Goal: Task Accomplishment & Management: Manage account settings

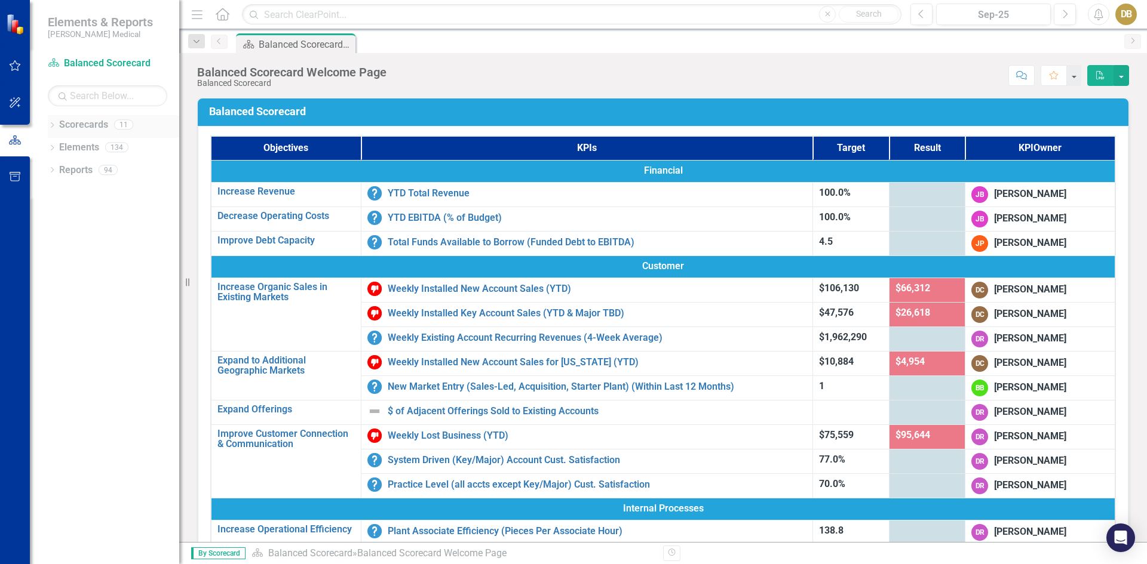
click at [54, 124] on div "Dropdown" at bounding box center [52, 126] width 8 height 10
click at [59, 172] on icon "Dropdown" at bounding box center [58, 169] width 9 height 7
click at [71, 189] on icon "Dropdown" at bounding box center [70, 192] width 9 height 7
click at [115, 232] on link "[US_STATE] - HR" at bounding box center [135, 238] width 90 height 14
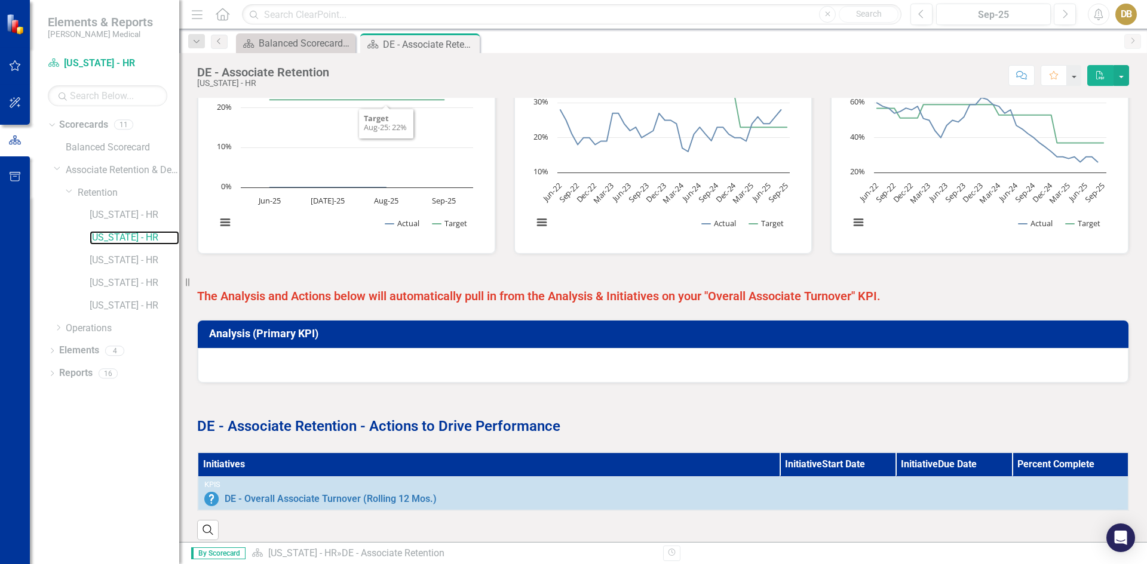
scroll to position [414, 0]
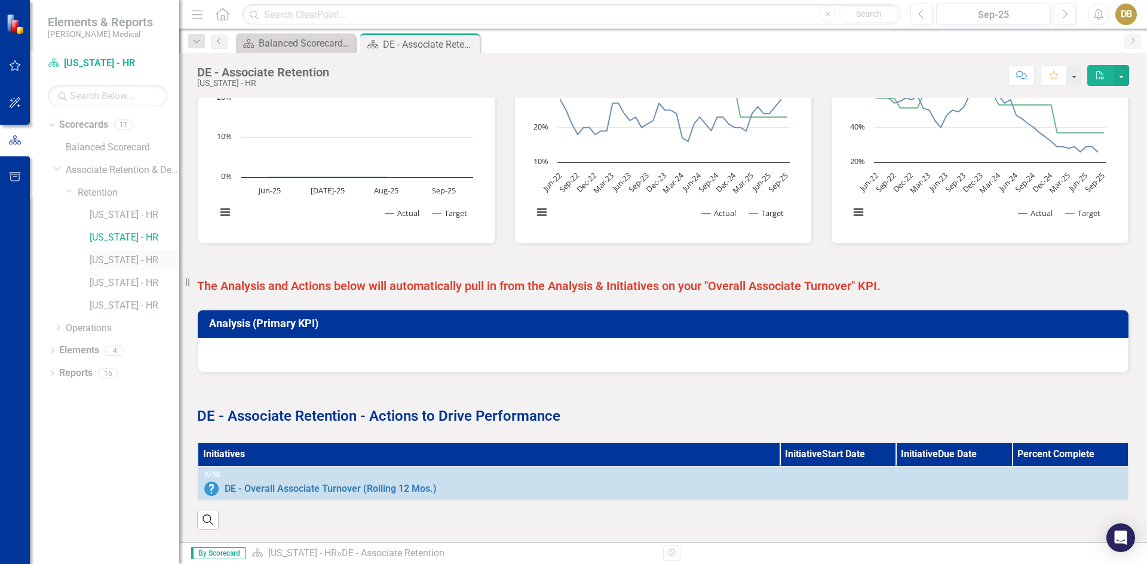
click at [102, 257] on link "[US_STATE] - HR" at bounding box center [135, 261] width 90 height 14
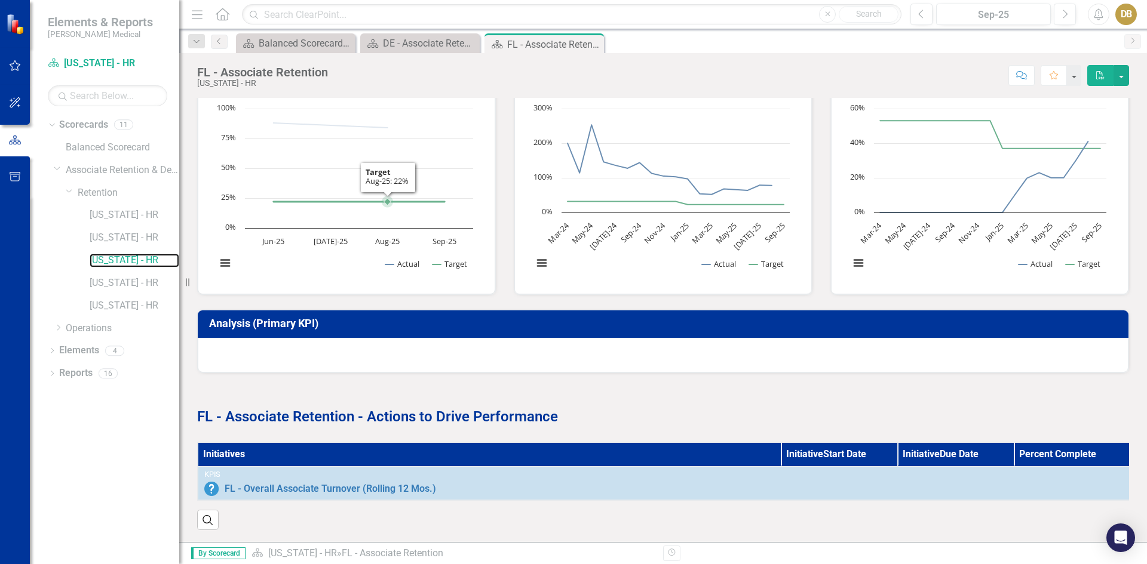
scroll to position [364, 0]
click at [105, 282] on link "[US_STATE] - HR" at bounding box center [135, 284] width 90 height 14
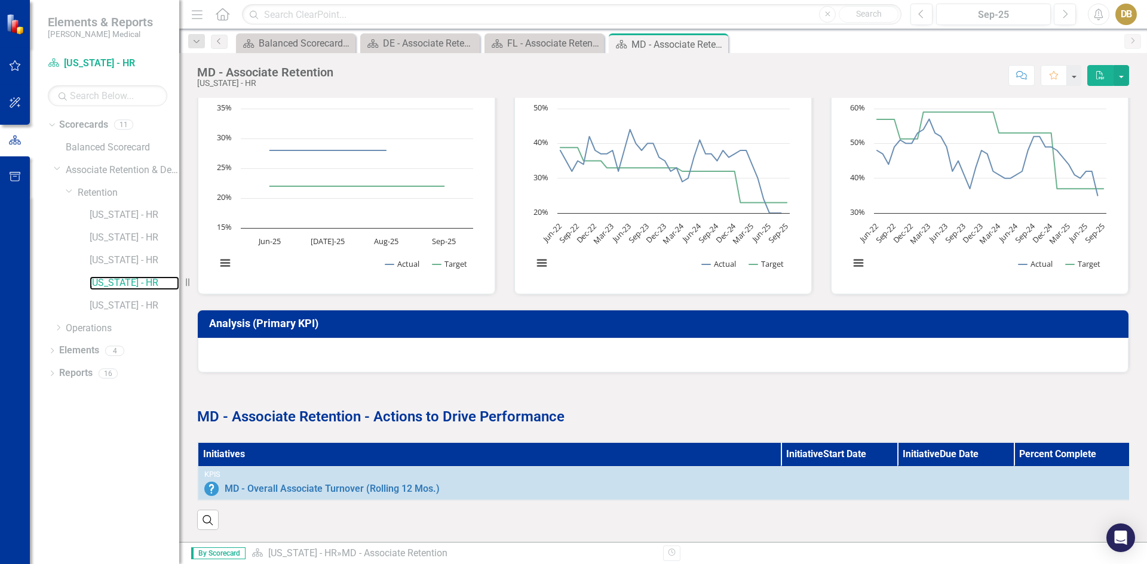
scroll to position [364, 0]
click at [116, 214] on link "[US_STATE] - HR" at bounding box center [135, 215] width 90 height 14
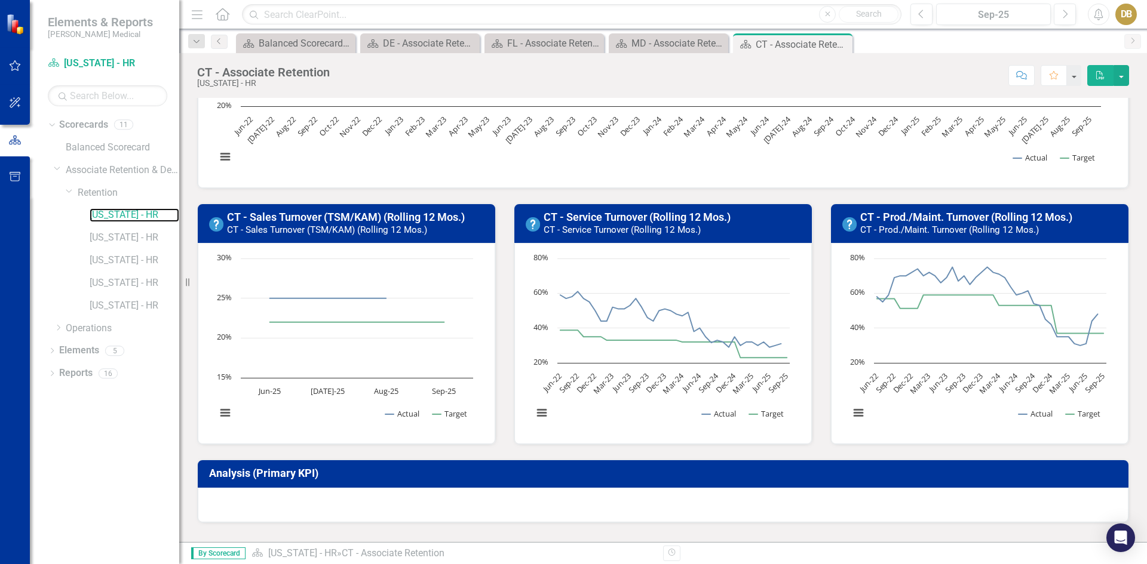
scroll to position [364, 0]
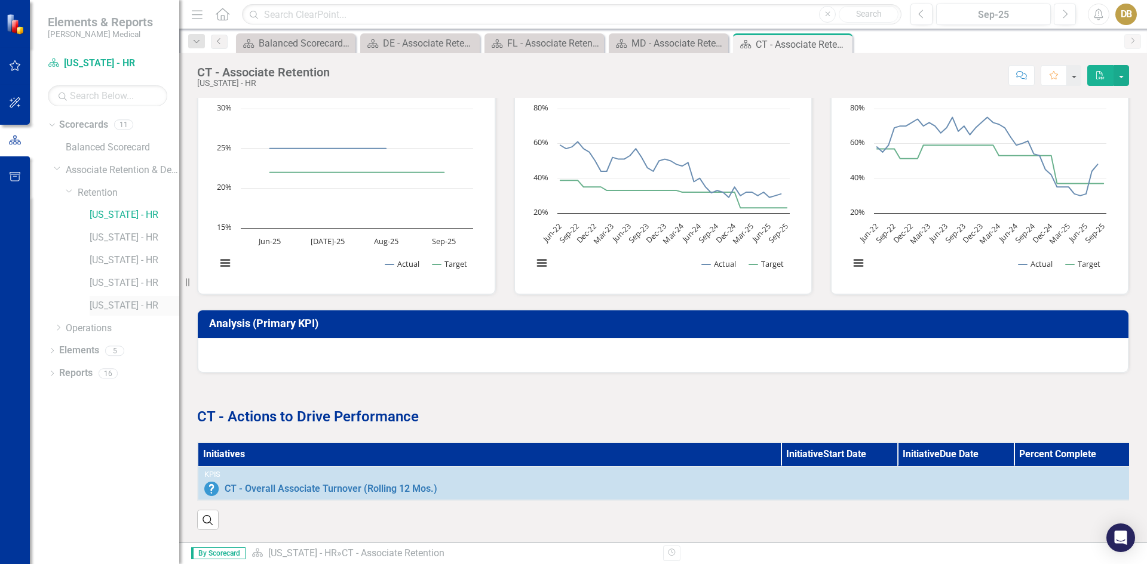
click at [113, 303] on link "[US_STATE] - HR" at bounding box center [135, 306] width 90 height 14
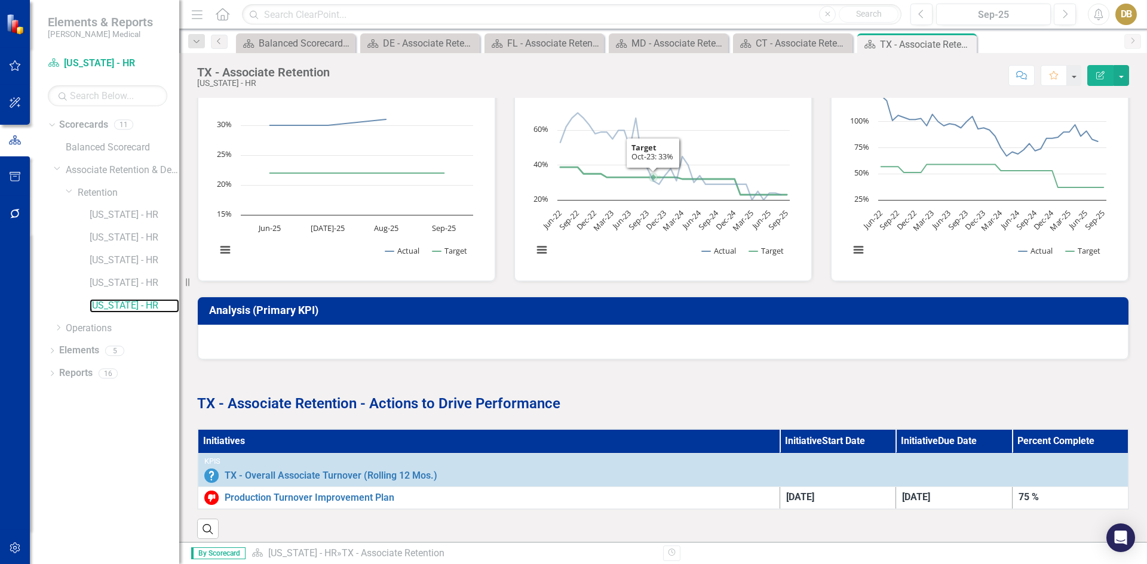
scroll to position [386, 0]
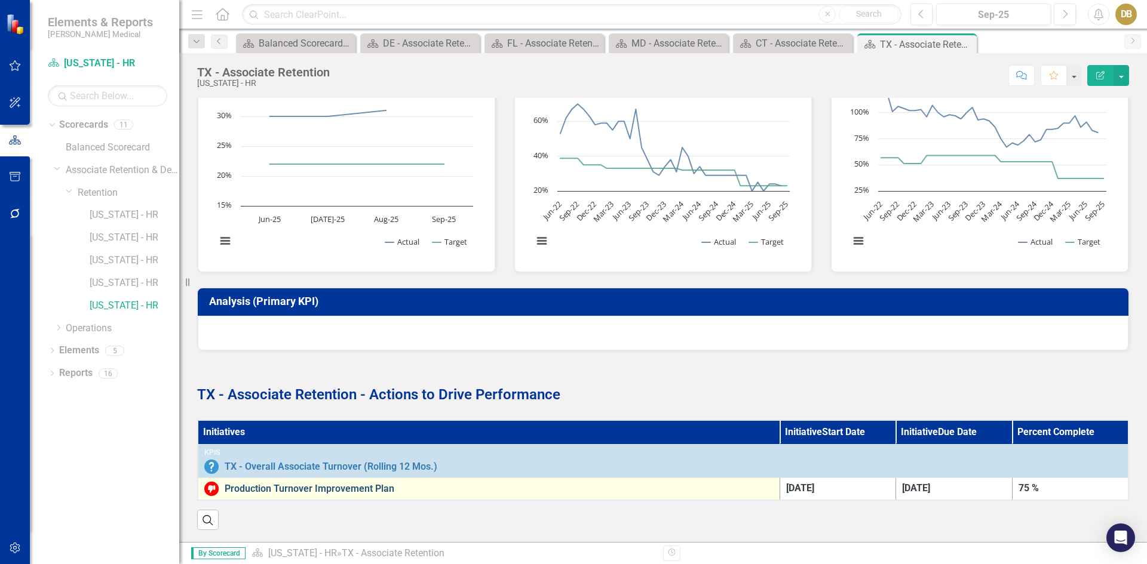
click at [345, 484] on link "Production Turnover Improvement Plan" at bounding box center [499, 489] width 549 height 11
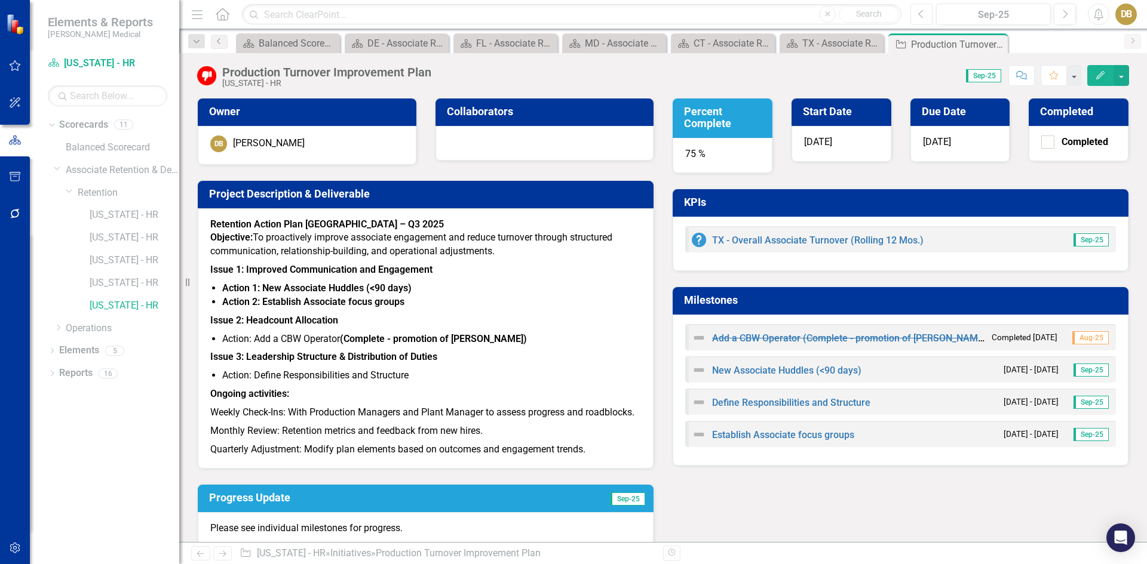
click at [923, 14] on icon "Previous" at bounding box center [921, 14] width 7 height 11
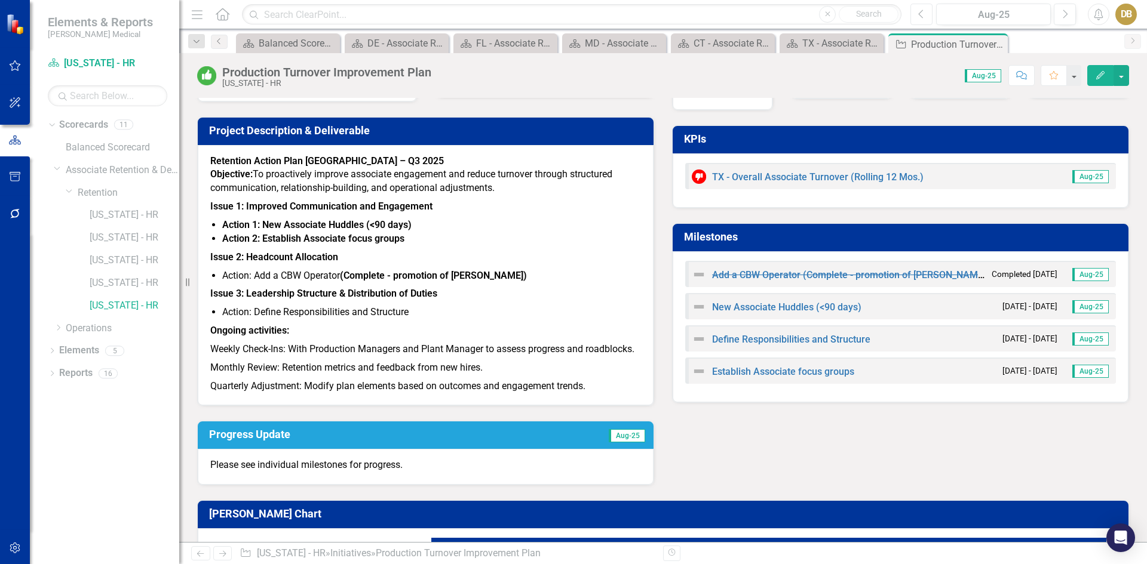
scroll to position [43, 0]
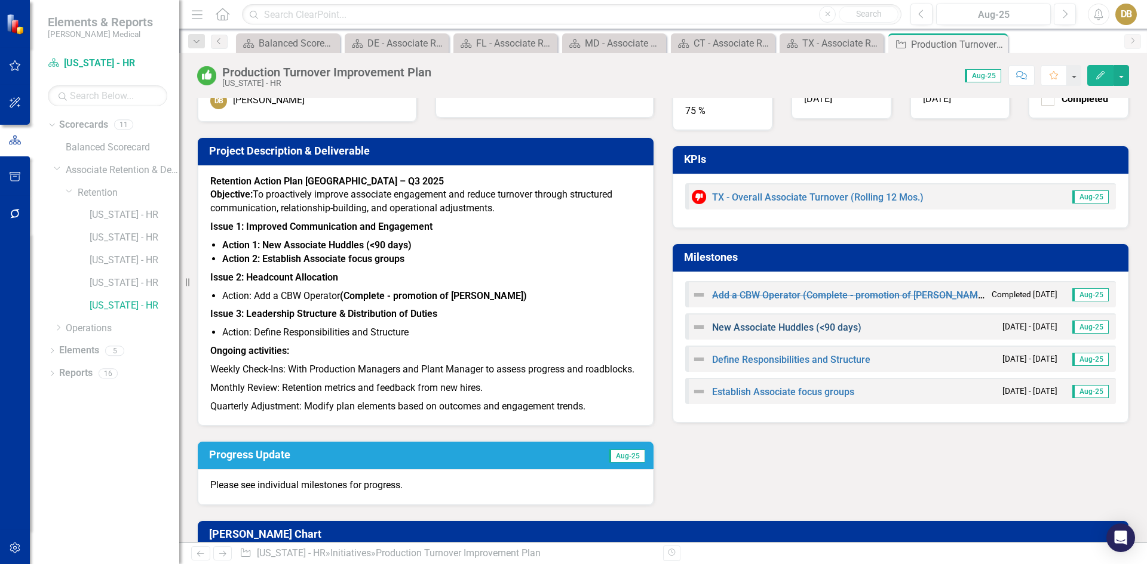
click at [772, 327] on link "New Associate Huddles (<90 days)" at bounding box center [786, 327] width 149 height 11
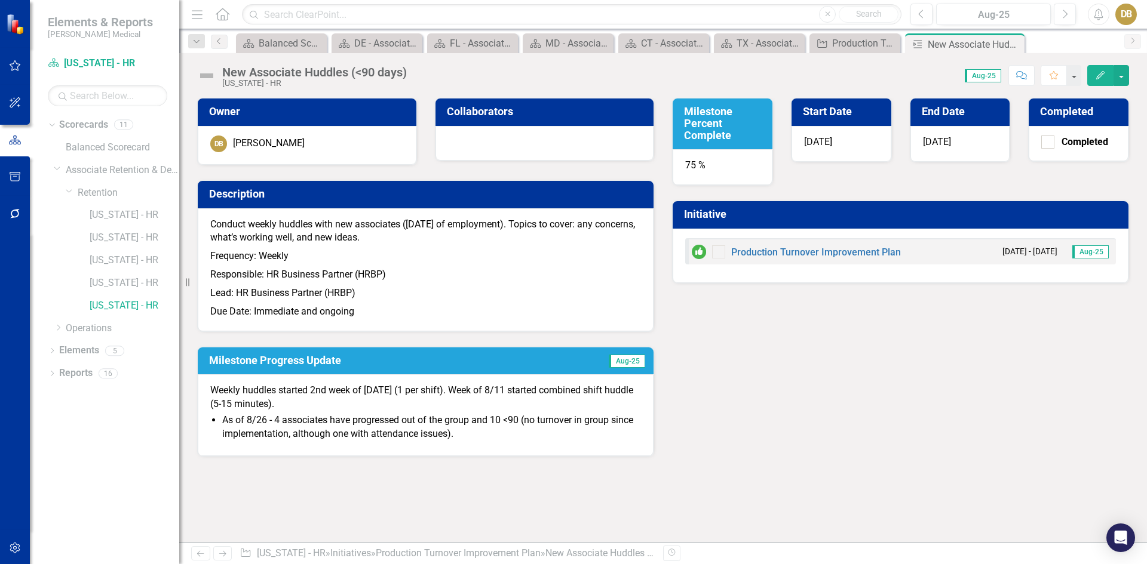
click at [207, 385] on div "Weekly huddles started 2nd week of [DATE] (1 per shift). Week of 8/11 started c…" at bounding box center [426, 414] width 456 height 81
drag, startPoint x: 209, startPoint y: 386, endPoint x: 346, endPoint y: 403, distance: 138.4
click at [385, 406] on div "Weekly huddles started 2nd week of [DATE] (1 per shift). Week of 8/11 started c…" at bounding box center [426, 414] width 456 height 81
click at [210, 389] on div "Weekly huddles started 2nd week of [DATE] (1 per shift). Week of 8/11 started c…" at bounding box center [426, 414] width 456 height 81
drag, startPoint x: 210, startPoint y: 389, endPoint x: 234, endPoint y: 389, distance: 24.5
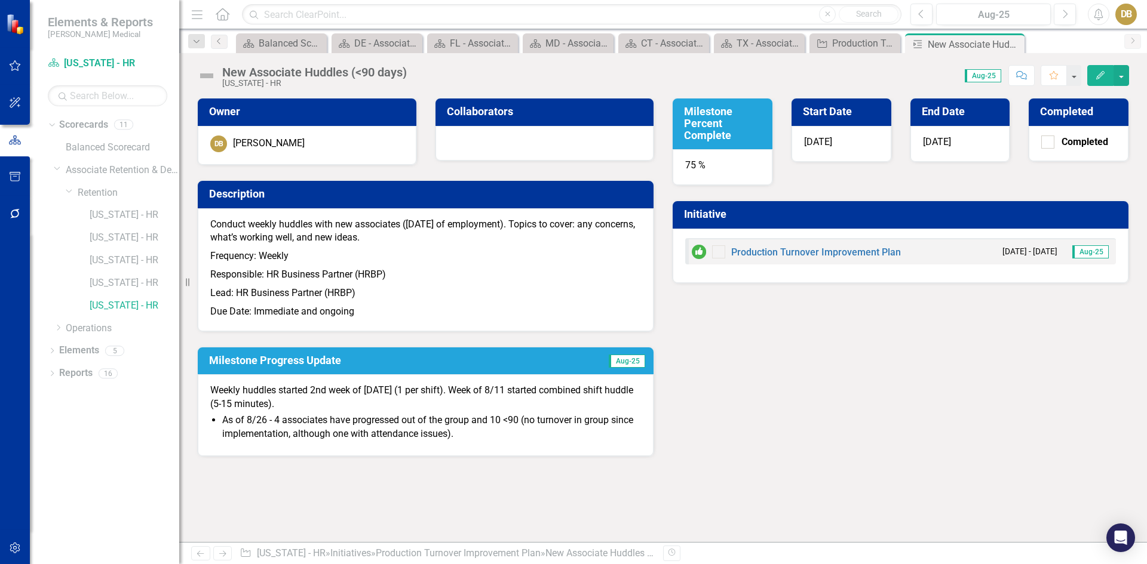
click at [234, 389] on div "Weekly huddles started 2nd week of [DATE] (1 per shift). Week of 8/11 started c…" at bounding box center [426, 414] width 456 height 81
click at [213, 387] on p "Weekly huddles started 2nd week of [DATE] (1 per shift). Week of 8/11 started c…" at bounding box center [425, 397] width 431 height 27
click at [508, 44] on icon "Close" at bounding box center [507, 44] width 12 height 10
click at [442, 41] on icon "Close" at bounding box center [438, 44] width 12 height 10
click at [471, 41] on icon "Close" at bounding box center [469, 44] width 12 height 10
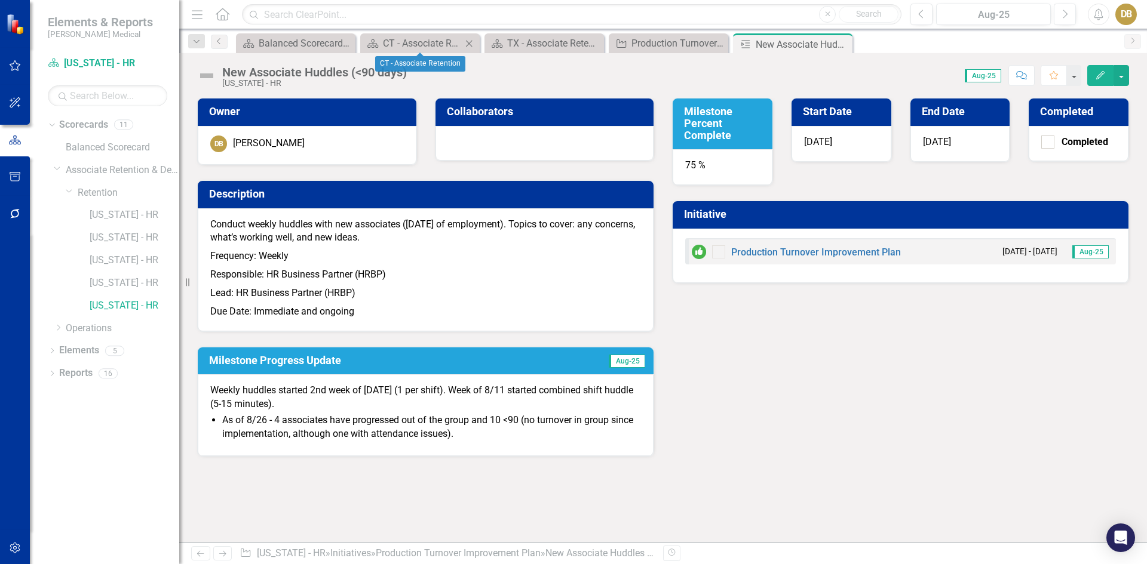
click at [469, 42] on icon "Close" at bounding box center [469, 44] width 12 height 10
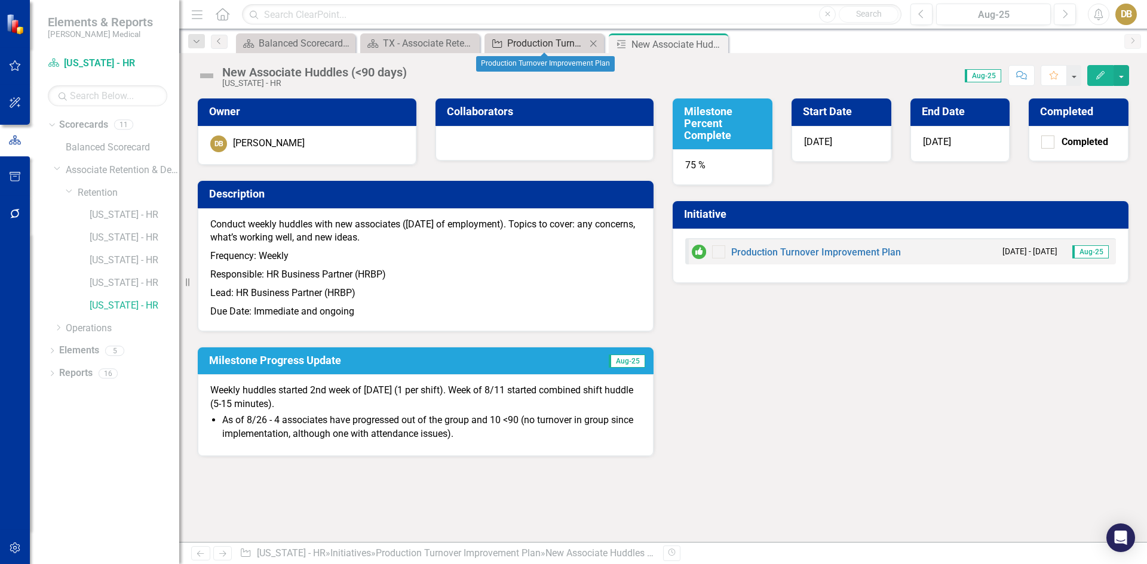
click at [524, 46] on div "Production Turnover Improvement Plan" at bounding box center [546, 43] width 79 height 15
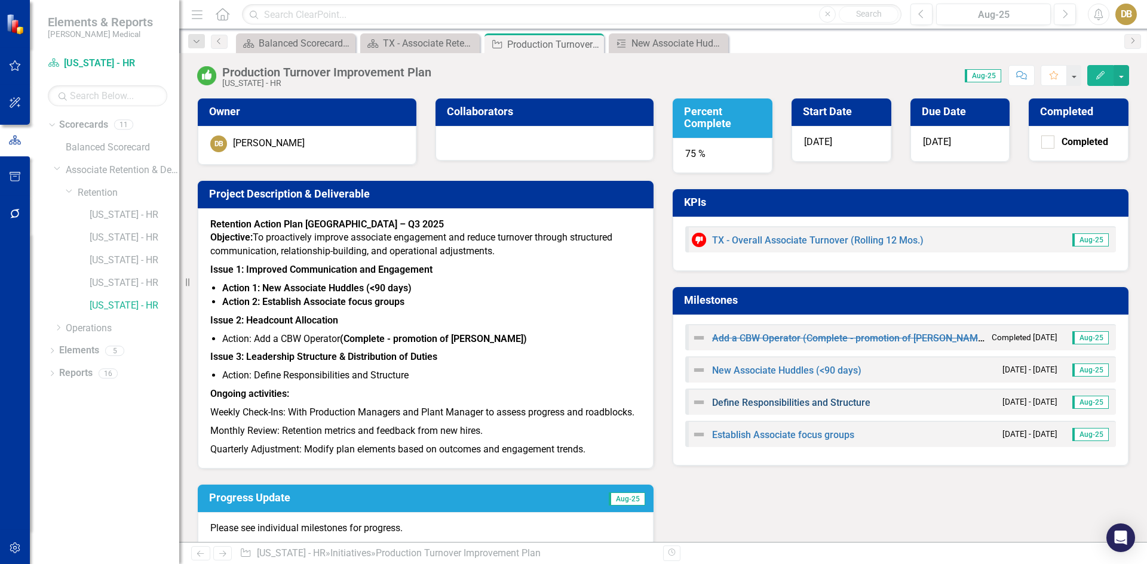
click at [743, 403] on link "Define Responsibilities and Structure" at bounding box center [791, 402] width 158 height 11
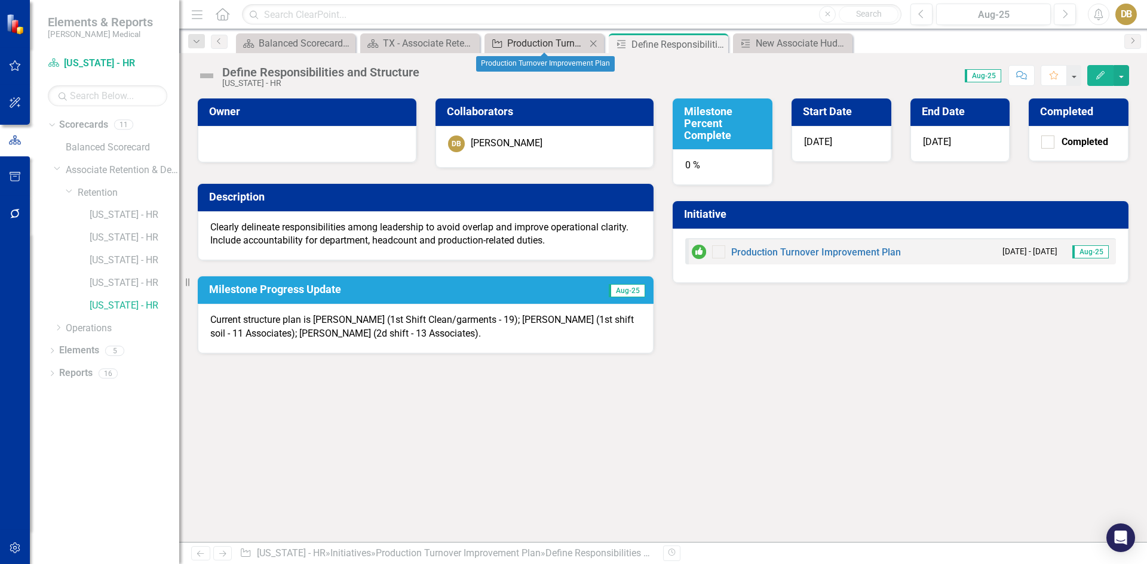
click at [544, 47] on div "Production Turnover Improvement Plan" at bounding box center [546, 43] width 79 height 15
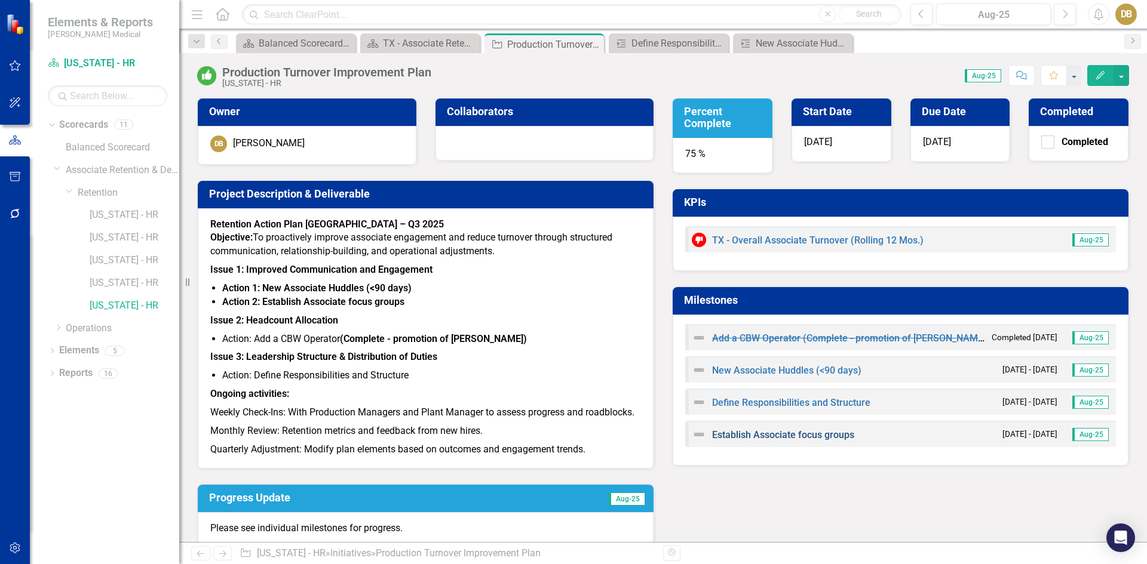
click at [755, 435] on link "Establish Associate focus groups" at bounding box center [783, 434] width 142 height 11
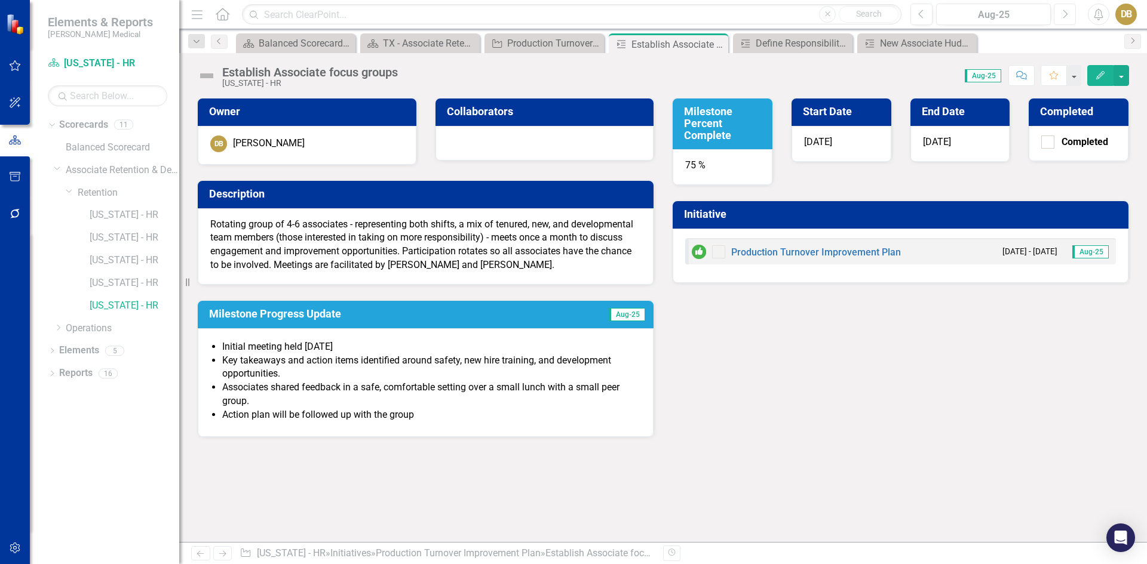
click at [1060, 9] on button "Next" at bounding box center [1065, 15] width 22 height 22
click at [922, 12] on icon "Previous" at bounding box center [921, 14] width 7 height 11
click at [554, 41] on div "Production Turnover Improvement Plan" at bounding box center [546, 43] width 79 height 15
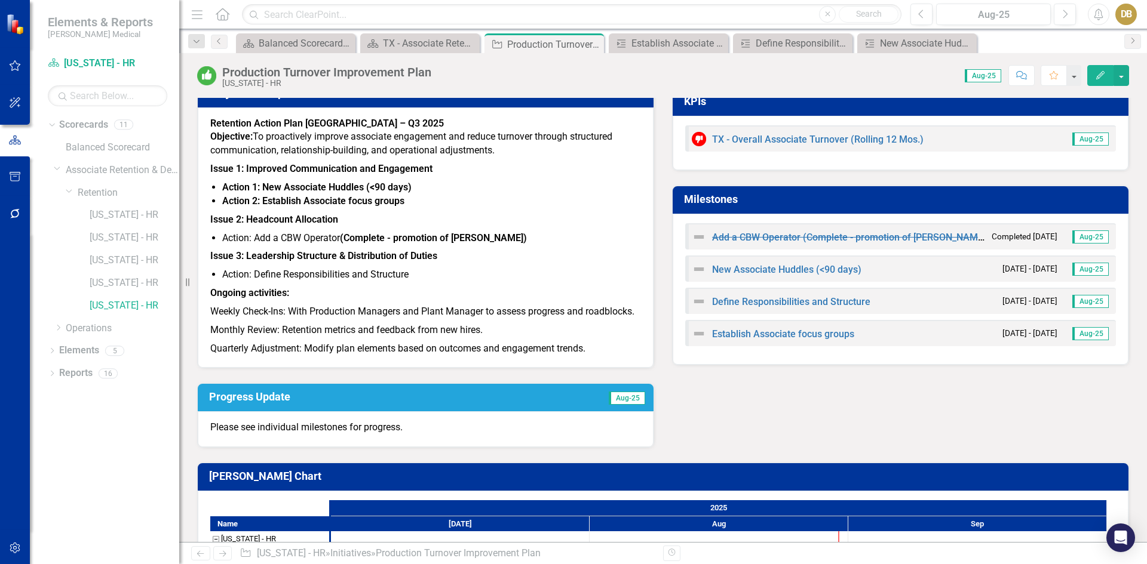
scroll to position [43, 0]
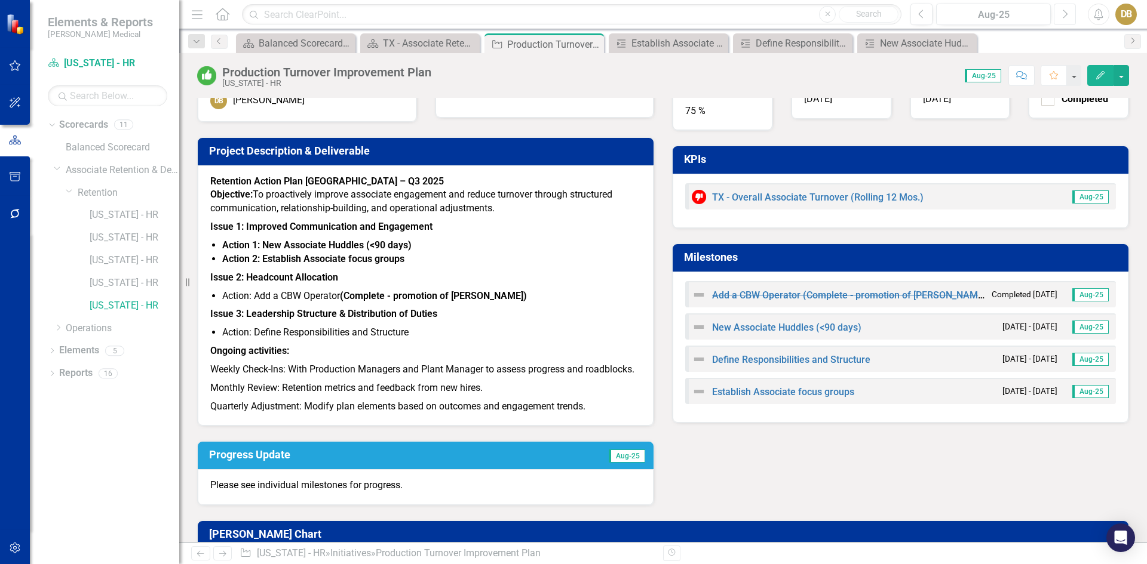
click at [1062, 12] on icon "Next" at bounding box center [1064, 14] width 7 height 11
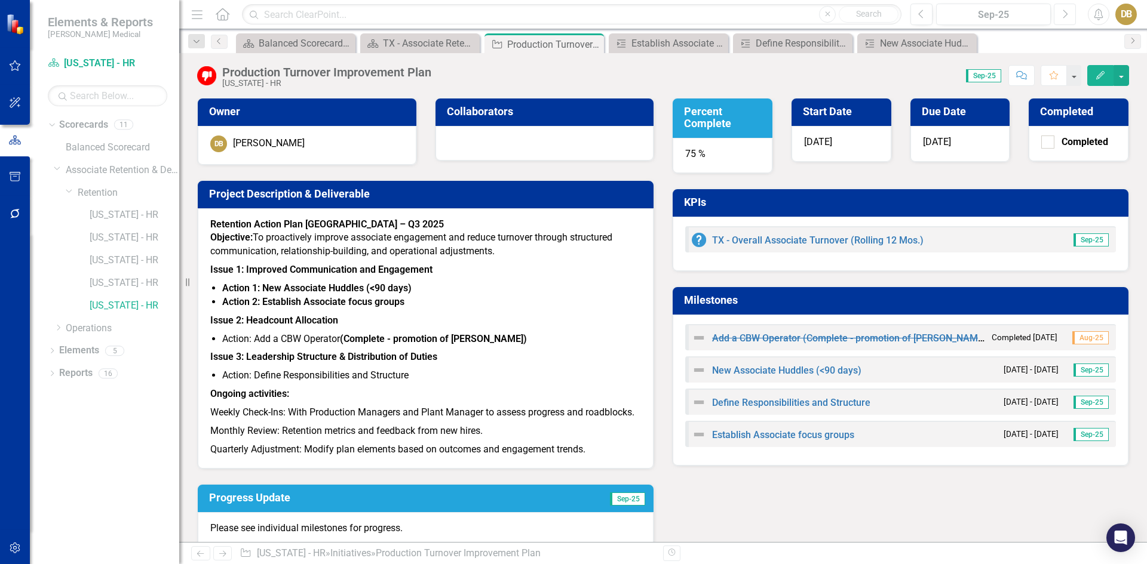
click at [1067, 11] on icon "Next" at bounding box center [1064, 14] width 7 height 11
click at [922, 13] on icon "Previous" at bounding box center [921, 14] width 7 height 11
click at [748, 369] on link "New Associate Huddles (<90 days)" at bounding box center [786, 370] width 149 height 11
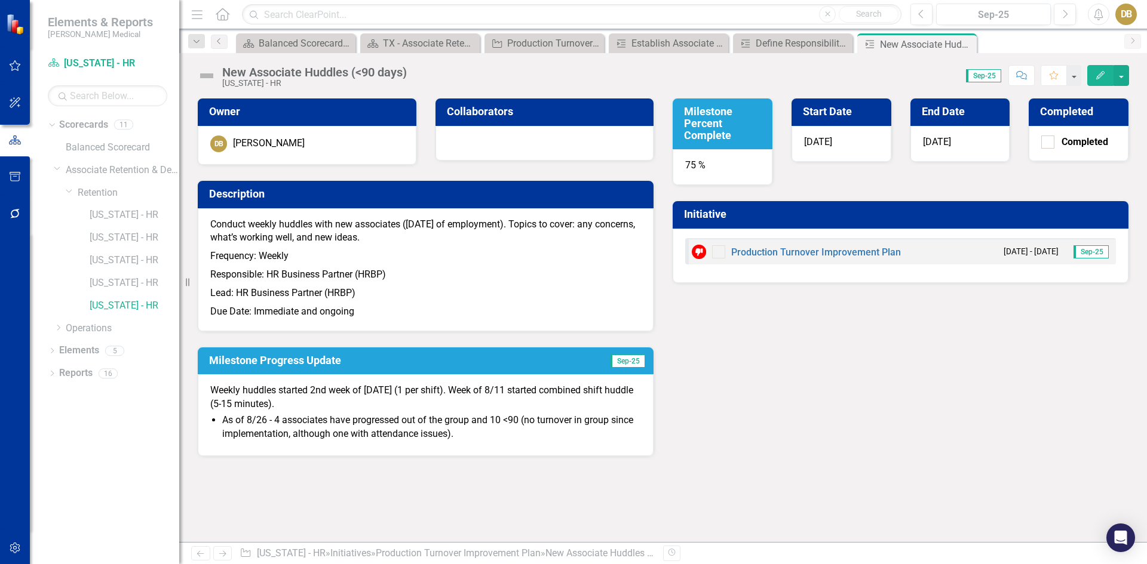
click at [1104, 75] on icon "Edit" at bounding box center [1100, 75] width 11 height 8
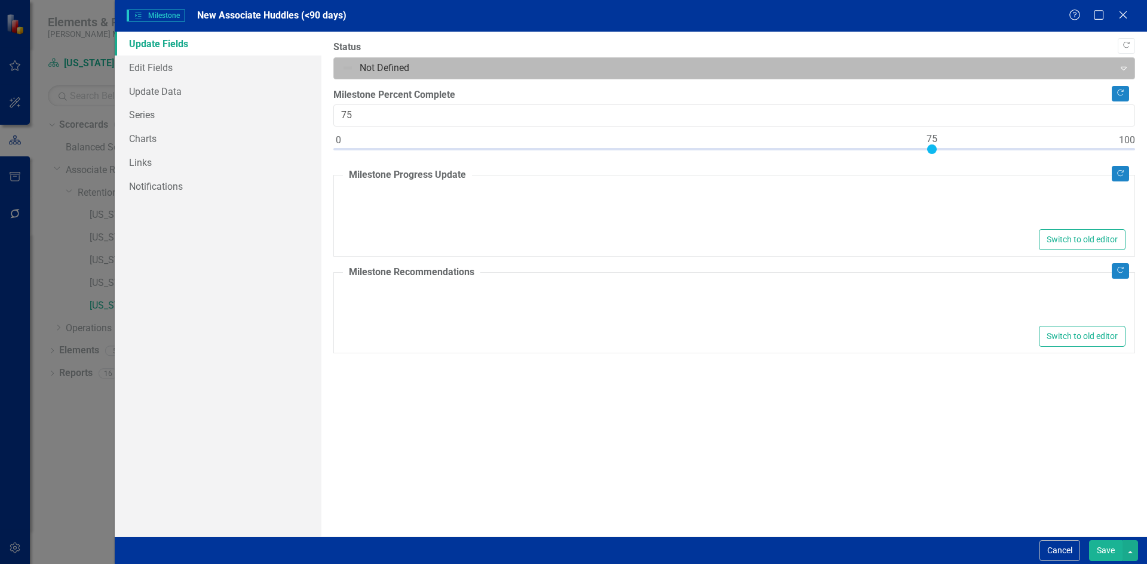
type textarea "<p>Weekly huddles started 2nd week of [DATE] (1 per shift). Week of 8/11 starte…"
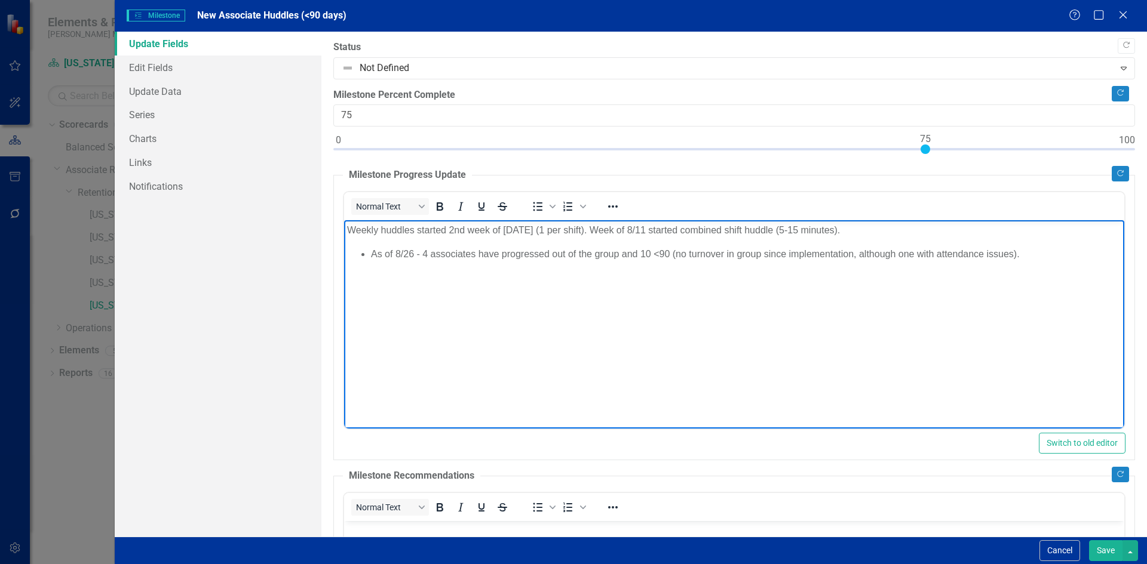
drag, startPoint x: 838, startPoint y: 229, endPoint x: 847, endPoint y: 224, distance: 10.4
click at [840, 226] on p "Weekly huddles started 2nd week of [DATE] (1 per shift). Week of 8/11 started c…" at bounding box center [733, 230] width 774 height 14
click at [414, 252] on li "As of 8/26 - 4 associates have progressed out of the group and 10 <90 (no turno…" at bounding box center [745, 254] width 750 height 14
click at [422, 253] on li "As of 9/30- 4 associates have progressed out of the group and 10 <90 (no turnov…" at bounding box center [745, 254] width 750 height 14
click at [1008, 253] on li "As of 9/30- 3 associates have progressed out of the group and 10 <90 (no turnov…" at bounding box center [745, 254] width 750 height 14
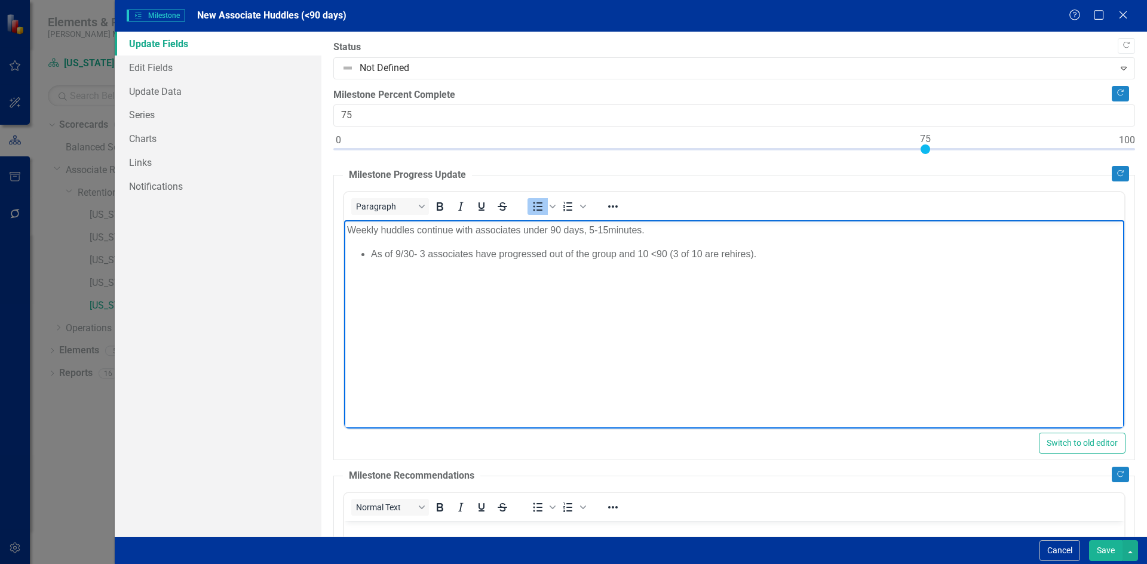
drag, startPoint x: 617, startPoint y: 253, endPoint x: 624, endPoint y: 250, distance: 7.8
click at [619, 252] on li "As of 9/30- 3 associates have progressed out of the group and 10 <90 (3 of 10 a…" at bounding box center [745, 254] width 750 height 14
click at [1109, 548] on button "Save" at bounding box center [1105, 550] width 33 height 21
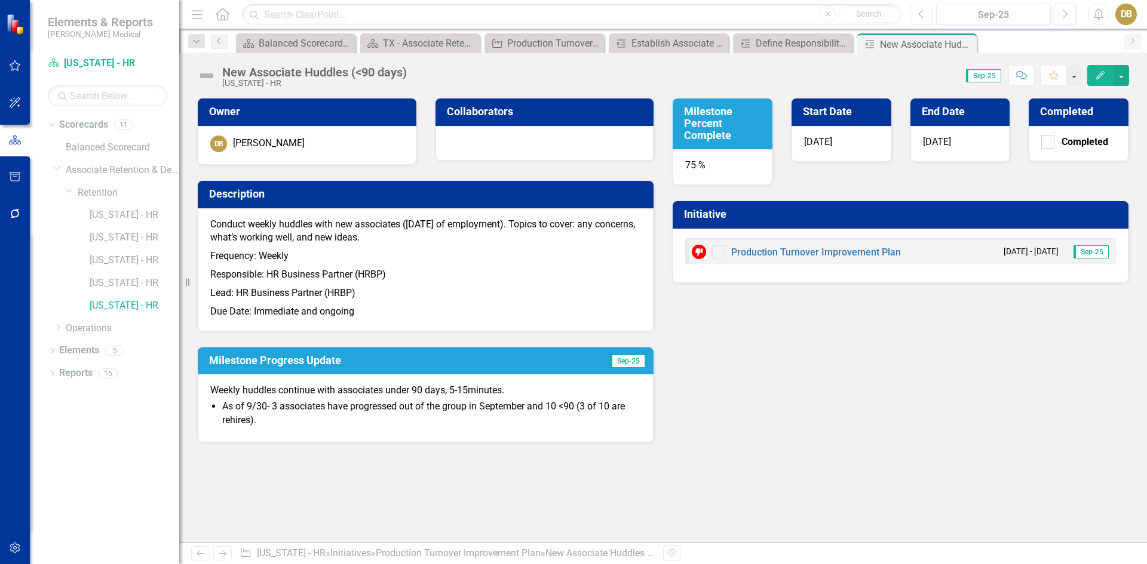
click at [917, 17] on button "Previous" at bounding box center [921, 15] width 22 height 22
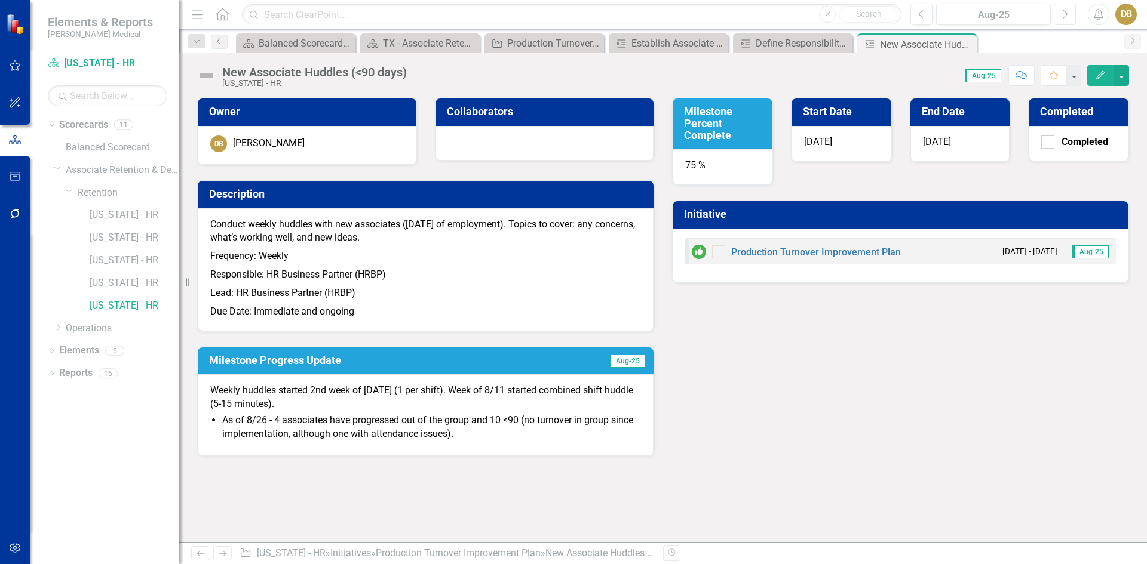
click at [1073, 10] on button "Next" at bounding box center [1065, 15] width 22 height 22
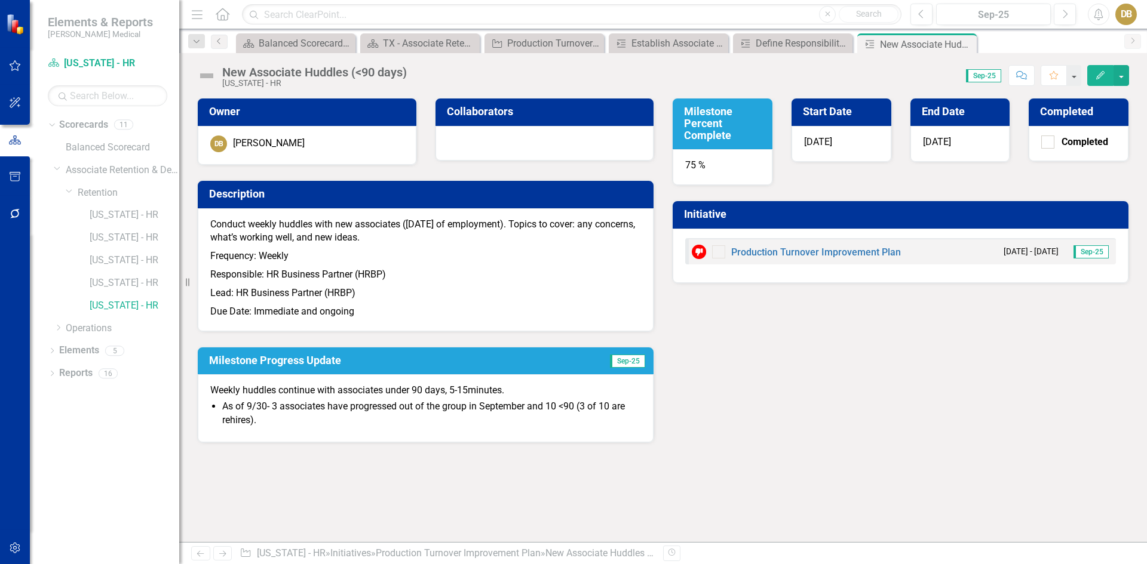
click at [1091, 249] on span "Sep-25" at bounding box center [1090, 251] width 35 height 13
click at [796, 250] on link "Production Turnover Improvement Plan" at bounding box center [816, 252] width 170 height 11
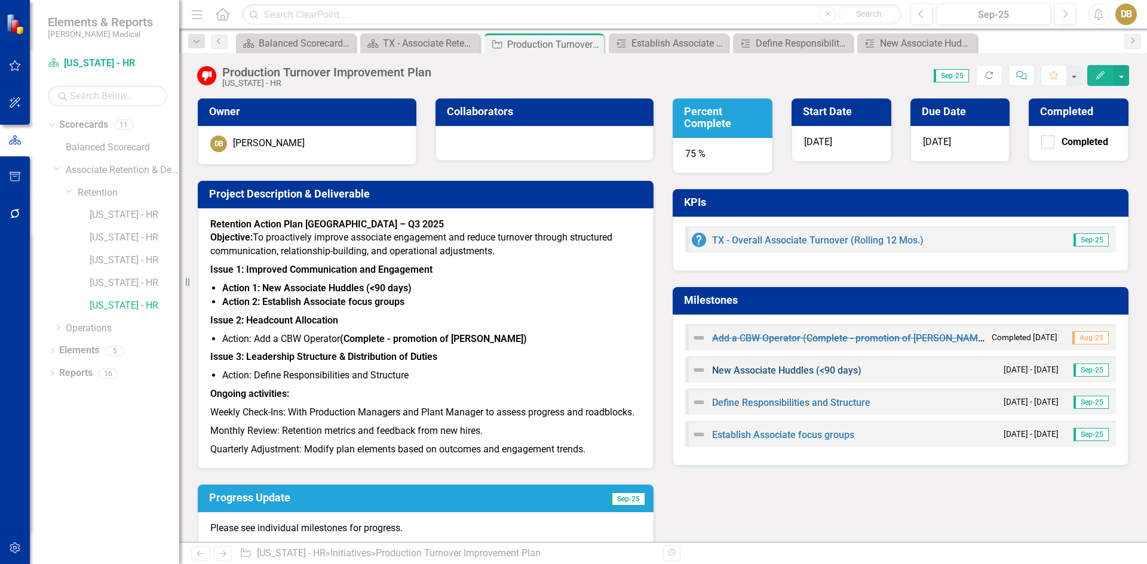
click at [769, 370] on link "New Associate Huddles (<90 days)" at bounding box center [786, 370] width 149 height 11
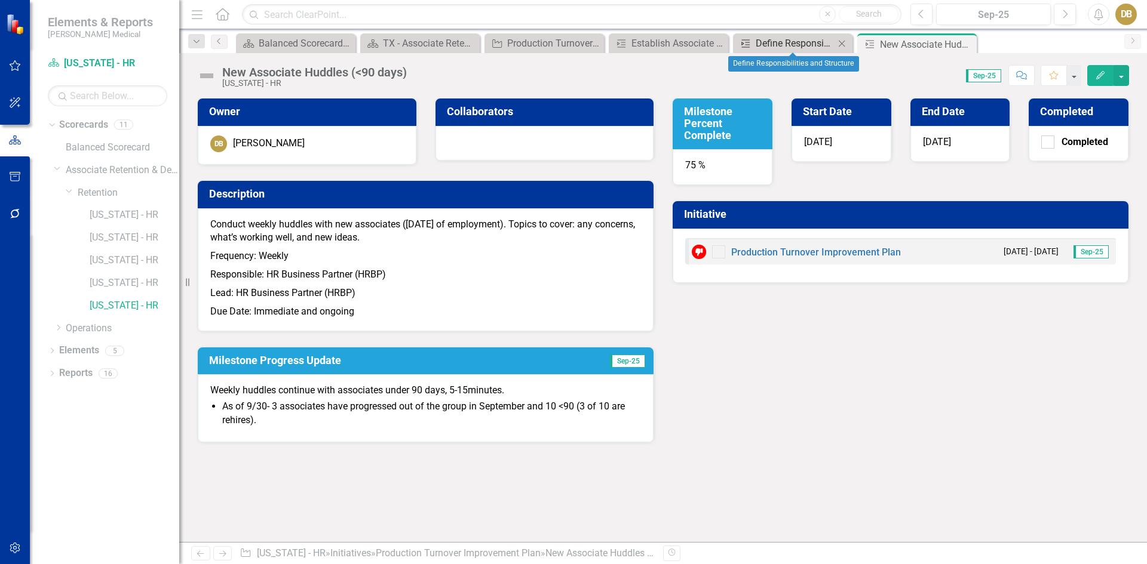
click at [768, 47] on div "Define Responsibilities and Structure" at bounding box center [794, 43] width 79 height 15
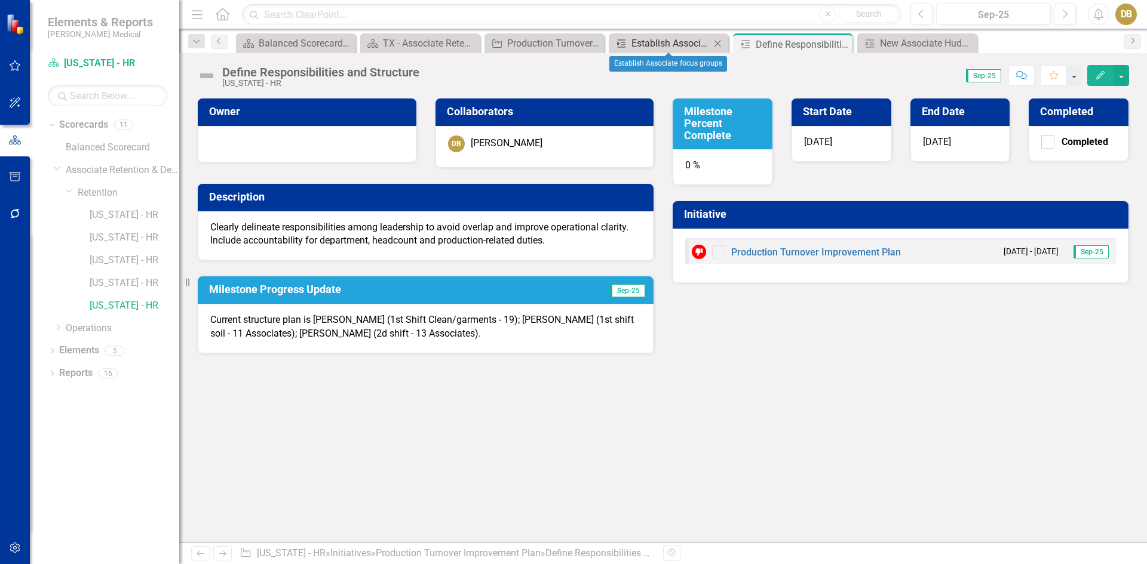
click at [676, 44] on div "Establish Associate focus groups" at bounding box center [670, 43] width 79 height 15
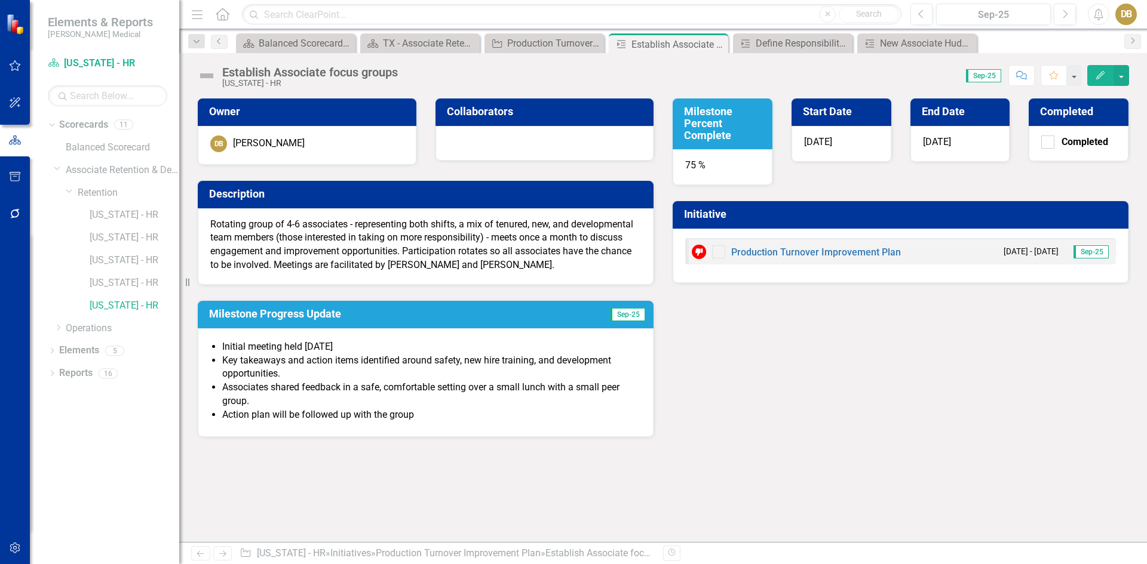
click at [281, 348] on li "Initial meeting held [DATE]" at bounding box center [431, 347] width 419 height 14
click at [305, 314] on h3 "Milestone Progress Update" at bounding box center [380, 314] width 343 height 12
click at [1101, 77] on icon "Edit" at bounding box center [1100, 75] width 11 height 8
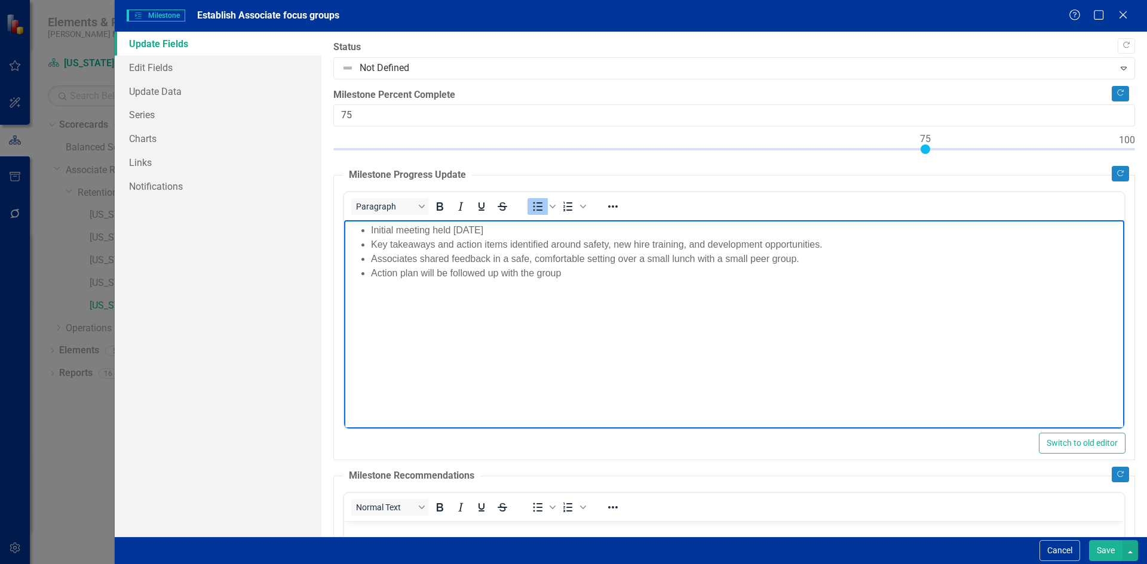
click at [489, 228] on li "Initial meeting held [DATE]" at bounding box center [745, 230] width 750 height 14
click at [825, 246] on li "Key takeaways and action items identified around safety, new hire training, and…" at bounding box center [745, 245] width 750 height 14
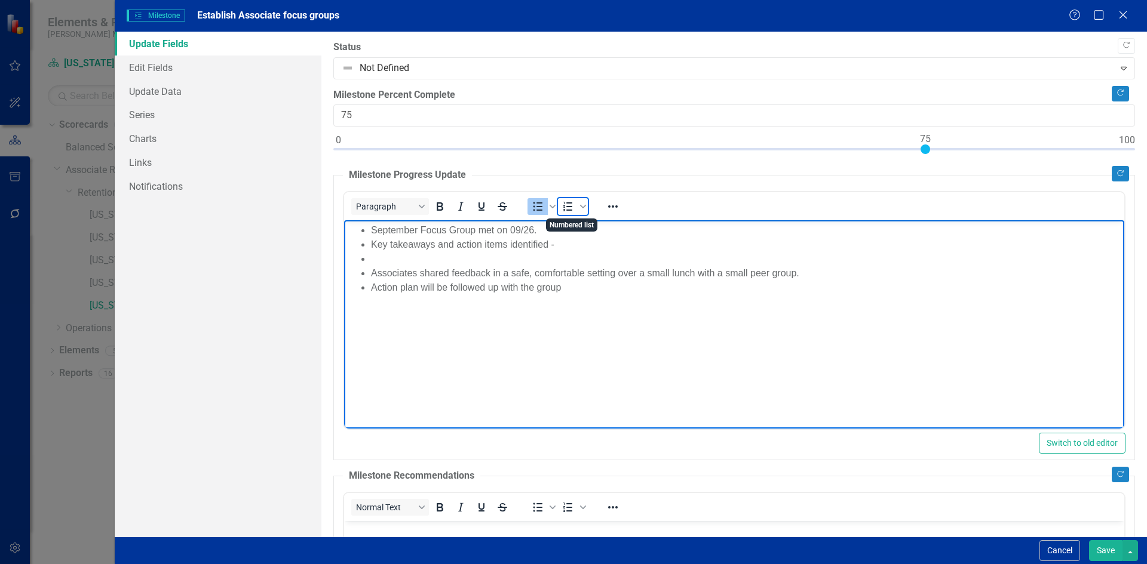
click at [569, 207] on icon "Numbered list" at bounding box center [567, 207] width 9 height 10
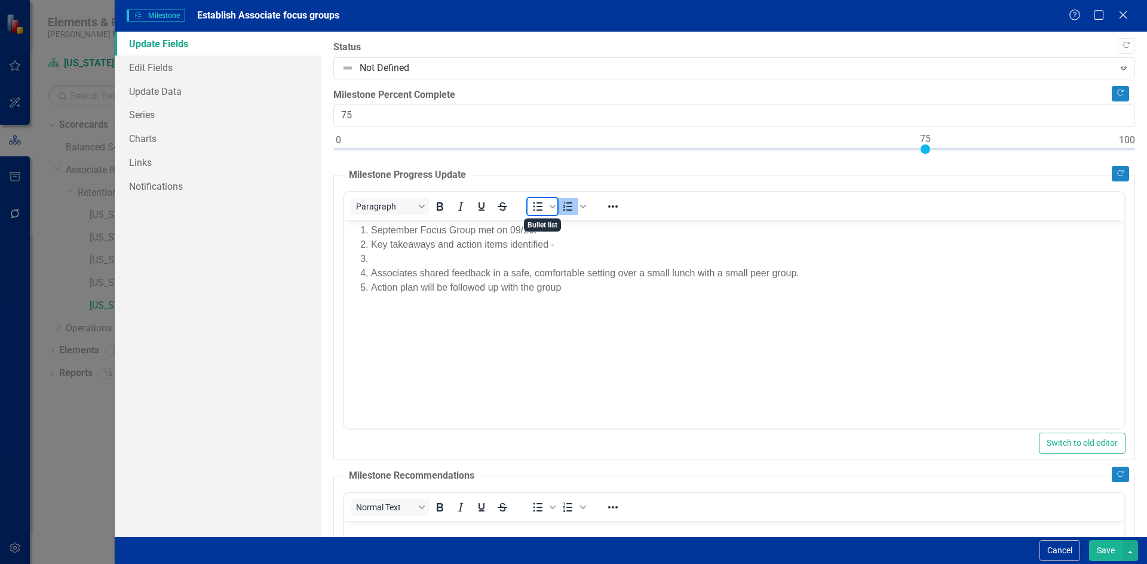
click at [534, 206] on icon "Bullet list" at bounding box center [538, 206] width 10 height 9
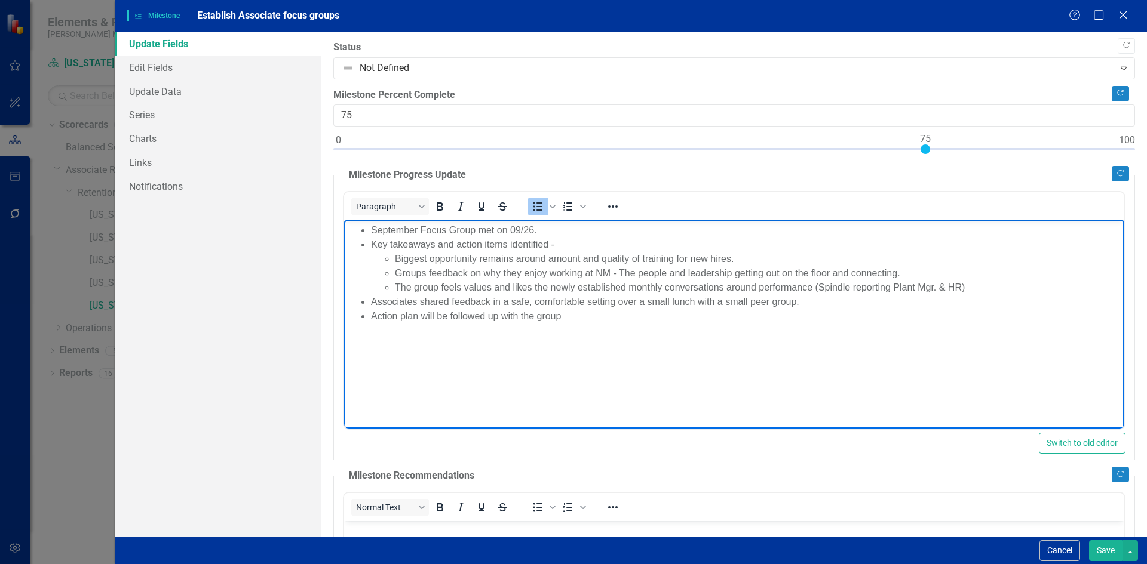
click at [545, 228] on li "September Focus Group met on 09/26." at bounding box center [745, 230] width 750 height 14
drag, startPoint x: 490, startPoint y: 287, endPoint x: 521, endPoint y: 276, distance: 33.4
click at [490, 287] on li "The group feels values and likes the newly established monthly conversations ar…" at bounding box center [757, 288] width 726 height 14
click at [966, 286] on li "The group feels valued and likes the newly established monthly conversations ar…" at bounding box center [757, 288] width 726 height 14
click at [793, 302] on li "Associates shared feedback in a safe, comfortable setting over a small lunch wi…" at bounding box center [745, 302] width 750 height 14
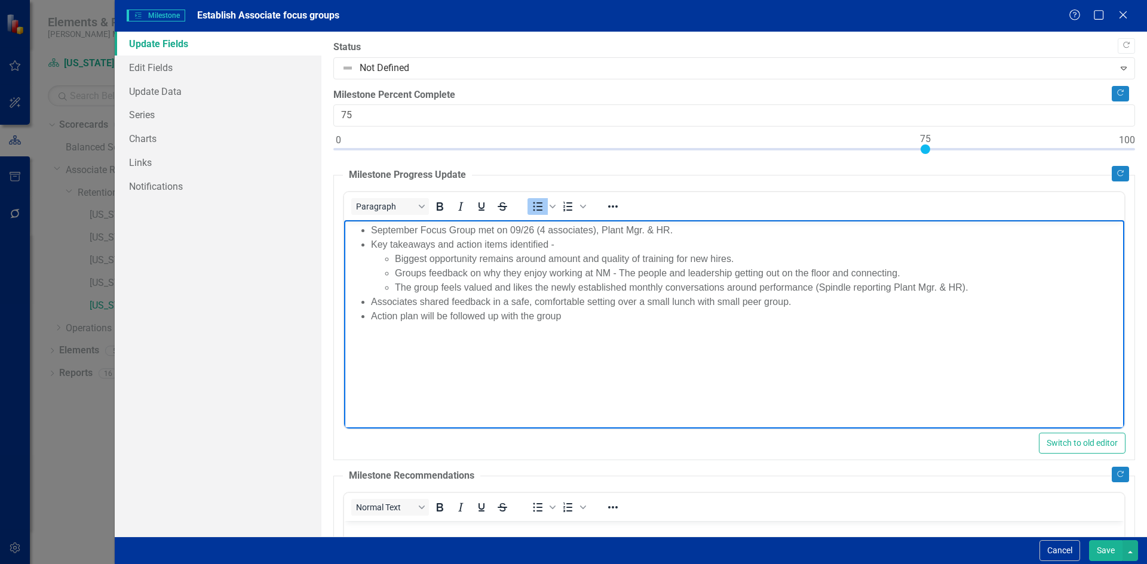
click at [565, 318] on li "Action plan will be followed up with the group" at bounding box center [745, 316] width 750 height 14
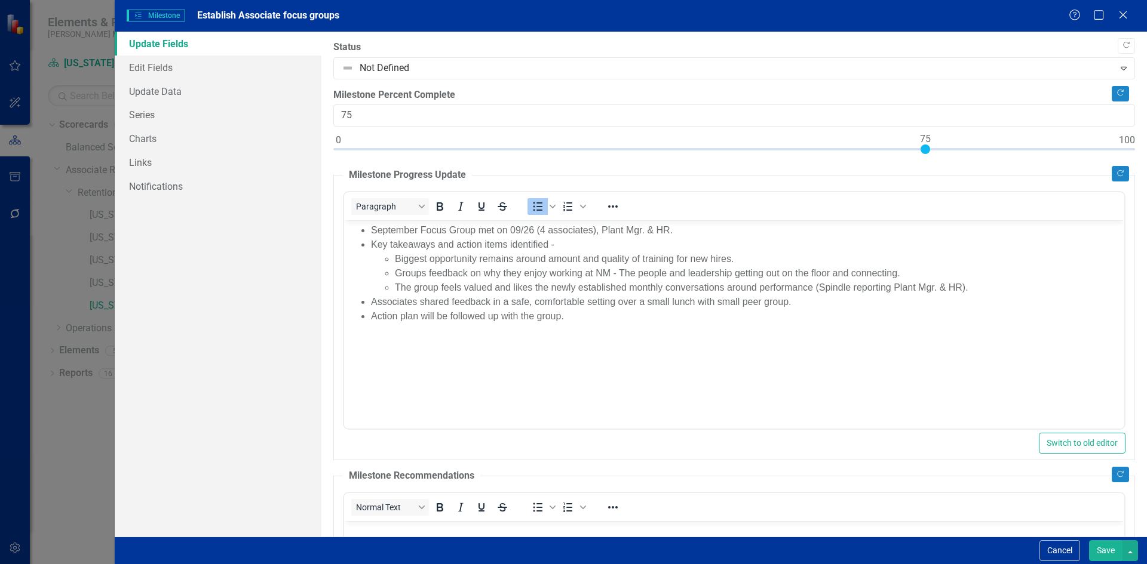
click at [1117, 549] on button "Save" at bounding box center [1105, 550] width 33 height 21
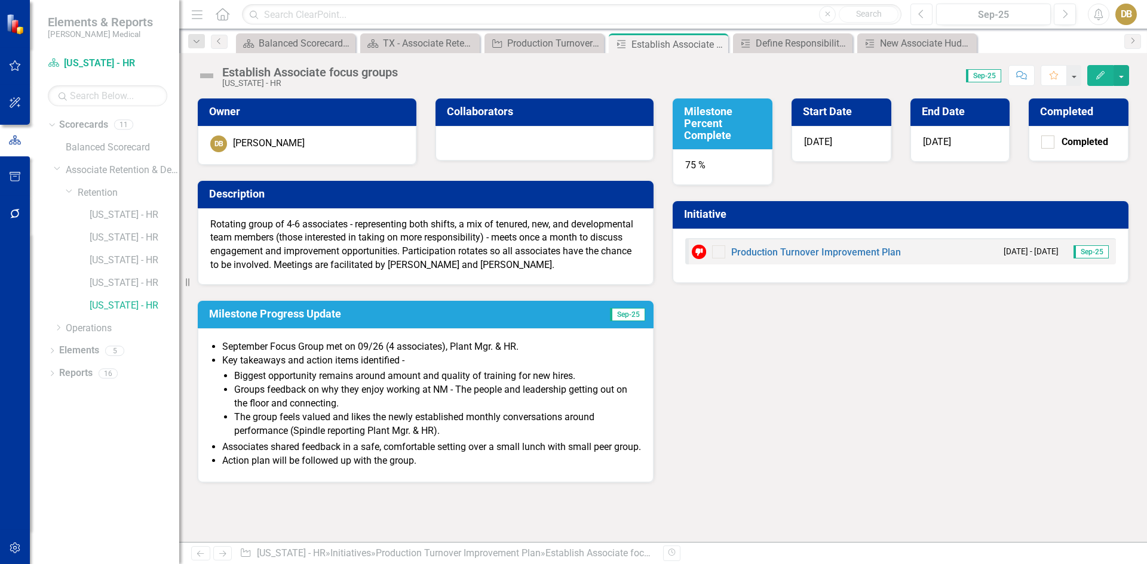
click at [923, 17] on icon "Previous" at bounding box center [921, 14] width 7 height 11
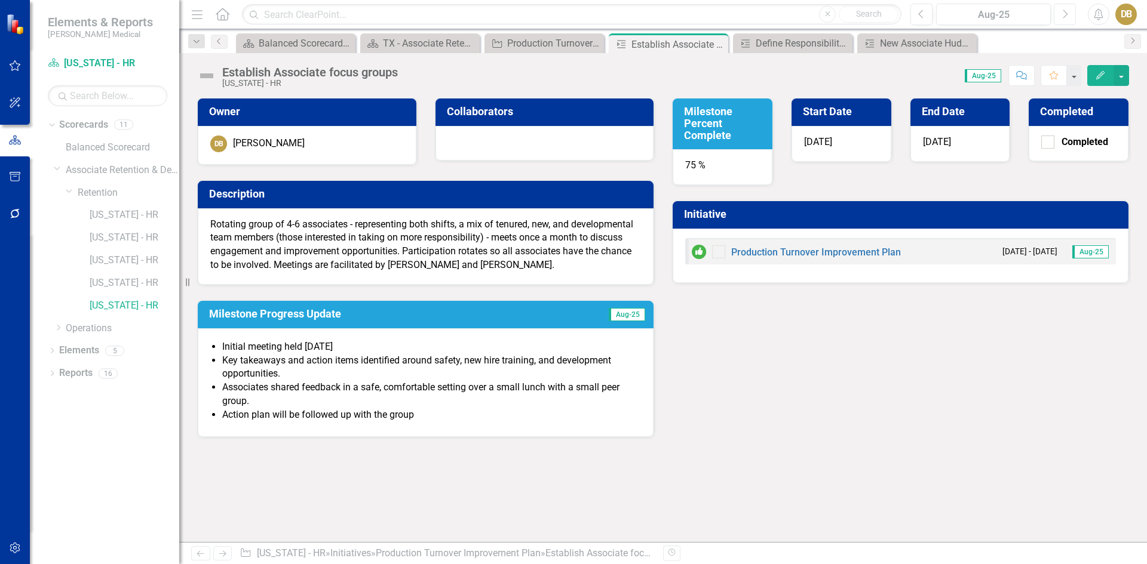
click at [1062, 14] on icon "Next" at bounding box center [1064, 14] width 7 height 11
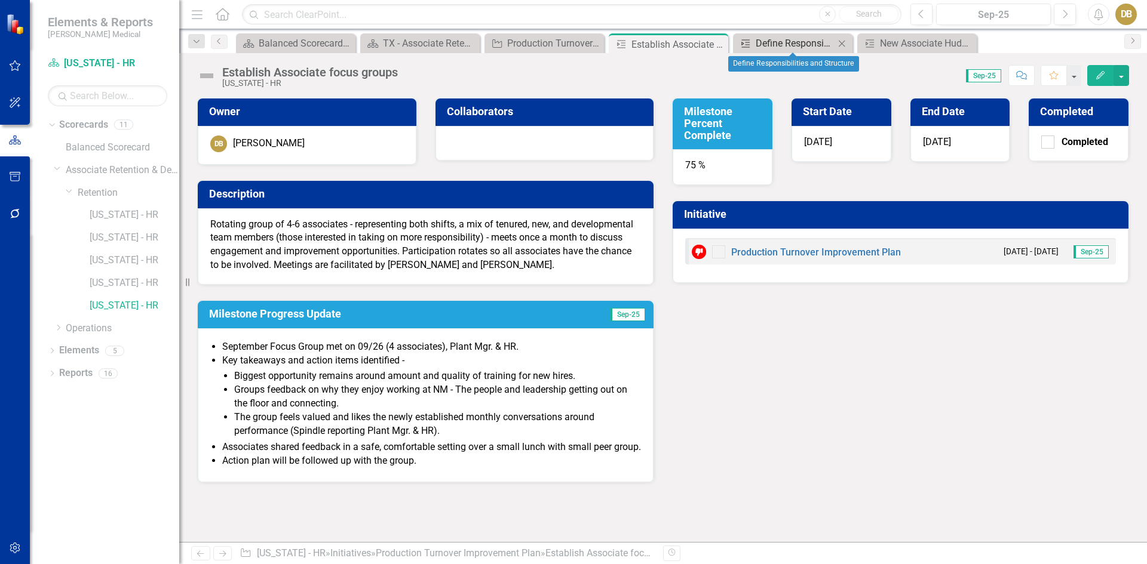
click at [789, 44] on div "Define Responsibilities and Structure" at bounding box center [794, 43] width 79 height 15
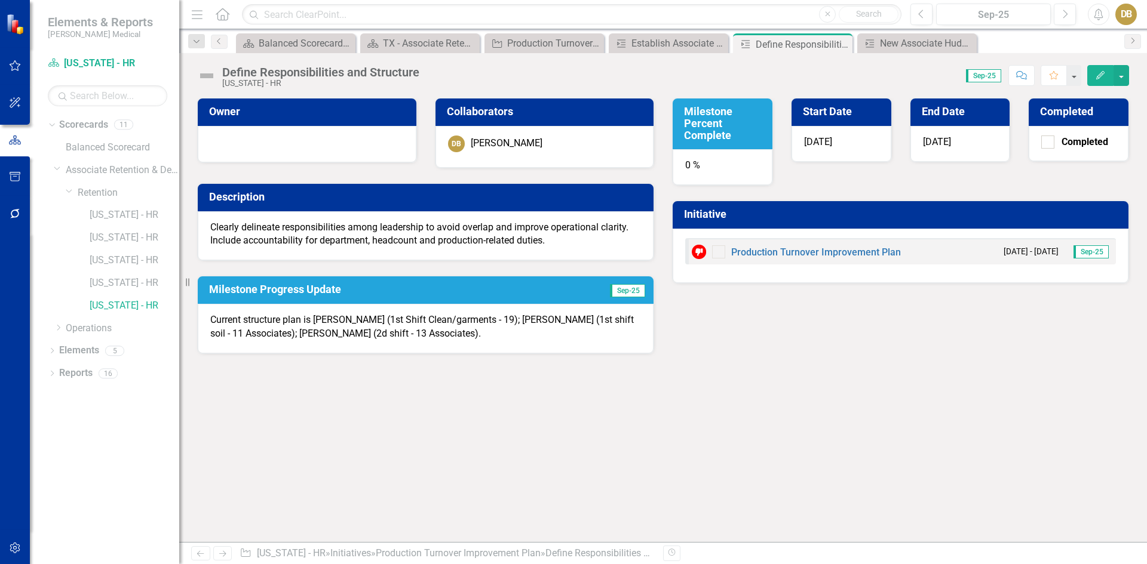
click at [419, 334] on p "Current structure plan is [PERSON_NAME] (1st Shift Clean/garments - 19); [PERSO…" at bounding box center [425, 327] width 431 height 27
click at [414, 333] on p "Current structure plan is [PERSON_NAME] (1st Shift Clean/garments - 19); [PERSO…" at bounding box center [425, 327] width 431 height 27
click at [1102, 70] on button "Edit" at bounding box center [1100, 75] width 26 height 21
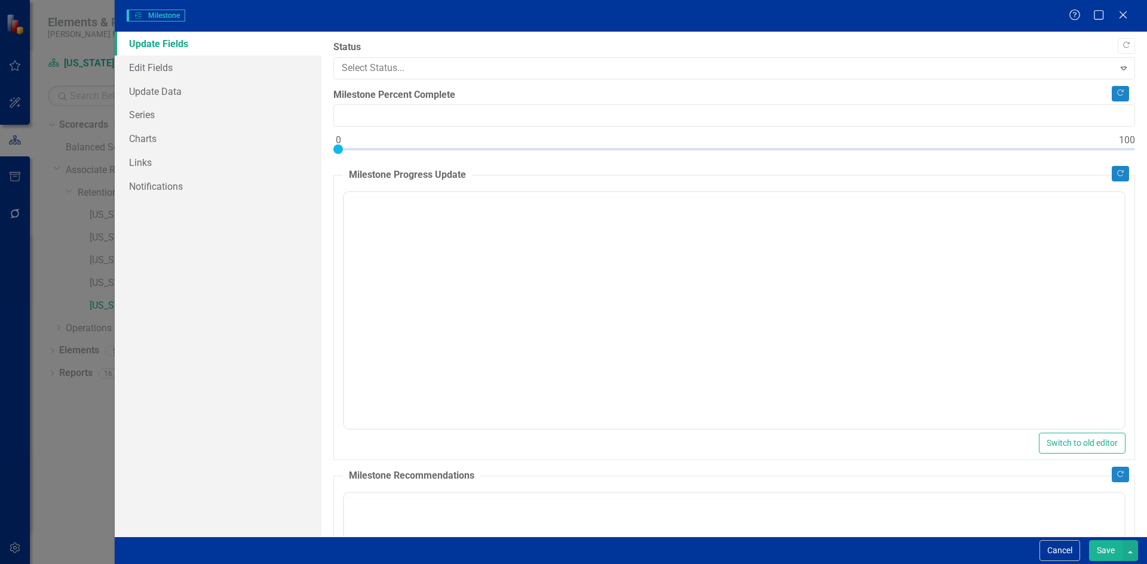
type input "0"
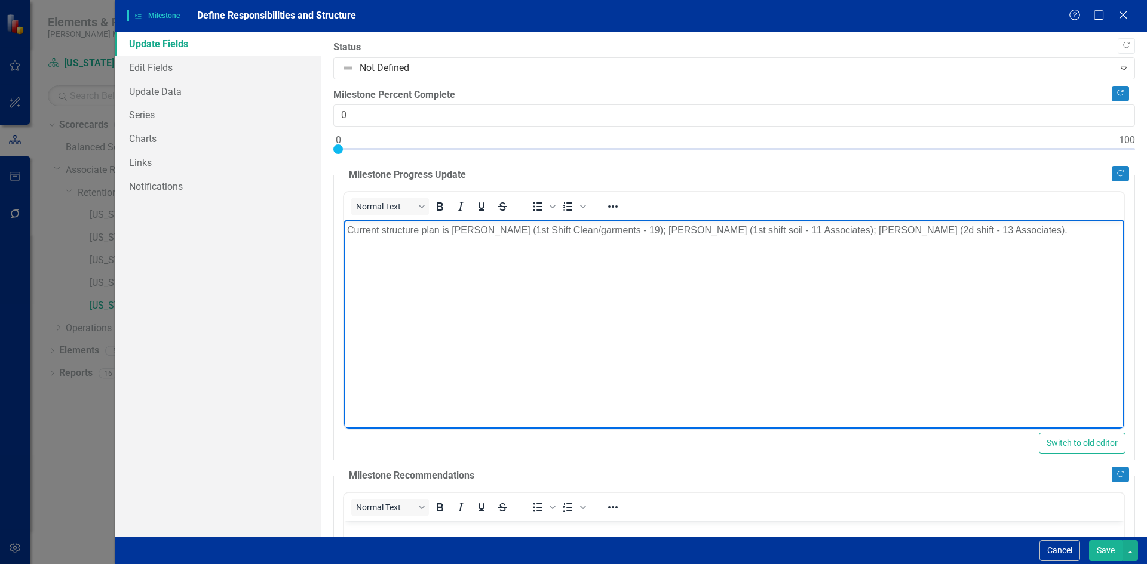
drag, startPoint x: 945, startPoint y: 232, endPoint x: 959, endPoint y: 232, distance: 13.7
click at [950, 232] on p "Current structure plan is [PERSON_NAME] (1st Shift Clean/garments - 19); [PERSO…" at bounding box center [733, 230] width 774 height 14
click at [767, 223] on p "With the loss of the 2nd shift Manager. [PERSON_NAME] who was only with the org…" at bounding box center [733, 230] width 774 height 14
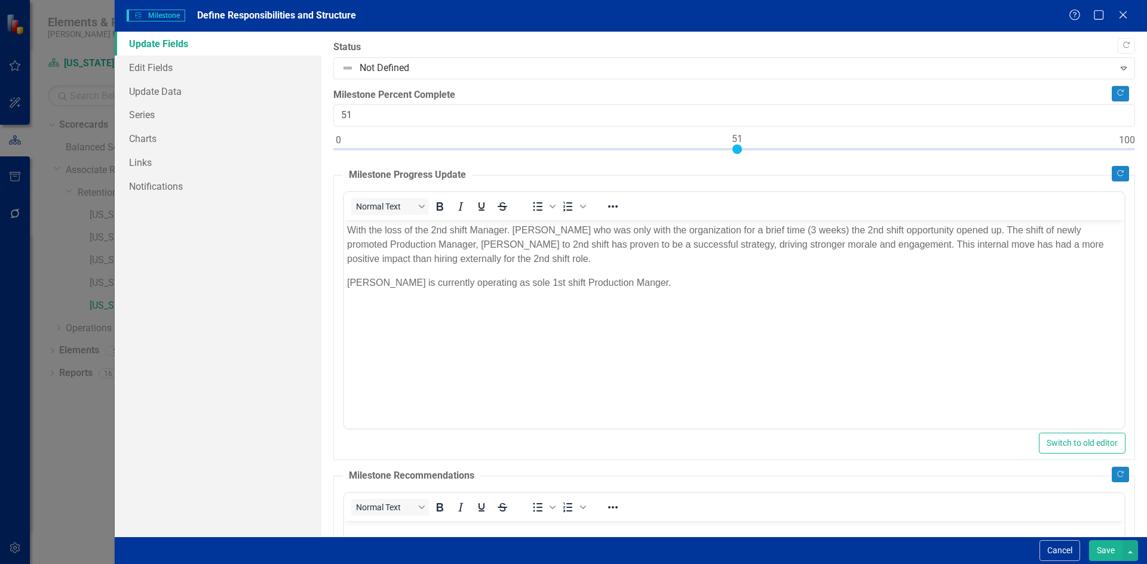
type input "50"
drag, startPoint x: 339, startPoint y: 147, endPoint x: 733, endPoint y: 177, distance: 394.7
click at [733, 177] on div "Copy Forward Status Not Defined Expand Copy Forward Milestone Percent Complete …" at bounding box center [733, 401] width 801 height 721
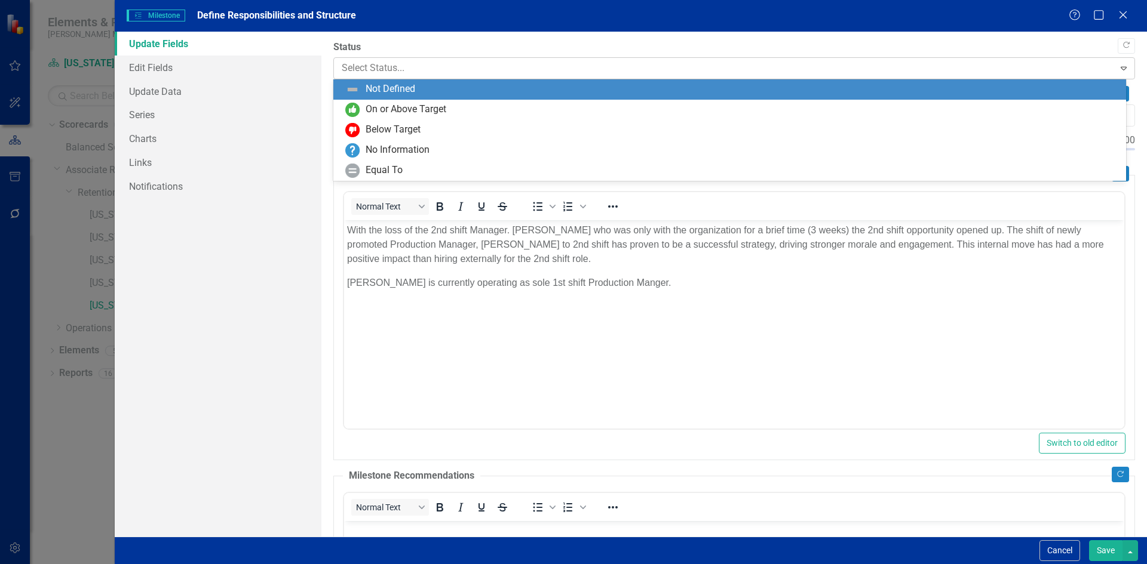
click at [1117, 67] on icon "Expand" at bounding box center [1123, 68] width 12 height 10
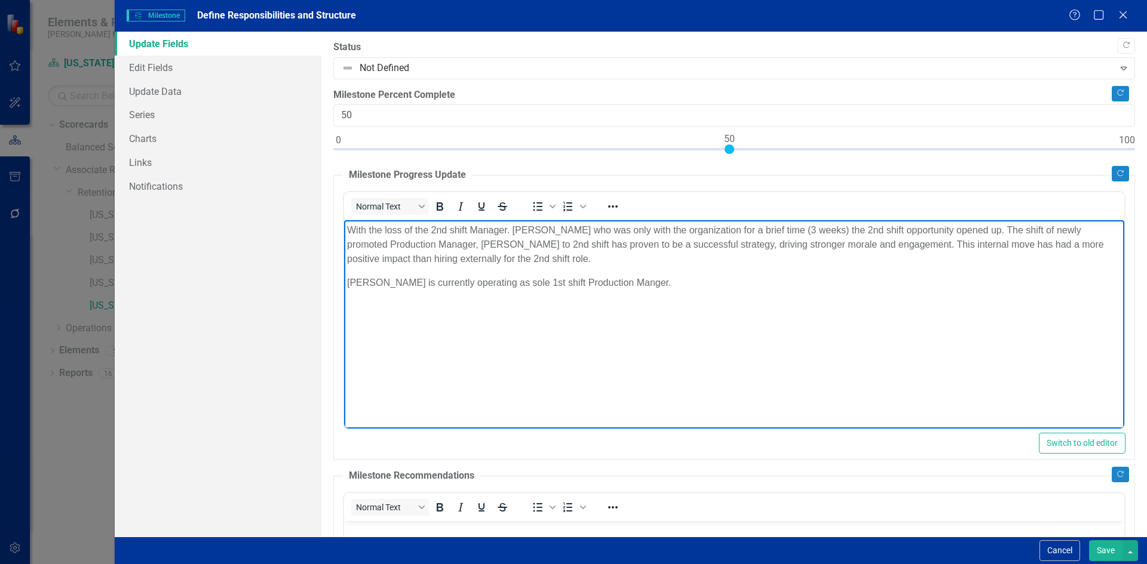
drag, startPoint x: 674, startPoint y: 288, endPoint x: 712, endPoint y: 275, distance: 40.2
click at [674, 288] on p "[PERSON_NAME] is currently operating as sole 1st shift Production Manger." at bounding box center [733, 283] width 774 height 14
click at [543, 282] on p "[PERSON_NAME] is currently operating as sole 1st shift Production Manger." at bounding box center [733, 283] width 774 height 14
click at [467, 282] on p "[PERSON_NAME] is currently operating as 1st shift Production Manger." at bounding box center [733, 283] width 774 height 14
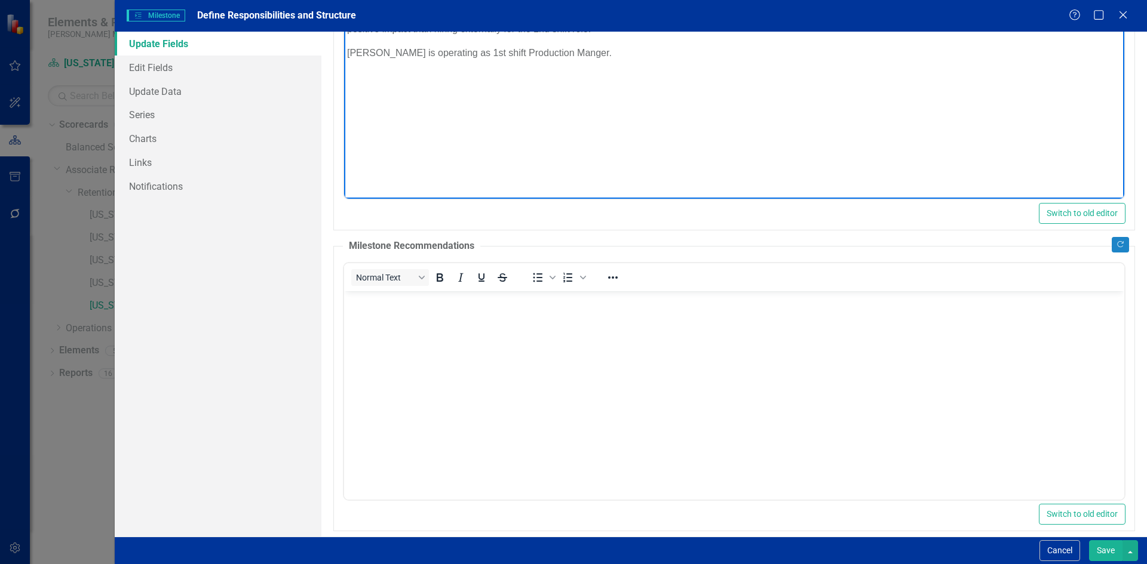
scroll to position [242, 0]
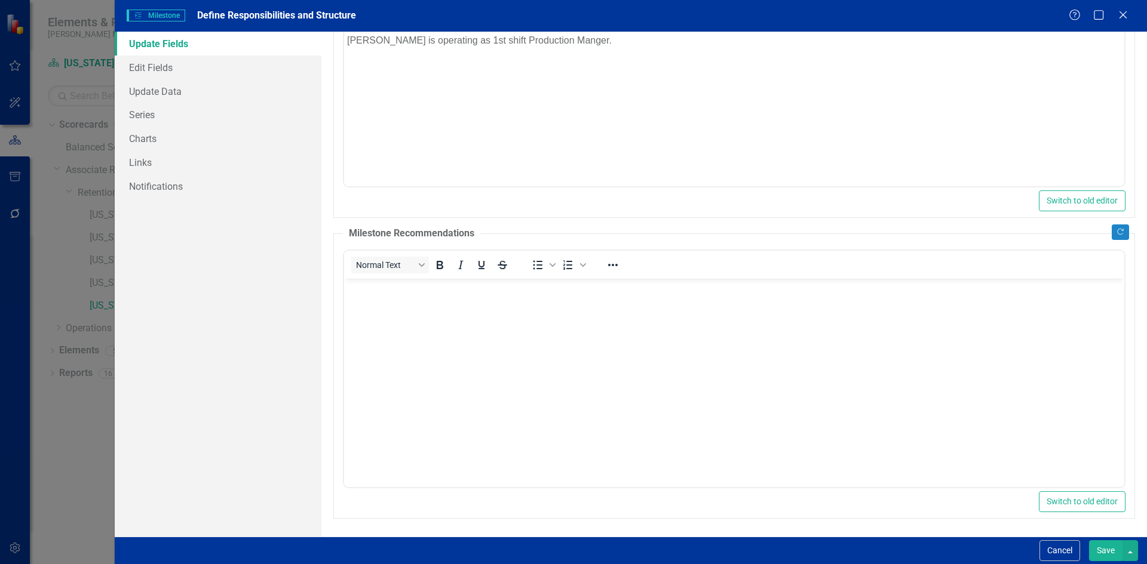
click at [1103, 549] on button "Save" at bounding box center [1105, 550] width 33 height 21
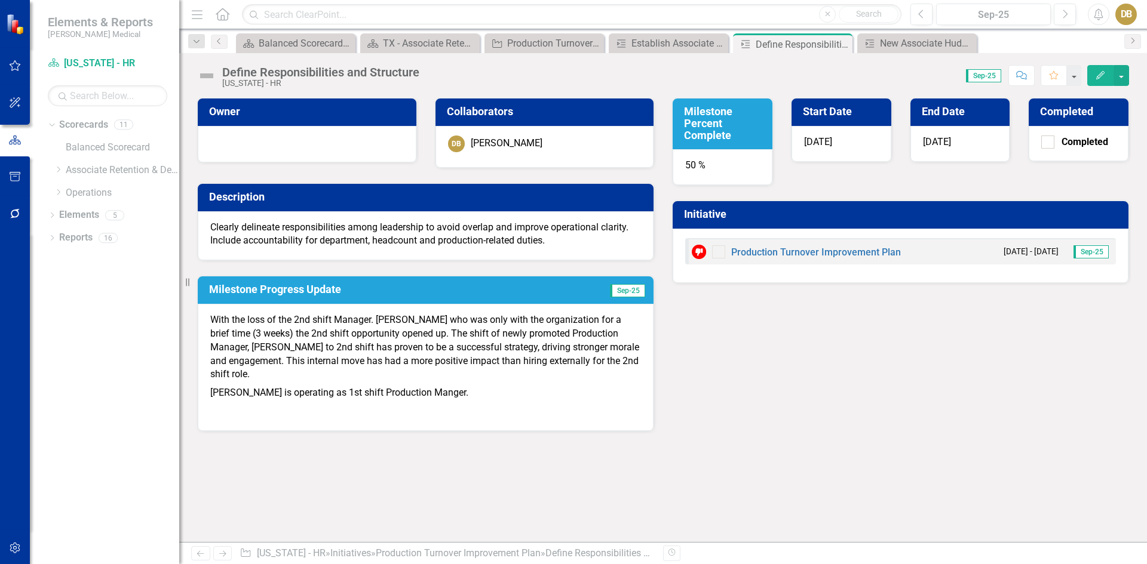
click at [1100, 74] on icon "Edit" at bounding box center [1100, 75] width 11 height 8
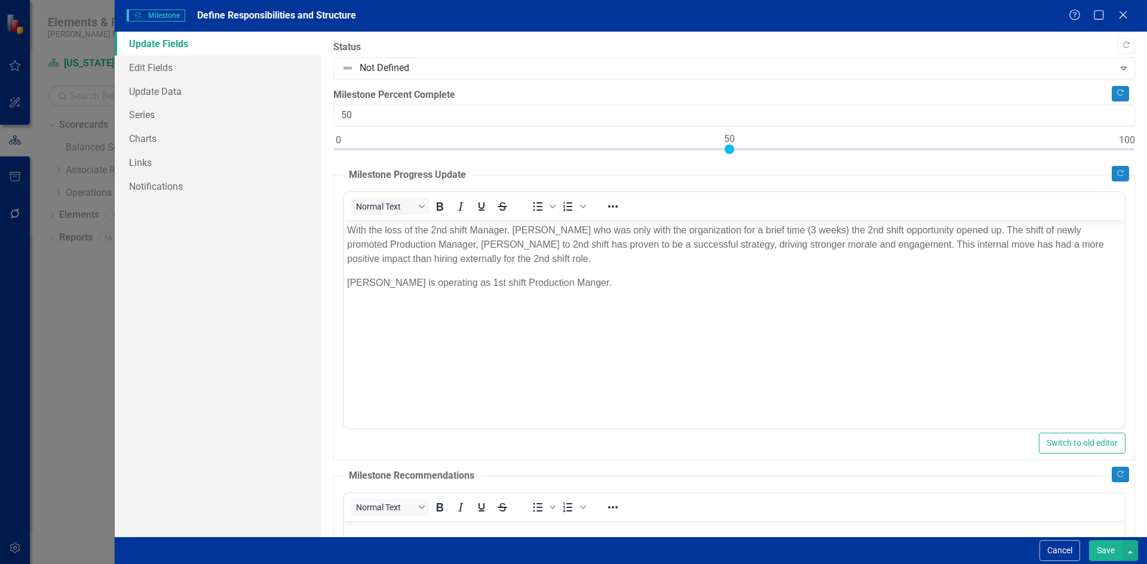
scroll to position [0, 0]
click at [511, 231] on p "With the loss of the 2nd shift Manager. [PERSON_NAME] who was only with the org…" at bounding box center [733, 244] width 774 height 43
click at [1110, 550] on button "Save" at bounding box center [1105, 550] width 33 height 21
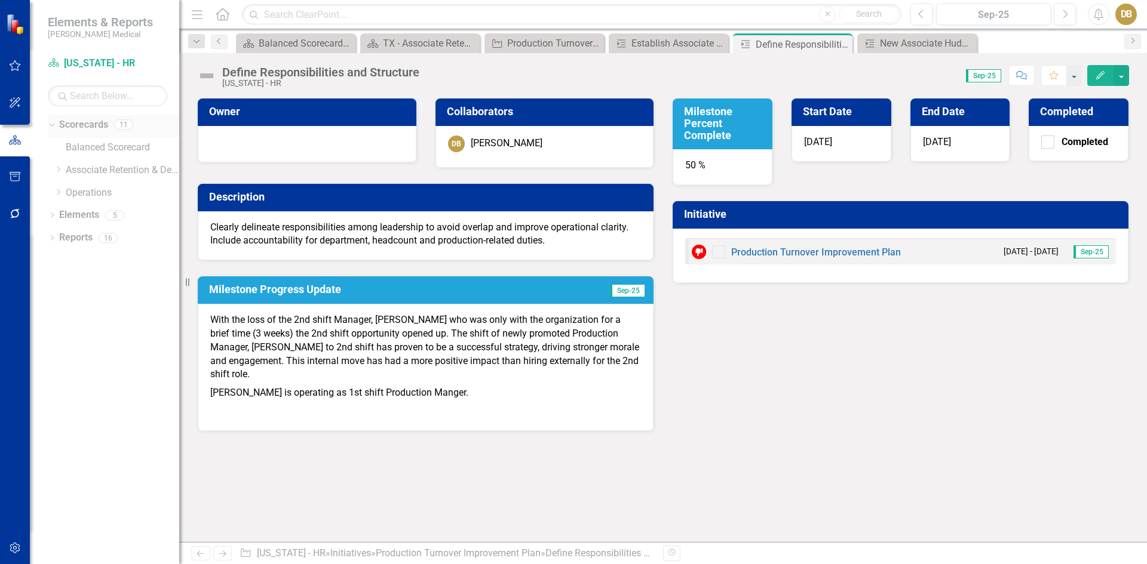
click at [75, 126] on link "Scorecards" at bounding box center [83, 125] width 49 height 14
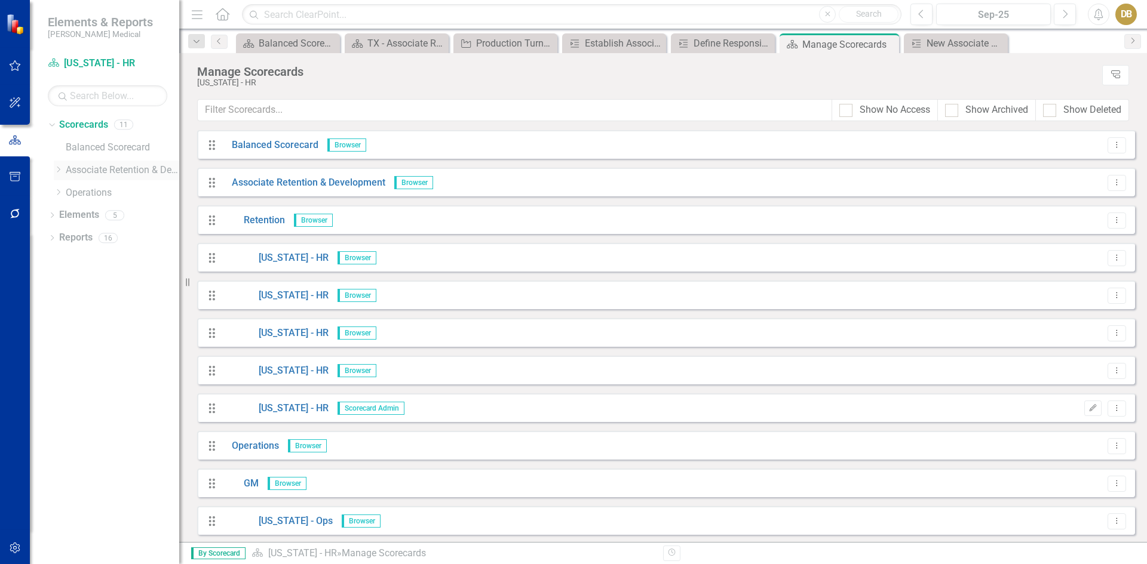
click at [57, 168] on icon "Dropdown" at bounding box center [58, 169] width 9 height 7
click at [67, 193] on icon "Dropdown" at bounding box center [70, 192] width 9 height 7
click at [109, 304] on link "[US_STATE] - HR" at bounding box center [135, 306] width 90 height 14
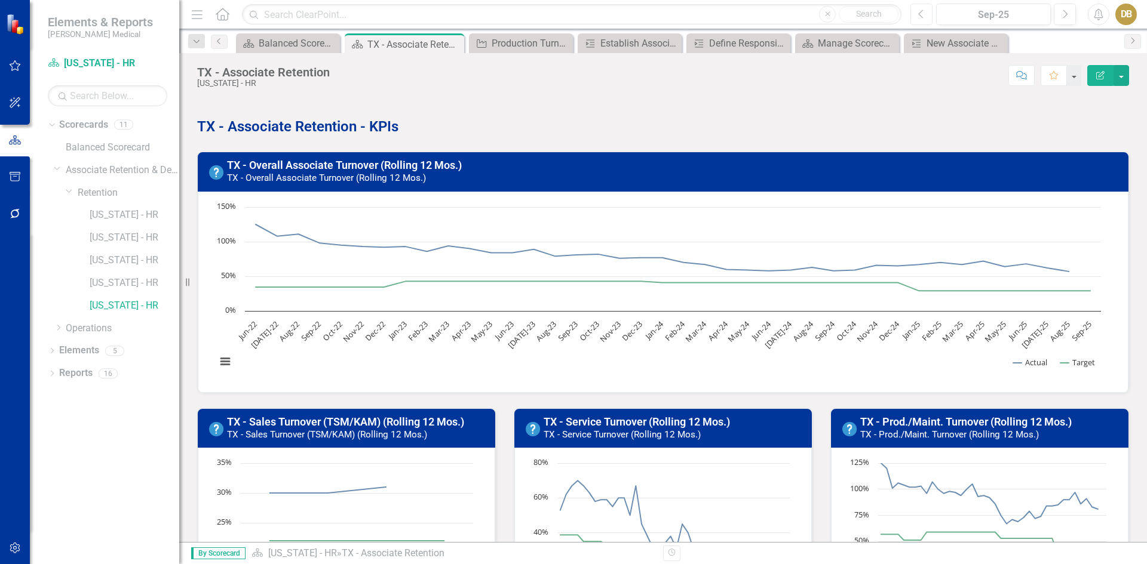
click at [919, 16] on icon "Previous" at bounding box center [921, 14] width 7 height 11
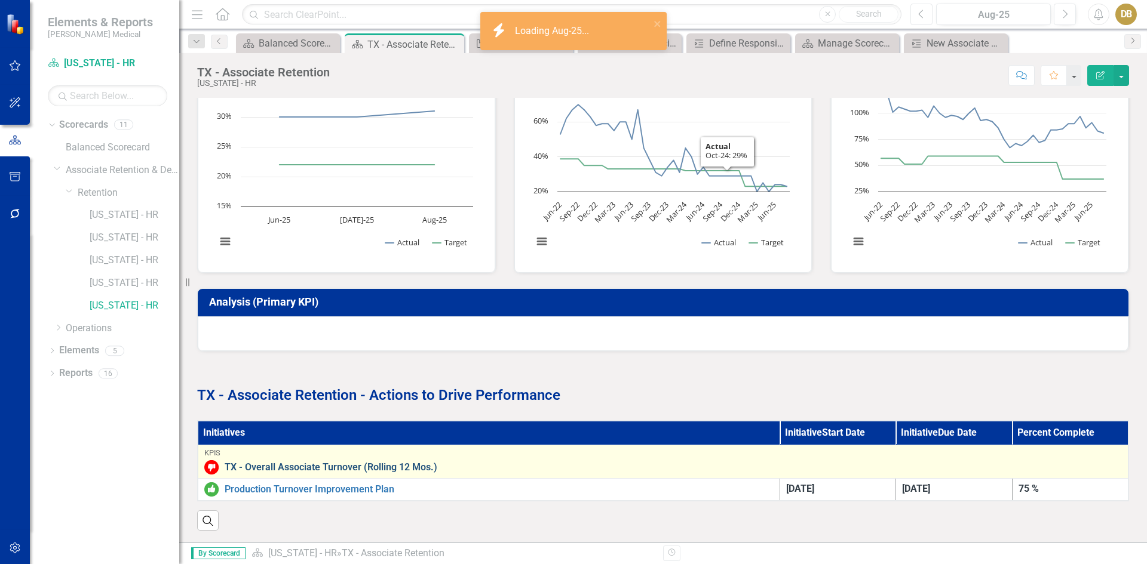
scroll to position [386, 0]
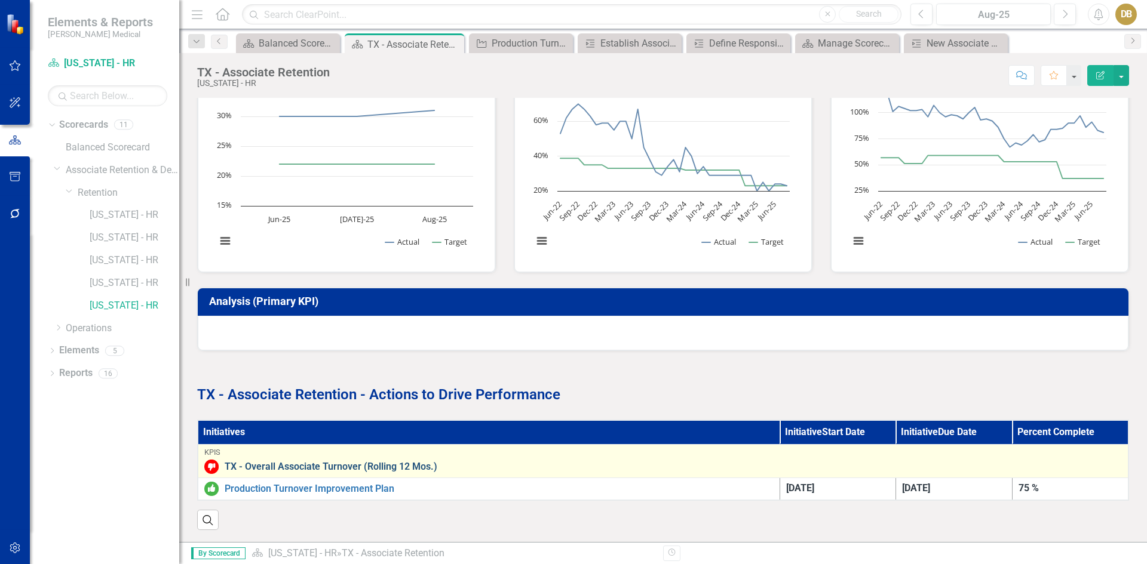
click at [323, 462] on link "TX - Overall Associate Turnover (Rolling 12 Mos.)" at bounding box center [673, 467] width 897 height 11
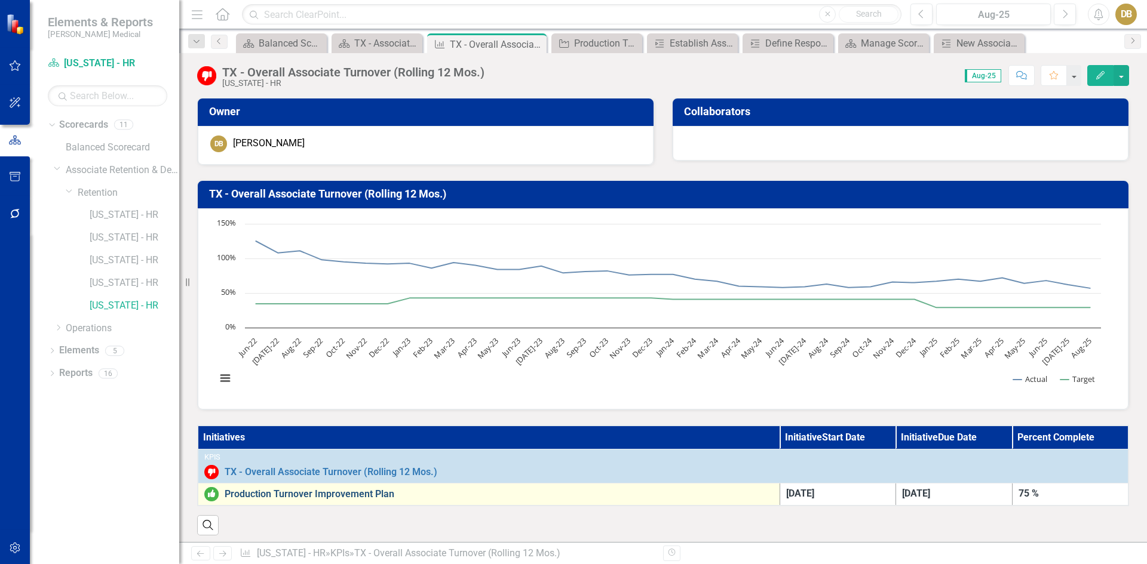
click at [363, 493] on link "Production Turnover Improvement Plan" at bounding box center [499, 494] width 549 height 11
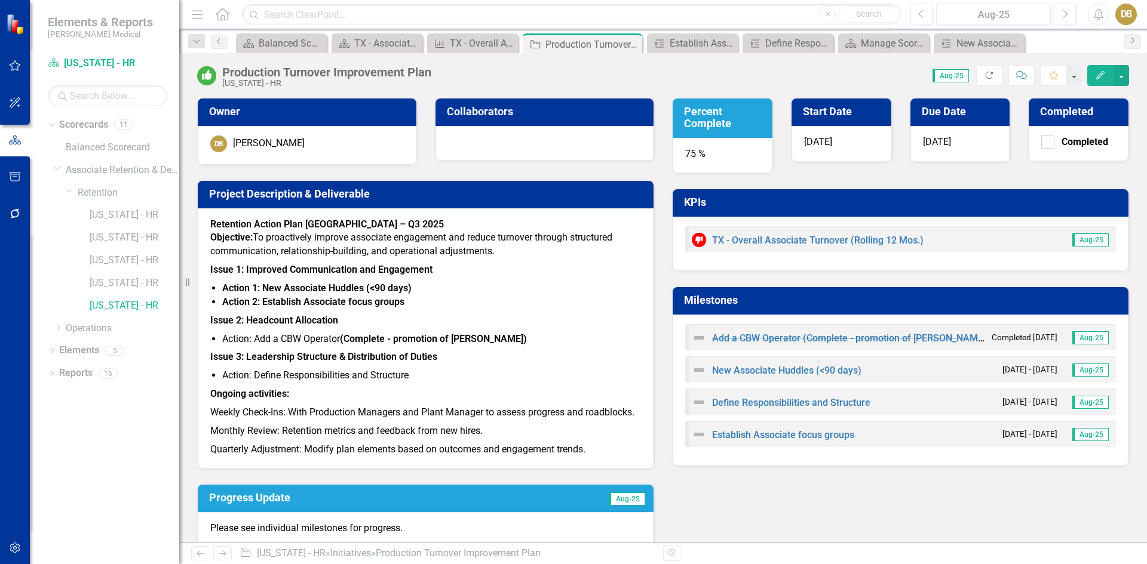
scroll to position [222, 0]
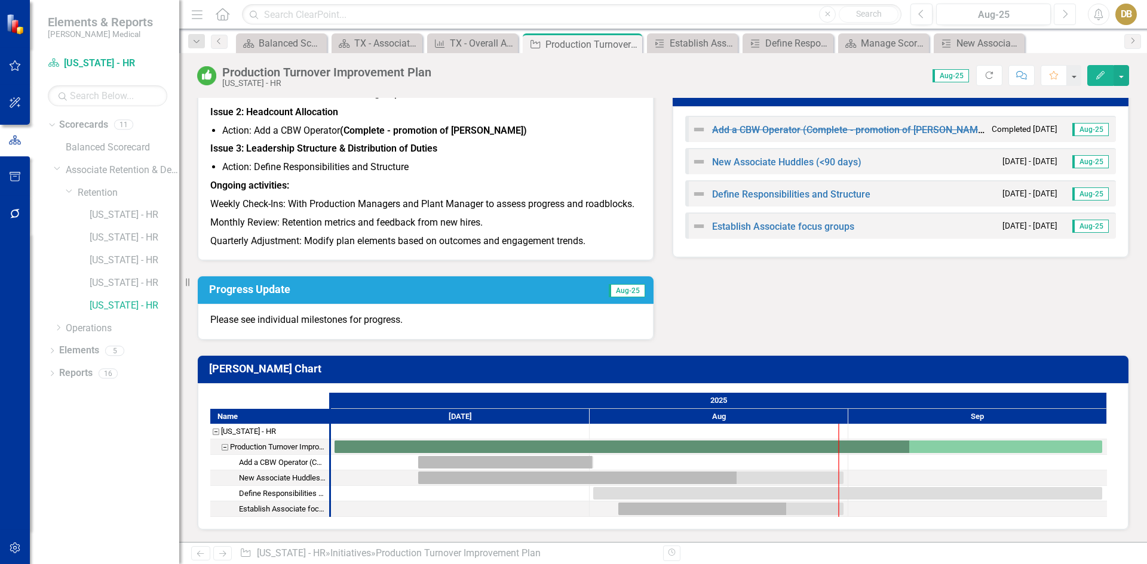
click at [1064, 15] on icon "Next" at bounding box center [1064, 14] width 7 height 11
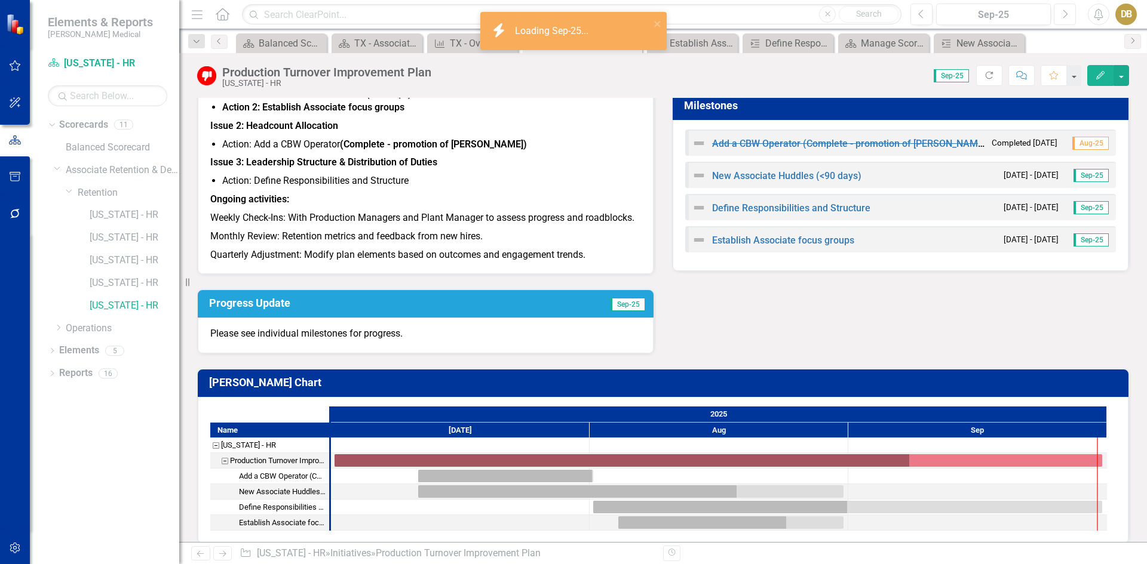
scroll to position [222, 0]
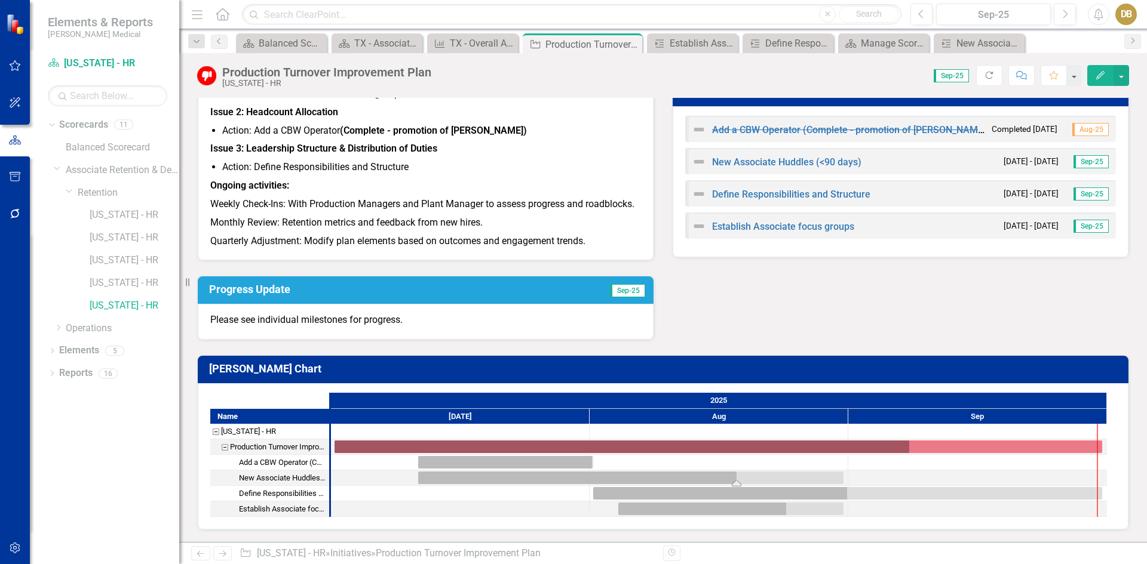
click at [589, 474] on div "Task: Start date: 2025-07-11 End date: 2025-08-31" at bounding box center [630, 478] width 425 height 13
click at [631, 492] on div "Task: Start date: 2025-08-01 End date: 2025-09-30" at bounding box center [847, 493] width 509 height 13
click at [639, 509] on div "Task: Start date: 2025-08-04 End date: 2025-08-31" at bounding box center [730, 509] width 225 height 13
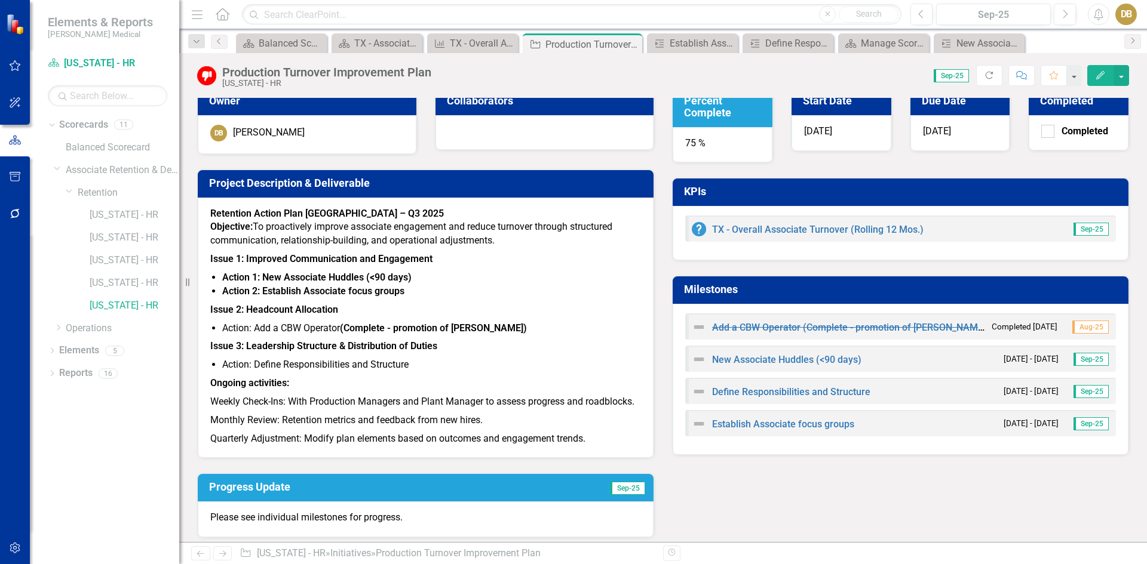
scroll to position [0, 0]
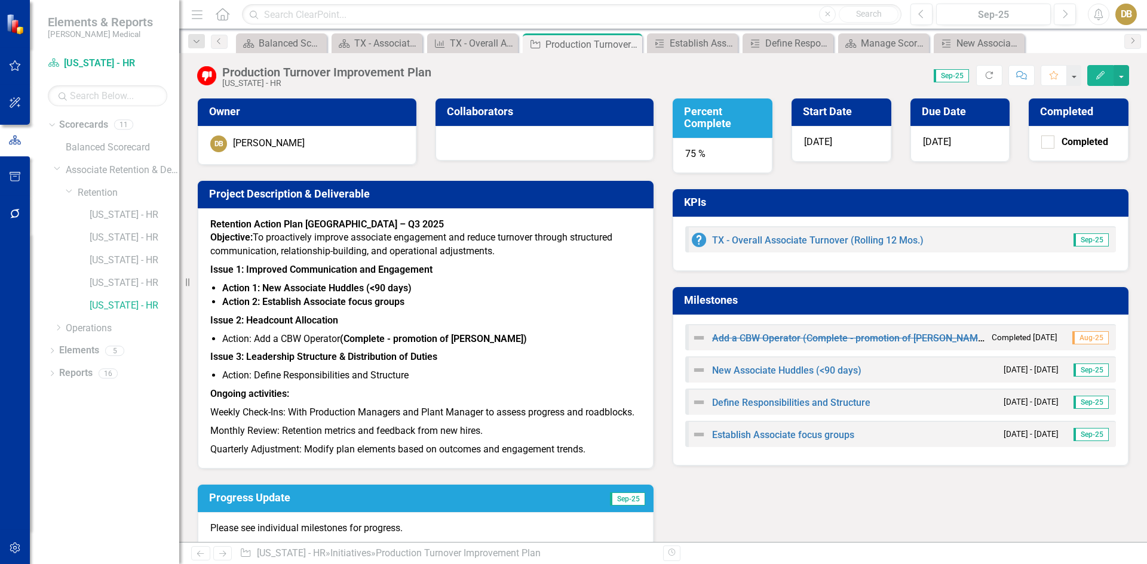
click at [689, 299] on h3 "Milestones" at bounding box center [902, 300] width 437 height 12
click at [1085, 370] on span "Sep-25" at bounding box center [1090, 370] width 35 height 13
click at [781, 372] on link "New Associate Huddles (<90 days)" at bounding box center [786, 370] width 149 height 11
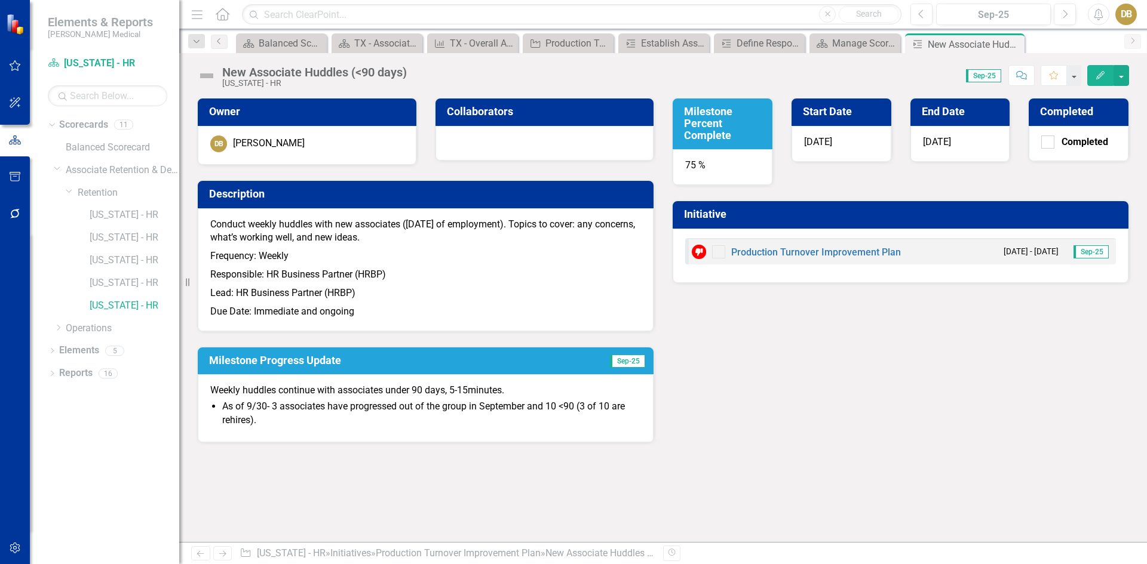
click at [1101, 73] on icon "Edit" at bounding box center [1100, 75] width 11 height 8
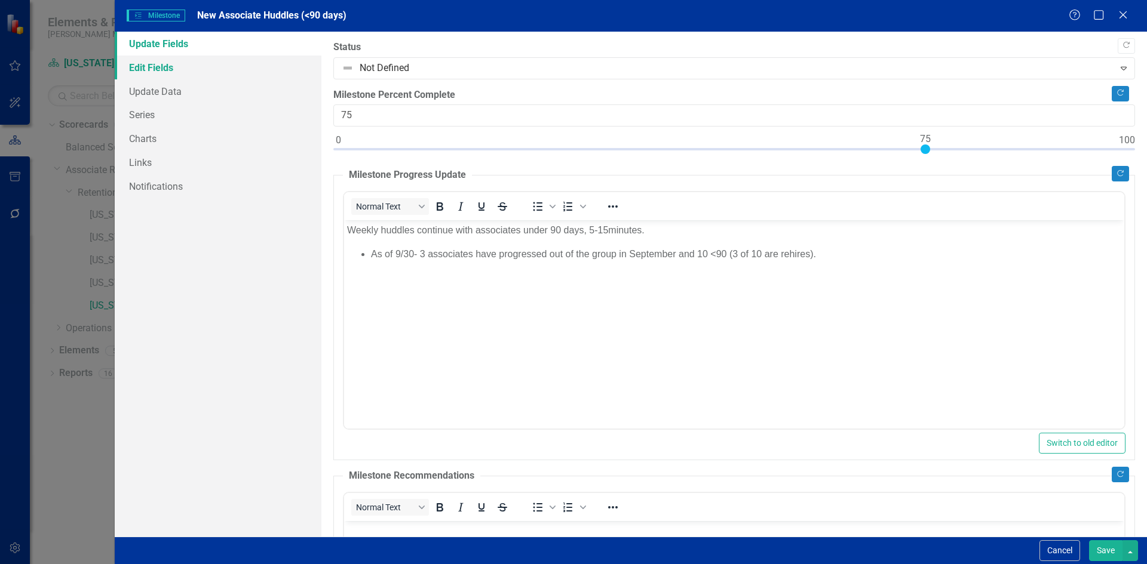
click at [155, 66] on link "Edit Fields" at bounding box center [218, 68] width 207 height 24
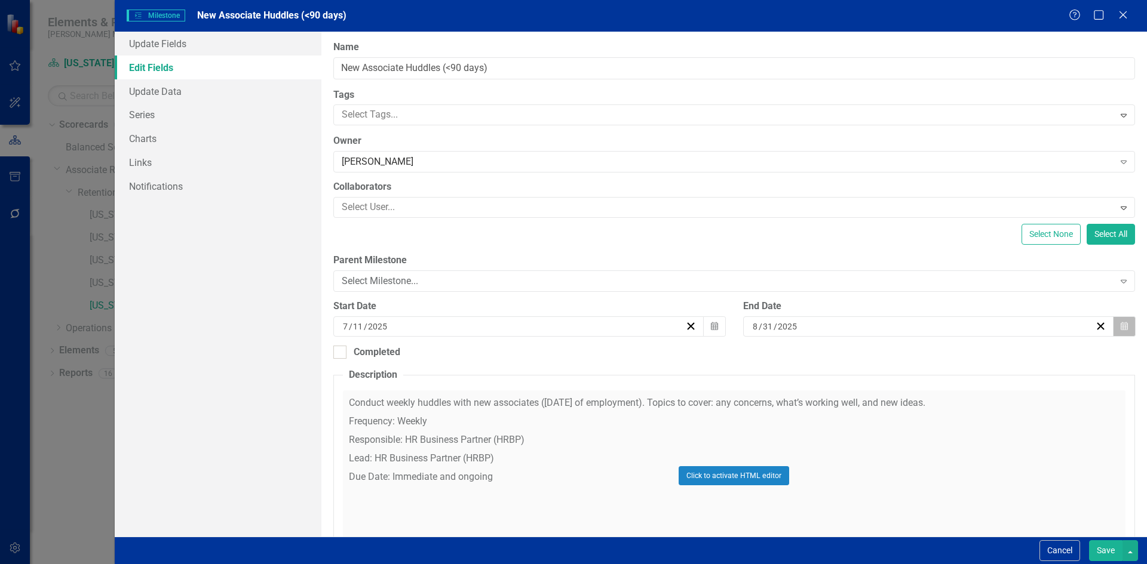
click at [1120, 327] on icon "Calendar" at bounding box center [1123, 327] width 7 height 8
click at [991, 358] on button "›" at bounding box center [986, 356] width 26 height 26
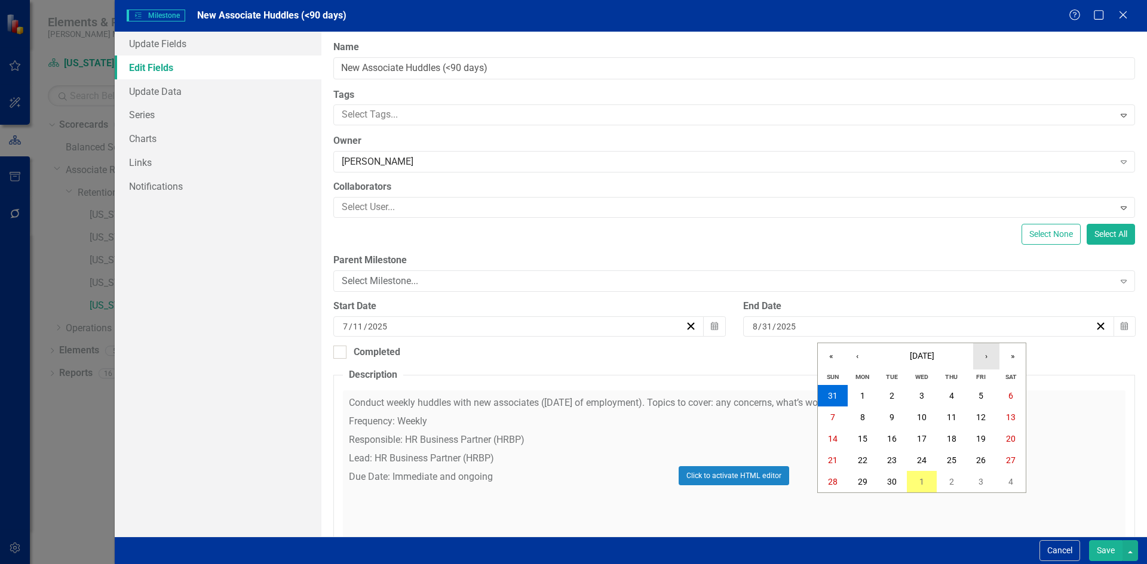
click at [991, 358] on button "›" at bounding box center [986, 356] width 26 height 26
click at [917, 482] on abbr "31" at bounding box center [922, 482] width 10 height 10
click at [1099, 551] on button "Save" at bounding box center [1105, 550] width 33 height 21
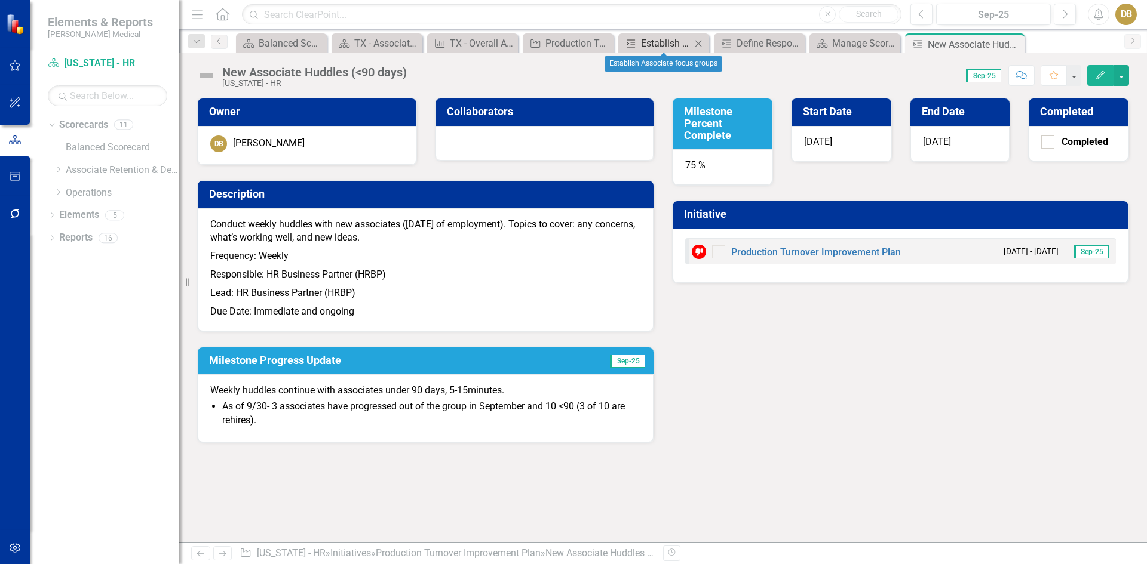
click at [671, 47] on div "Establish Associate focus groups" at bounding box center [666, 43] width 50 height 15
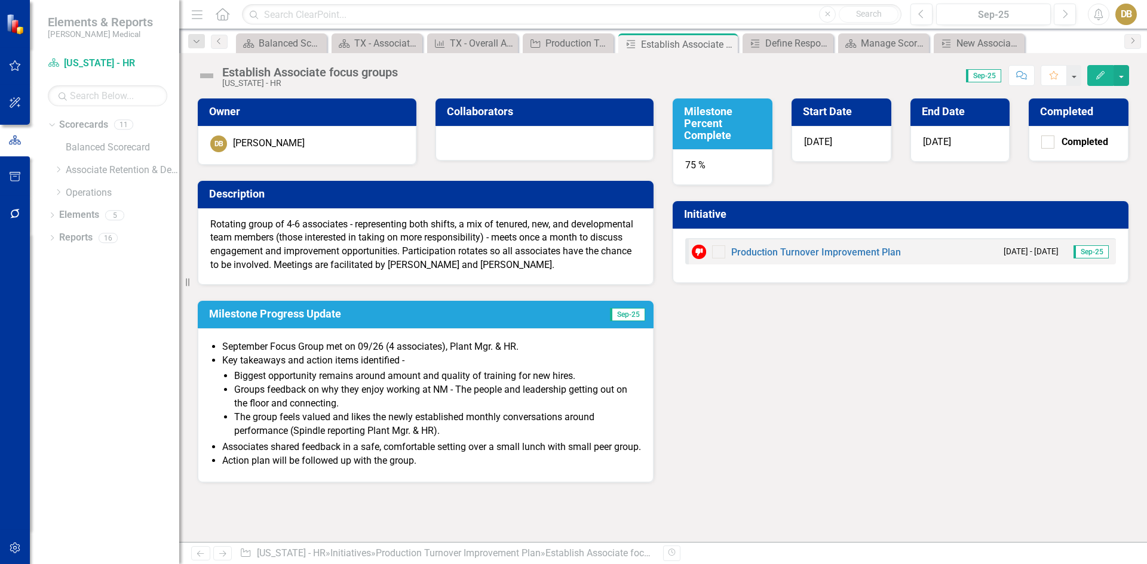
click at [1092, 78] on button "Edit" at bounding box center [1100, 75] width 26 height 21
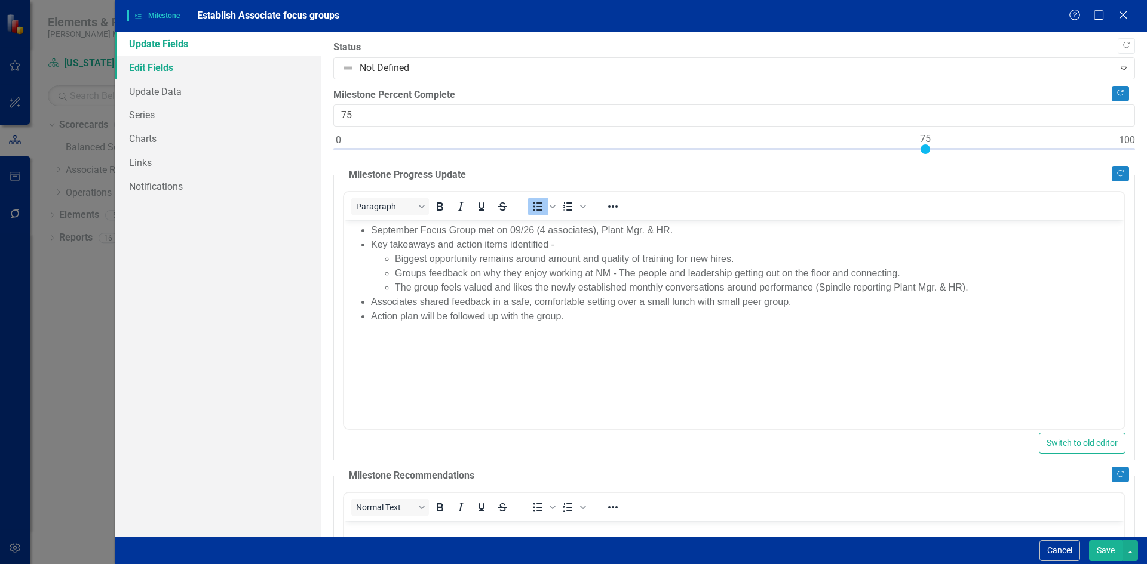
click at [178, 67] on link "Edit Fields" at bounding box center [218, 68] width 207 height 24
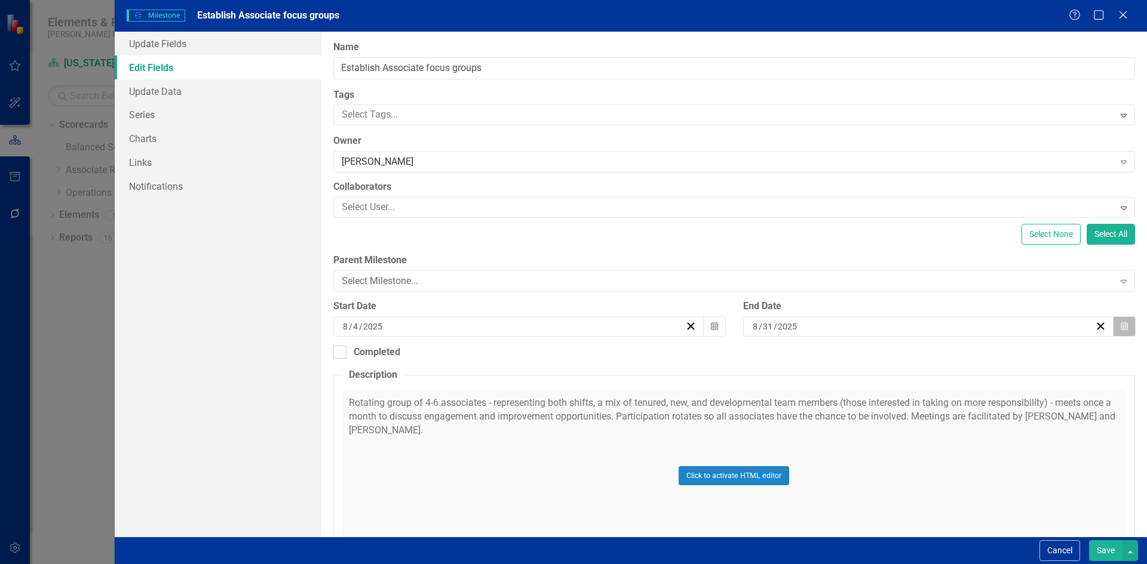
click at [1120, 324] on icon "Calendar" at bounding box center [1123, 327] width 7 height 8
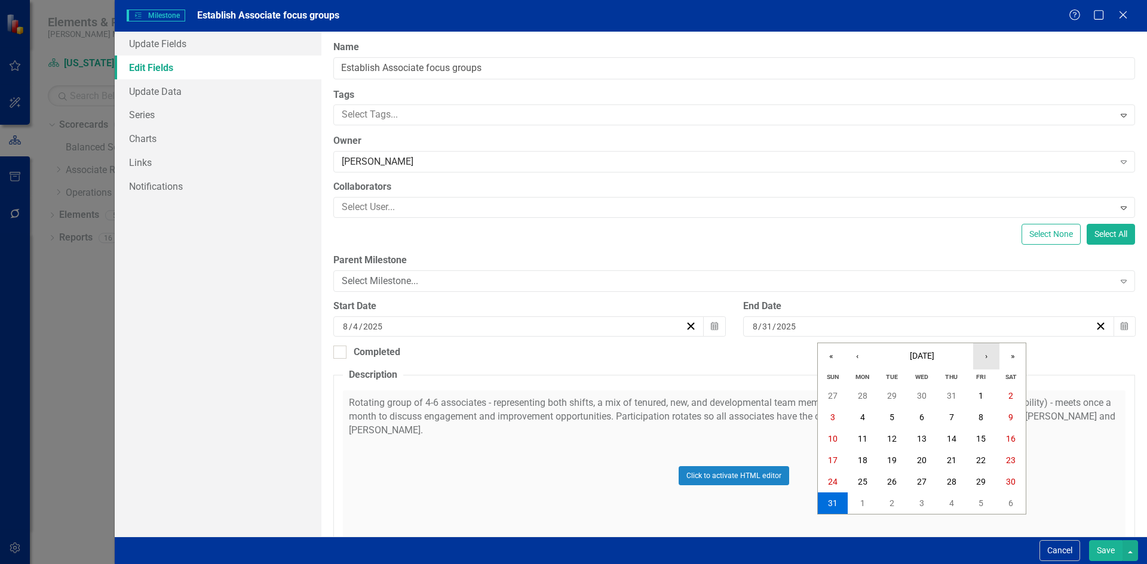
click at [993, 360] on button "›" at bounding box center [986, 356] width 26 height 26
click at [921, 476] on button "31" at bounding box center [922, 482] width 30 height 22
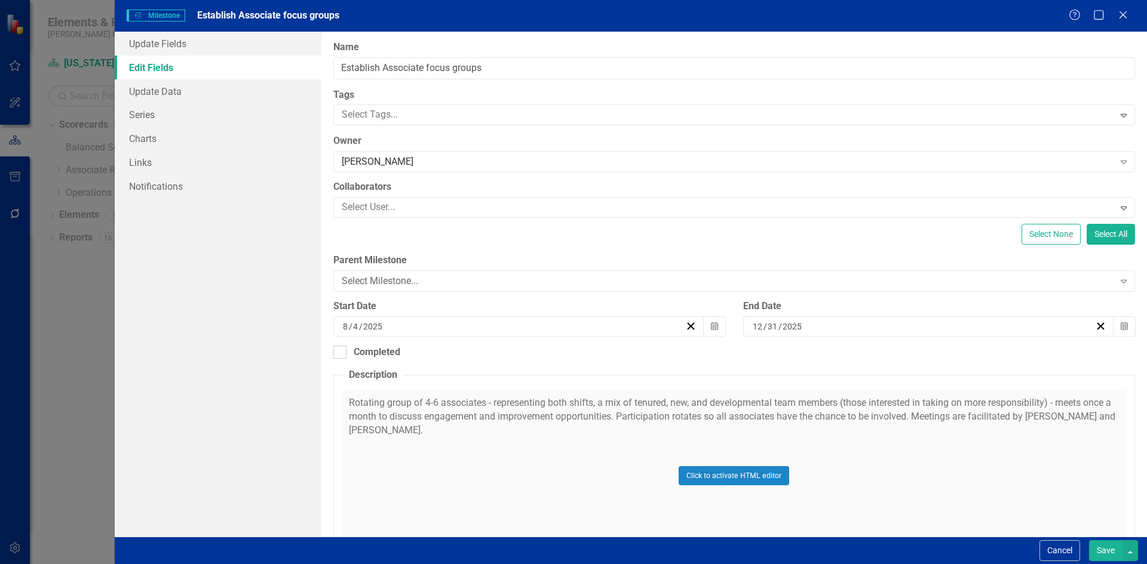
click at [1103, 550] on button "Save" at bounding box center [1105, 550] width 33 height 21
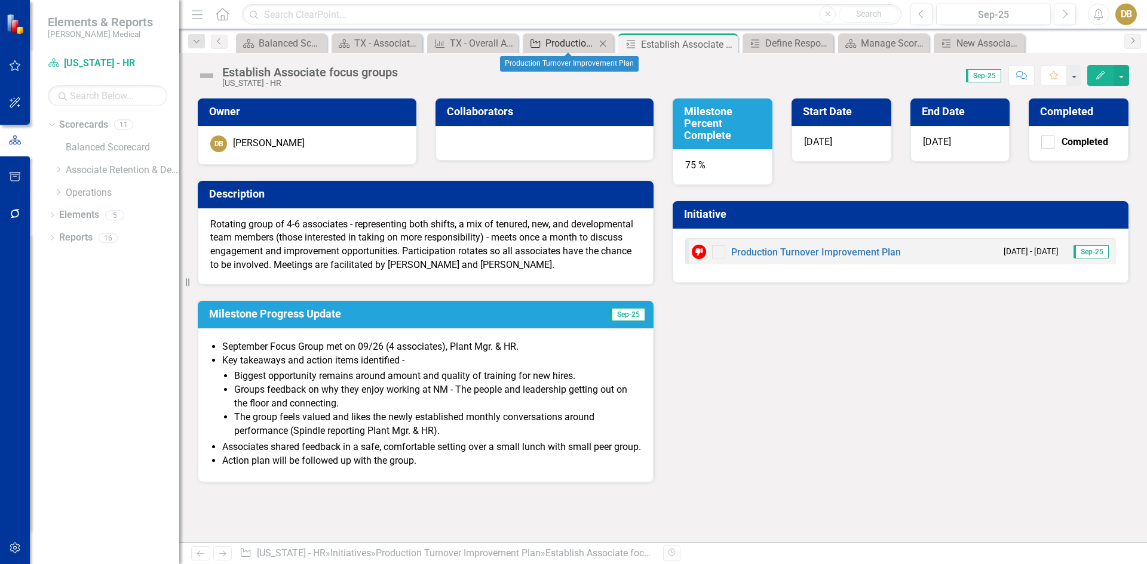
click at [589, 44] on div "Production Turnover Improvement Plan" at bounding box center [570, 43] width 50 height 15
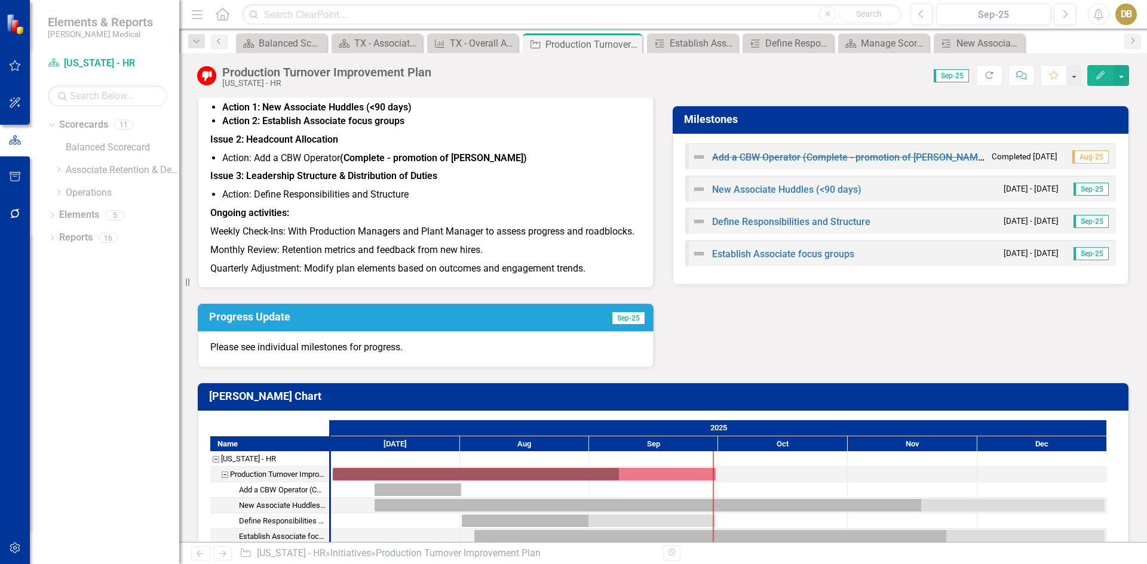
scroll to position [162, 0]
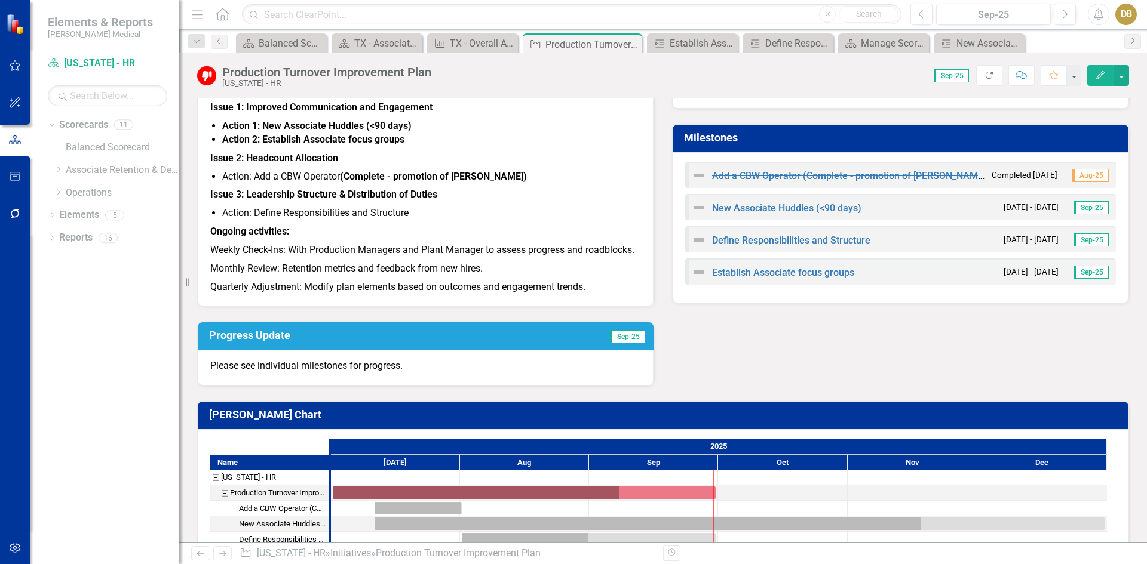
click at [1102, 74] on icon "Edit" at bounding box center [1100, 75] width 11 height 8
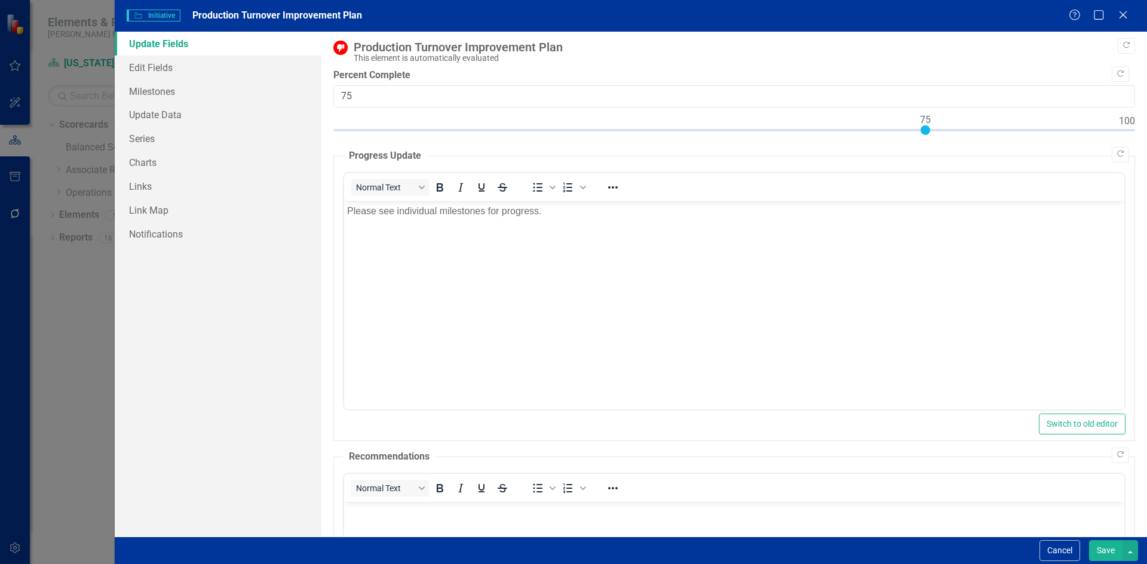
scroll to position [0, 0]
click at [171, 67] on link "Edit Fields" at bounding box center [218, 68] width 207 height 24
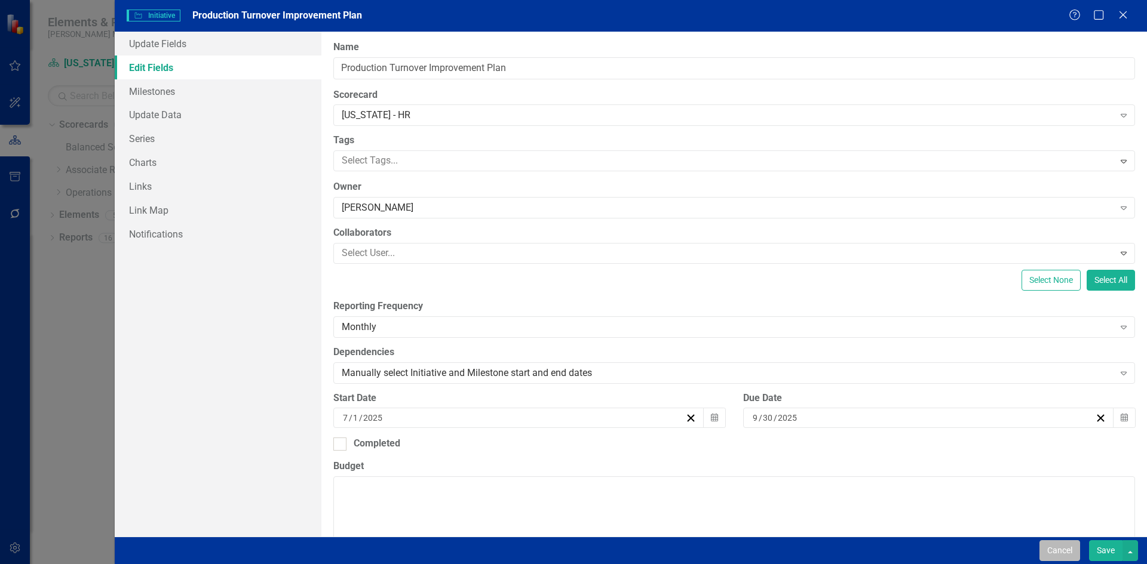
click at [1061, 552] on button "Cancel" at bounding box center [1059, 550] width 41 height 21
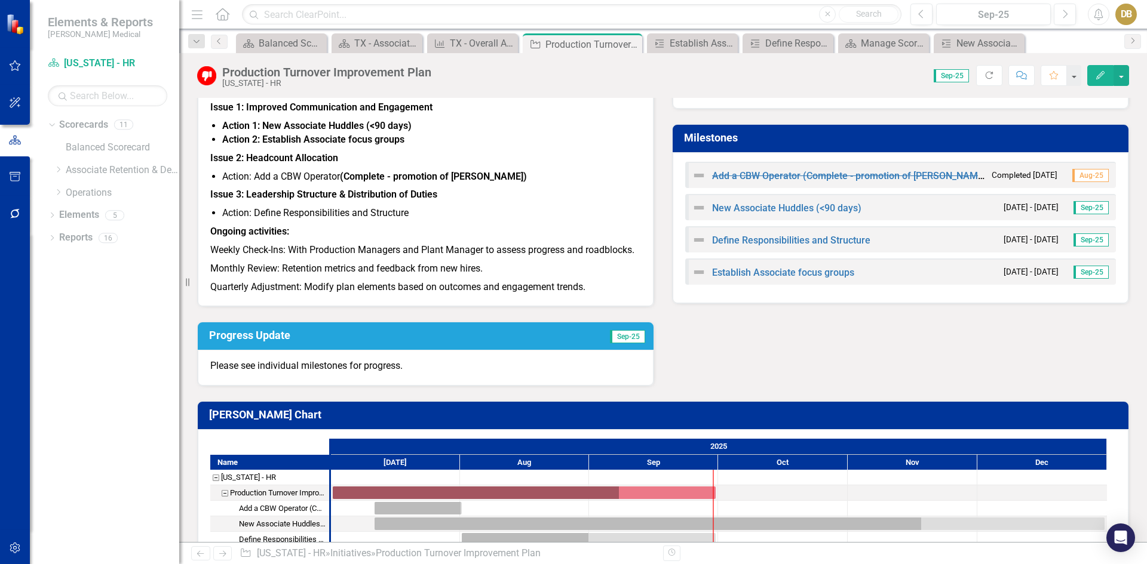
scroll to position [222, 0]
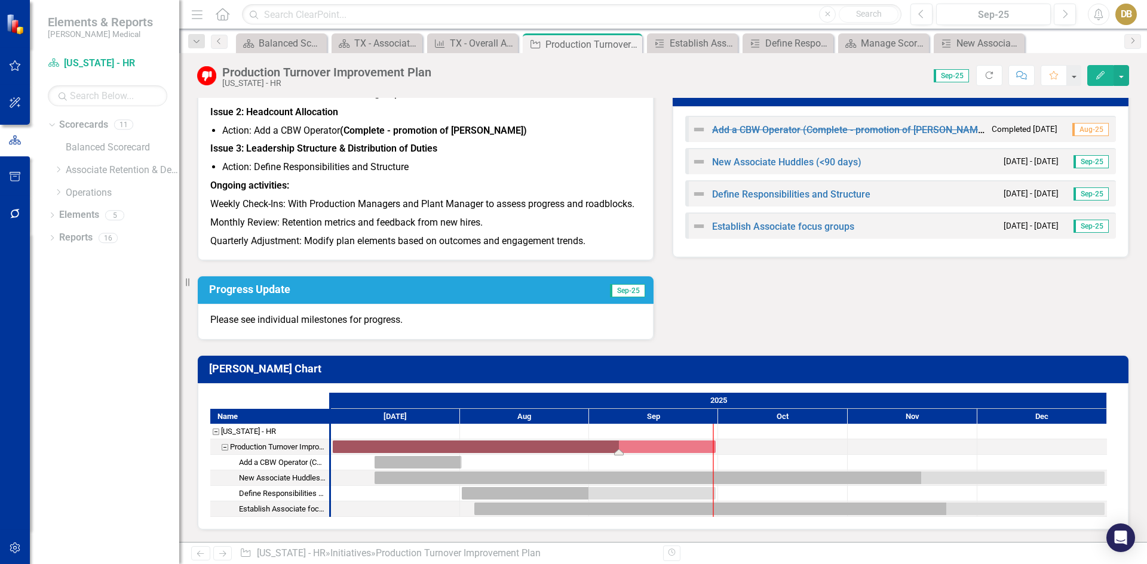
click at [595, 447] on div "Task: Start date: 2025-07-01 End date: 2025-09-30" at bounding box center [524, 447] width 383 height 13
click at [248, 369] on h3 "[PERSON_NAME] Chart" at bounding box center [665, 369] width 912 height 12
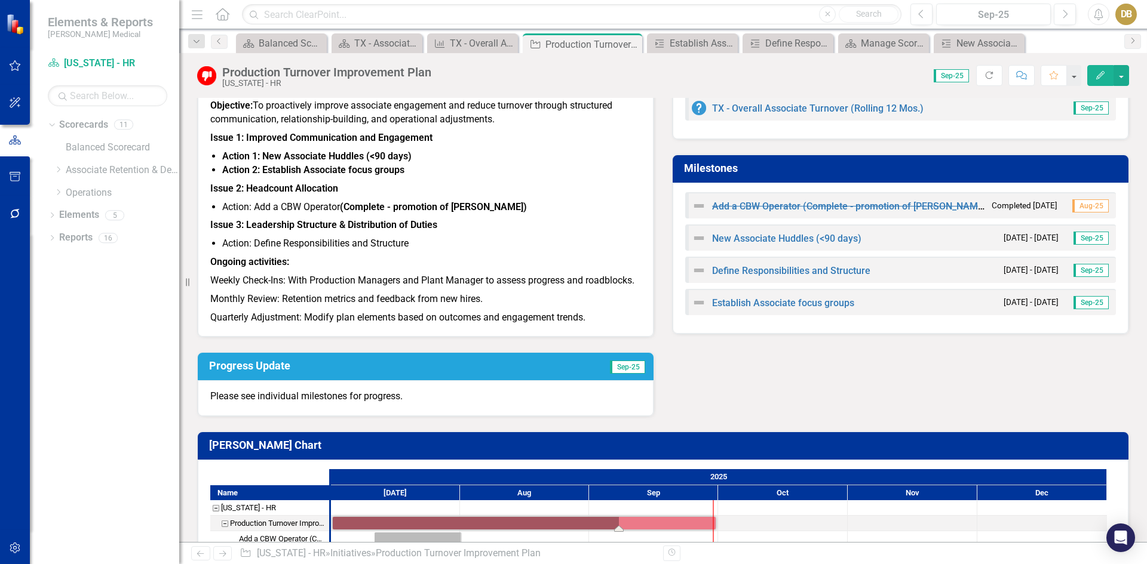
scroll to position [0, 0]
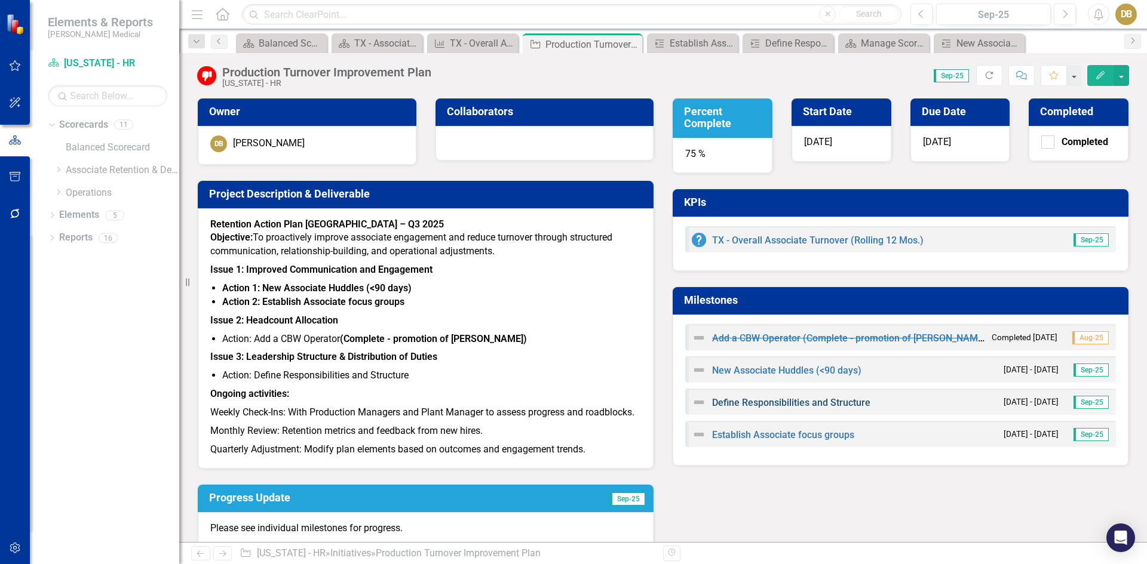
click at [773, 402] on link "Define Responsibilities and Structure" at bounding box center [791, 402] width 158 height 11
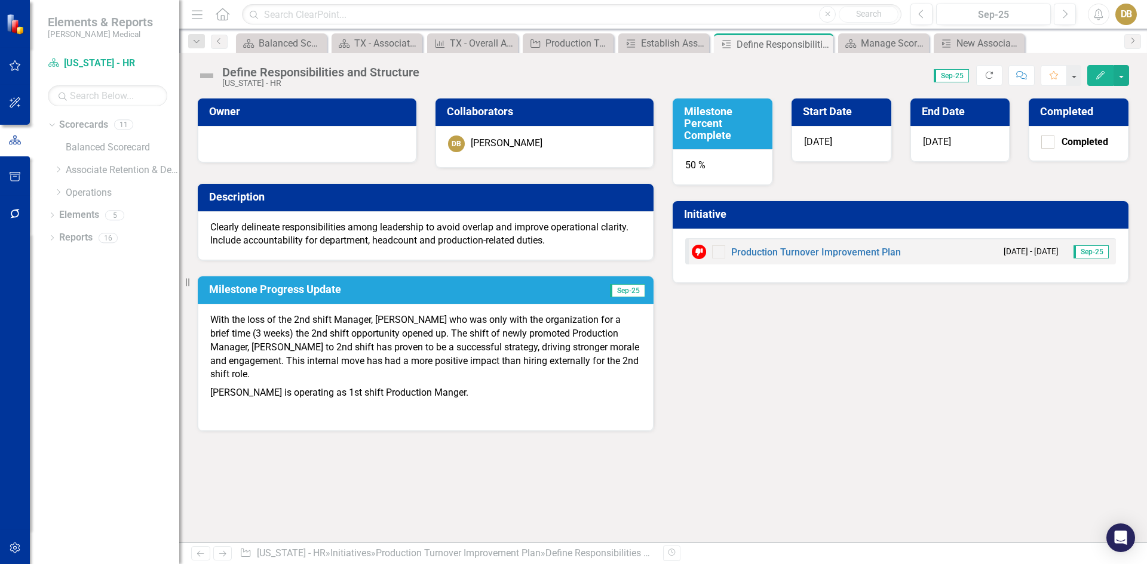
click at [1094, 76] on button "Edit" at bounding box center [1100, 75] width 26 height 21
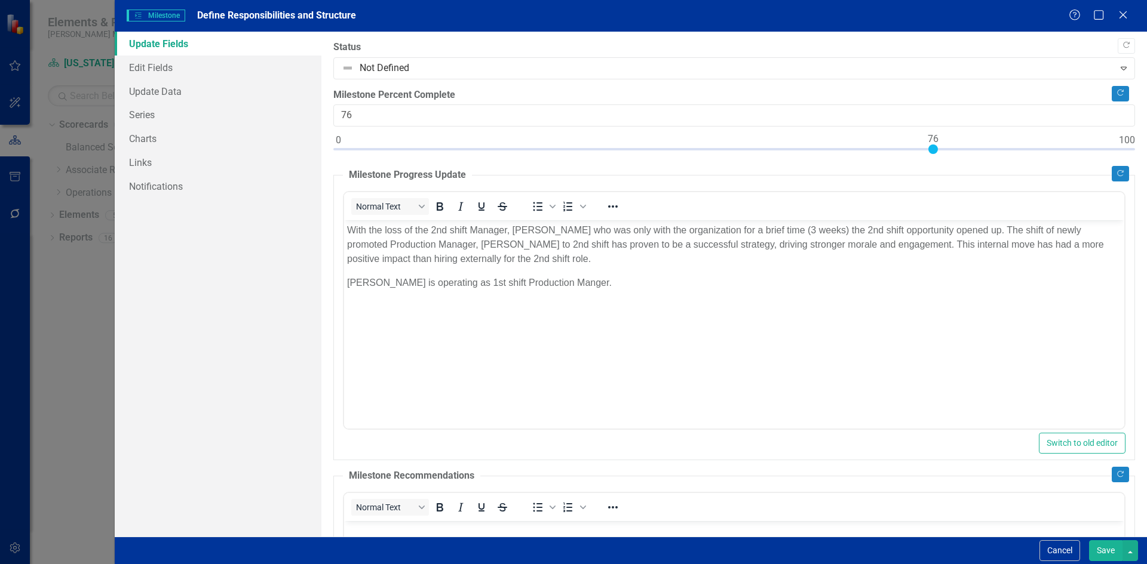
type input "75"
drag, startPoint x: 730, startPoint y: 148, endPoint x: 930, endPoint y: 154, distance: 199.6
click at [930, 154] on div at bounding box center [733, 152] width 801 height 15
click at [1113, 545] on button "Save" at bounding box center [1105, 550] width 33 height 21
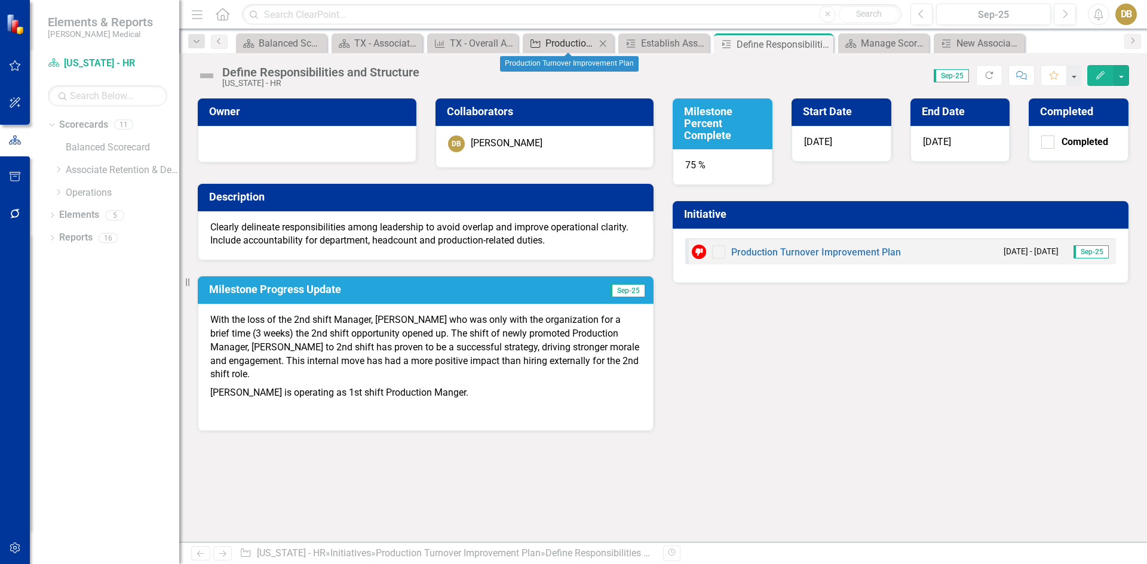
click at [569, 41] on div "Production Turnover Improvement Plan" at bounding box center [570, 43] width 50 height 15
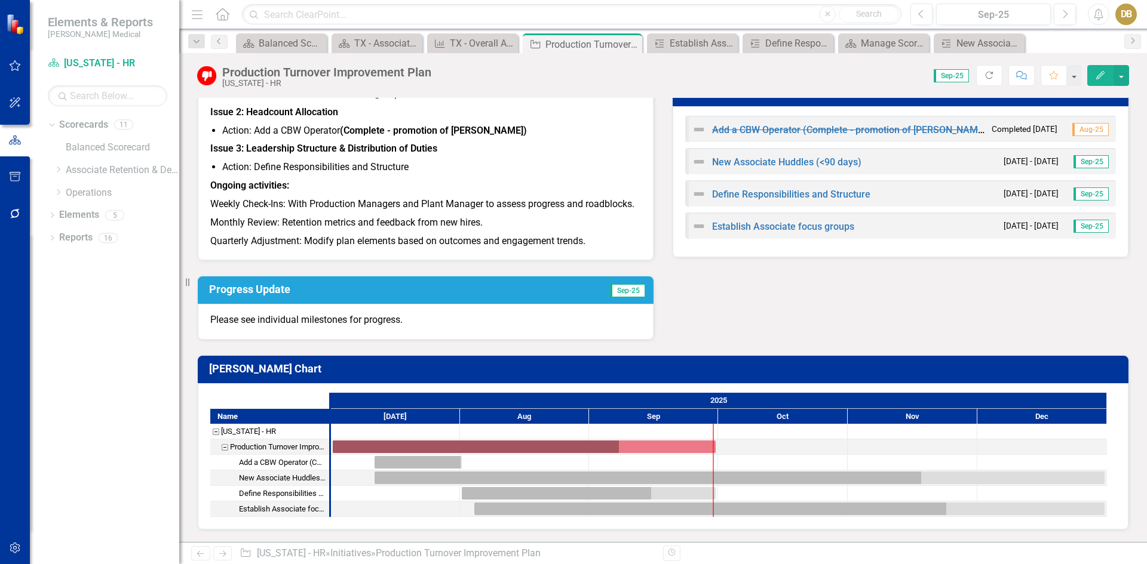
scroll to position [222, 0]
click at [766, 189] on link "Define Responsibilities and Structure" at bounding box center [791, 194] width 158 height 11
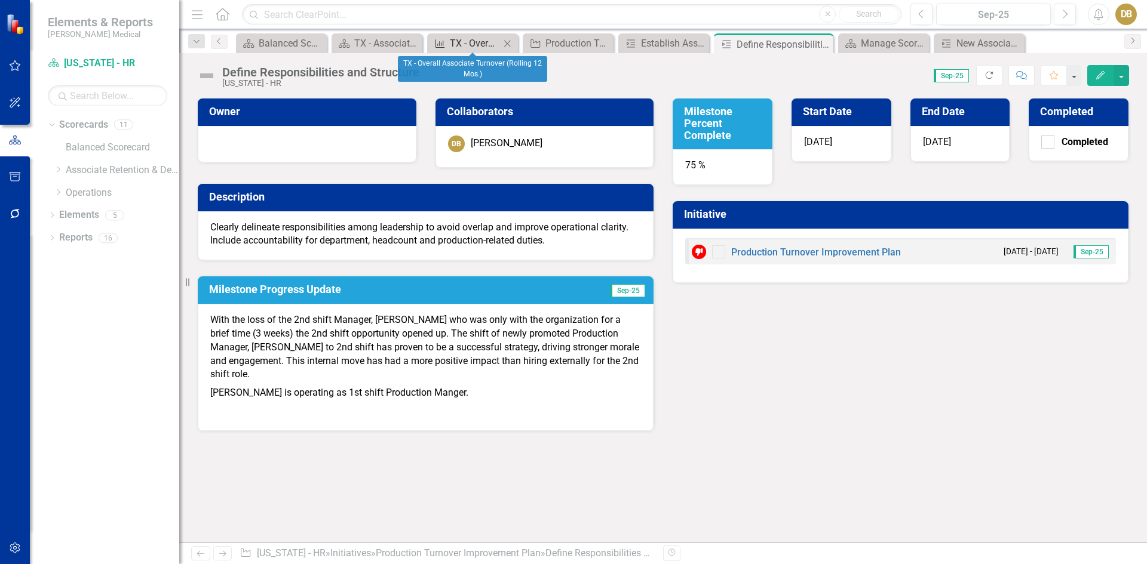
click at [471, 42] on div "TX - Overall Associate Turnover (Rolling 12 Mos.)" at bounding box center [475, 43] width 50 height 15
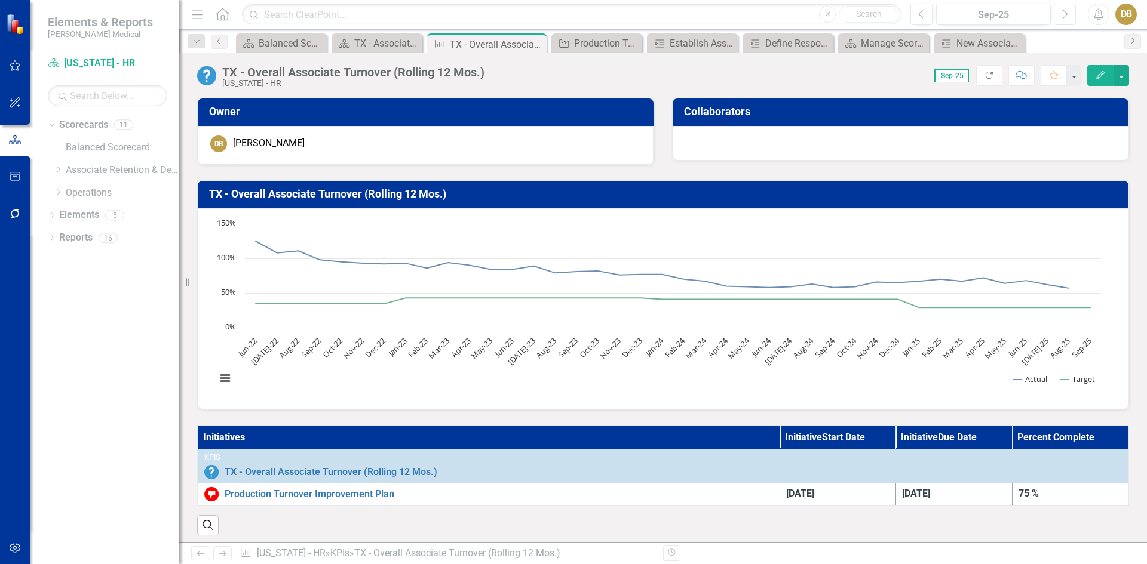
click at [1065, 11] on icon "Next" at bounding box center [1064, 14] width 7 height 11
click at [923, 15] on icon "Previous" at bounding box center [921, 14] width 7 height 11
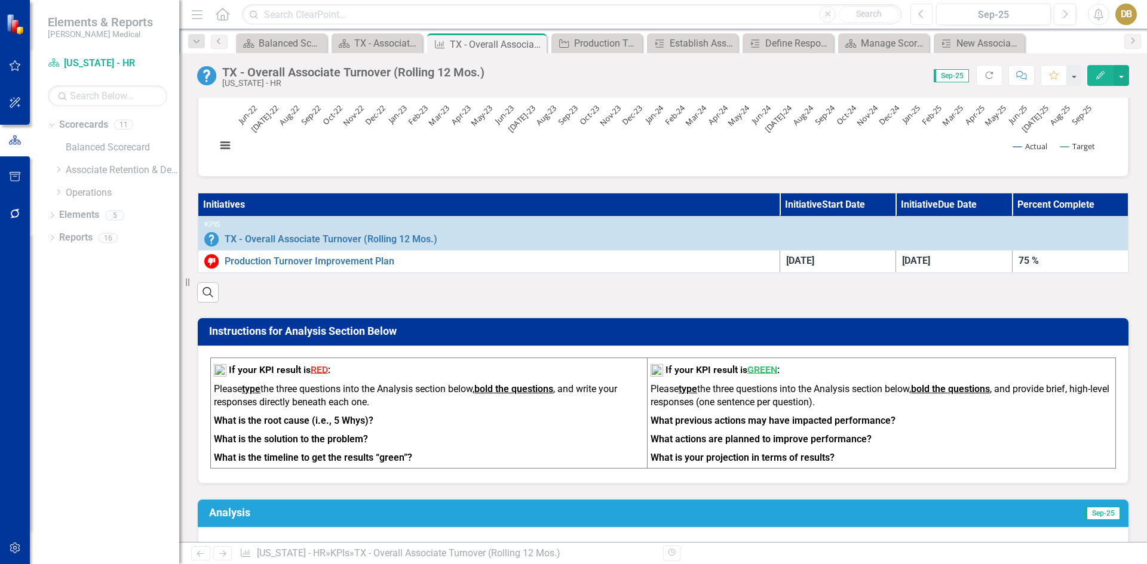
scroll to position [179, 0]
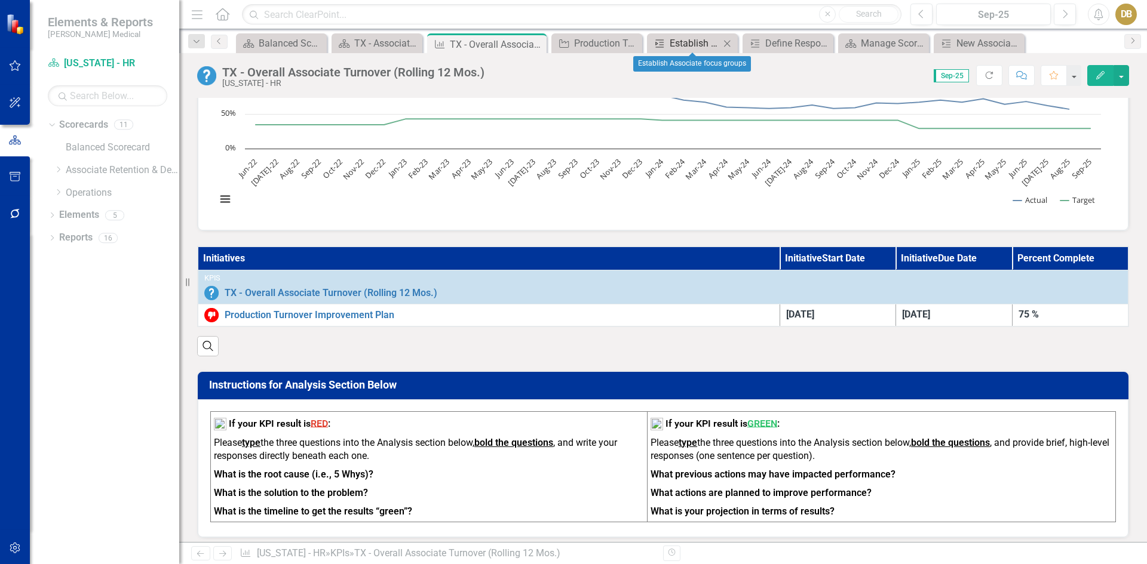
click at [707, 42] on div "Establish Associate focus groups" at bounding box center [694, 43] width 50 height 15
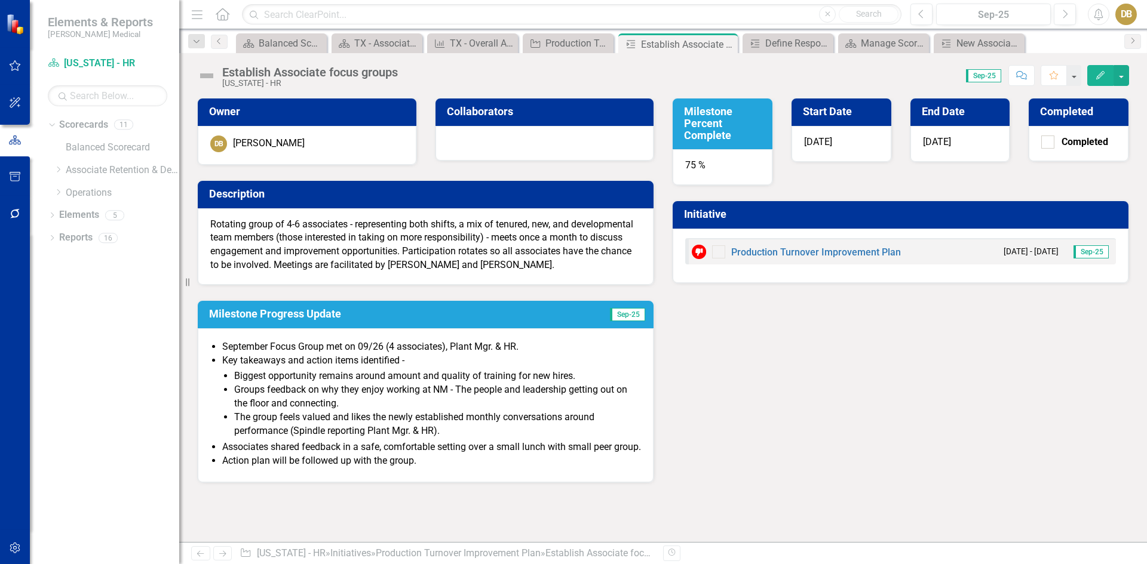
click at [1125, 14] on div "DB" at bounding box center [1126, 15] width 22 height 22
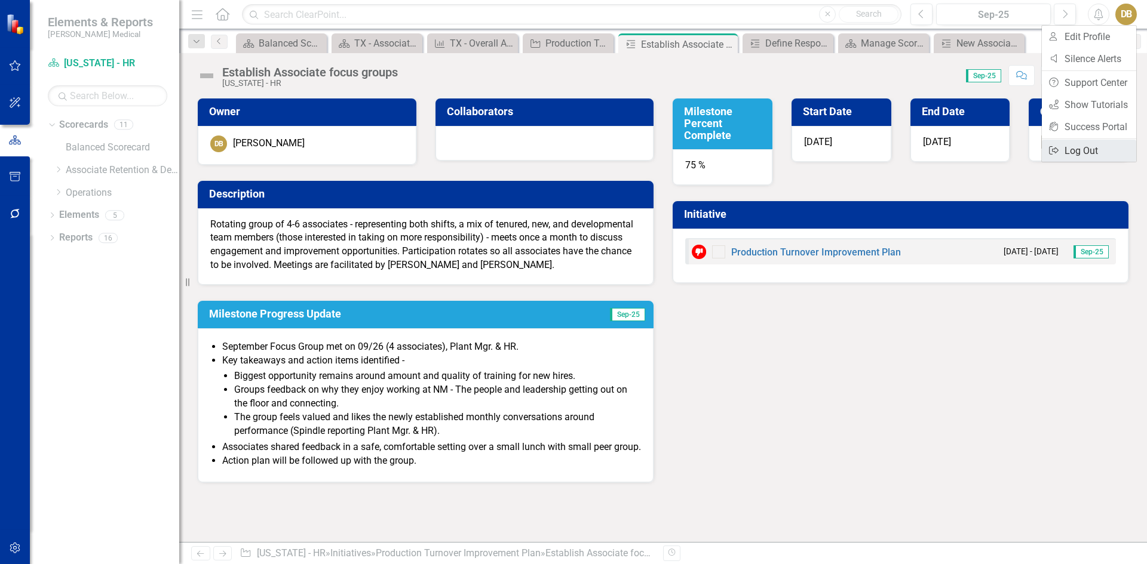
click at [1082, 148] on link "Logout Log Out" at bounding box center [1089, 151] width 94 height 22
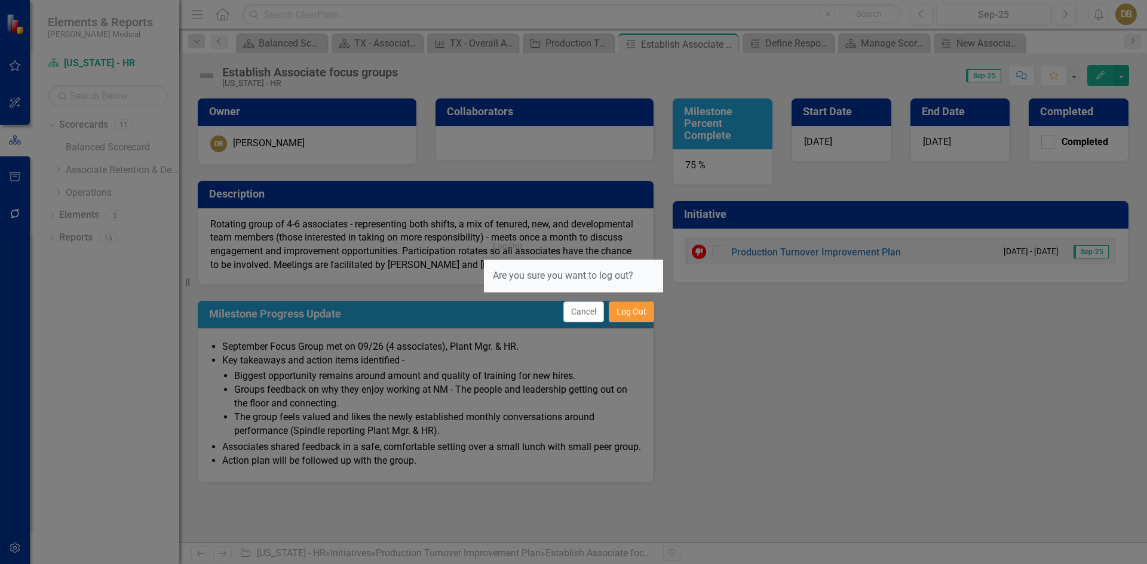
click at [631, 311] on button "Log Out" at bounding box center [631, 312] width 45 height 21
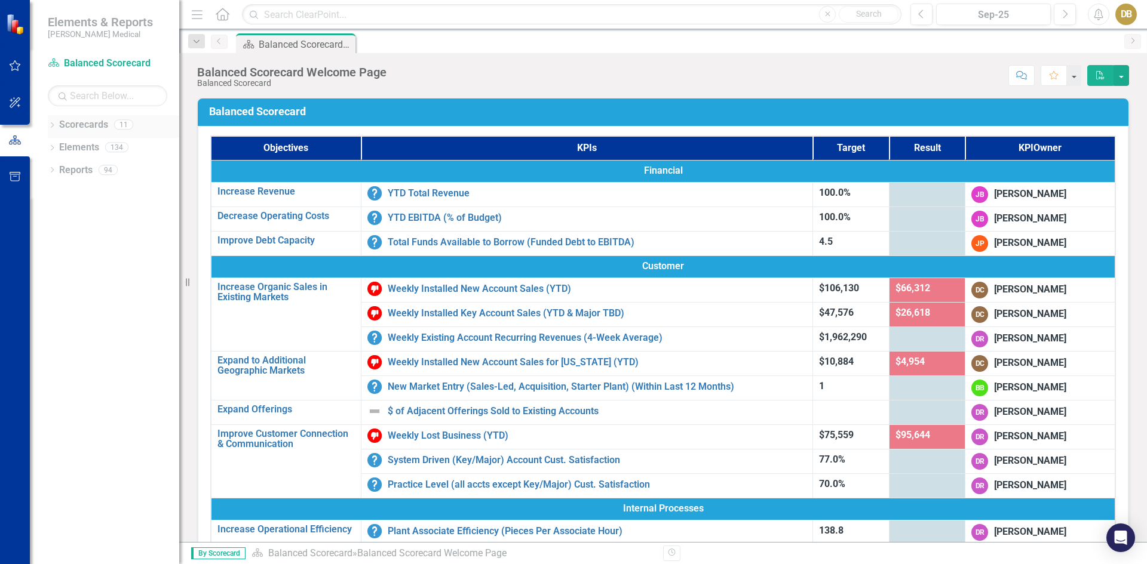
click at [52, 125] on icon "Dropdown" at bounding box center [52, 126] width 8 height 7
click at [55, 168] on icon "Dropdown" at bounding box center [58, 169] width 9 height 7
click at [70, 191] on icon "Dropdown" at bounding box center [70, 192] width 9 height 7
click at [97, 300] on link "[US_STATE] - HR" at bounding box center [135, 306] width 90 height 14
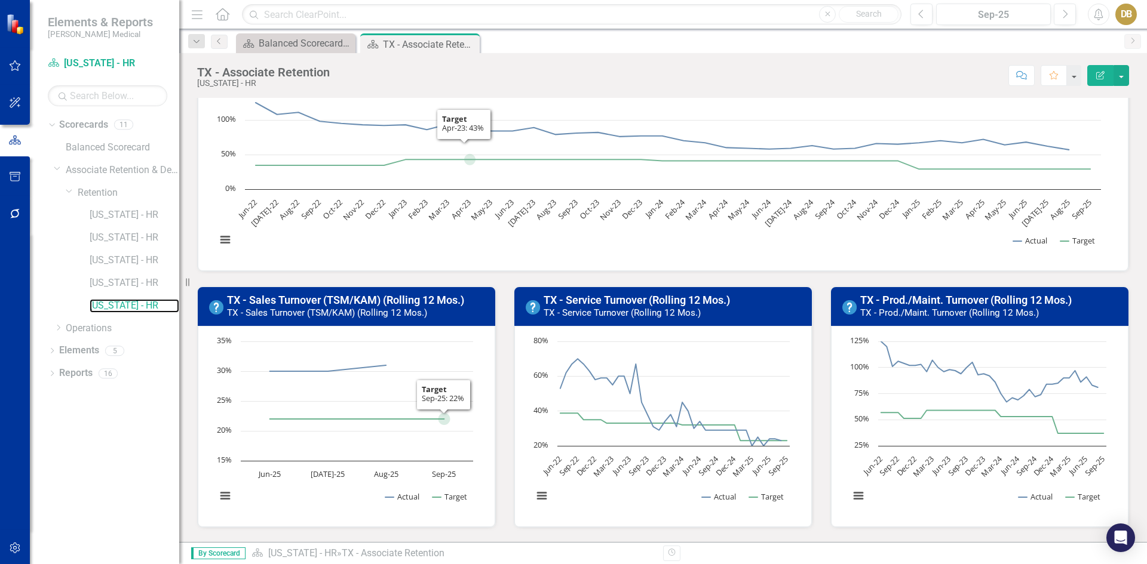
scroll to position [358, 0]
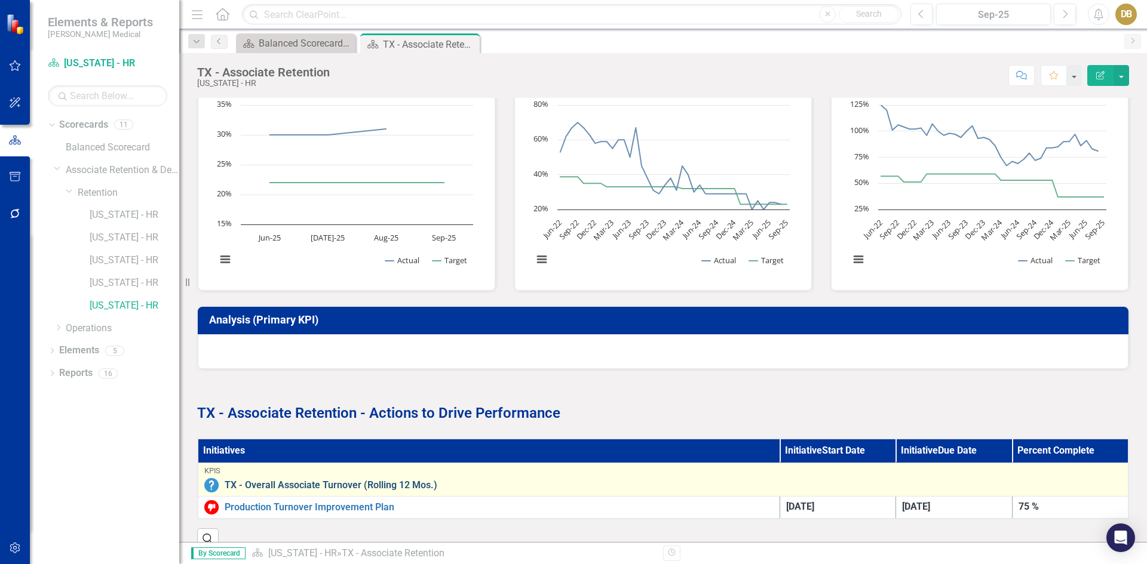
click at [304, 480] on link "TX - Overall Associate Turnover (Rolling 12 Mos.)" at bounding box center [673, 485] width 897 height 11
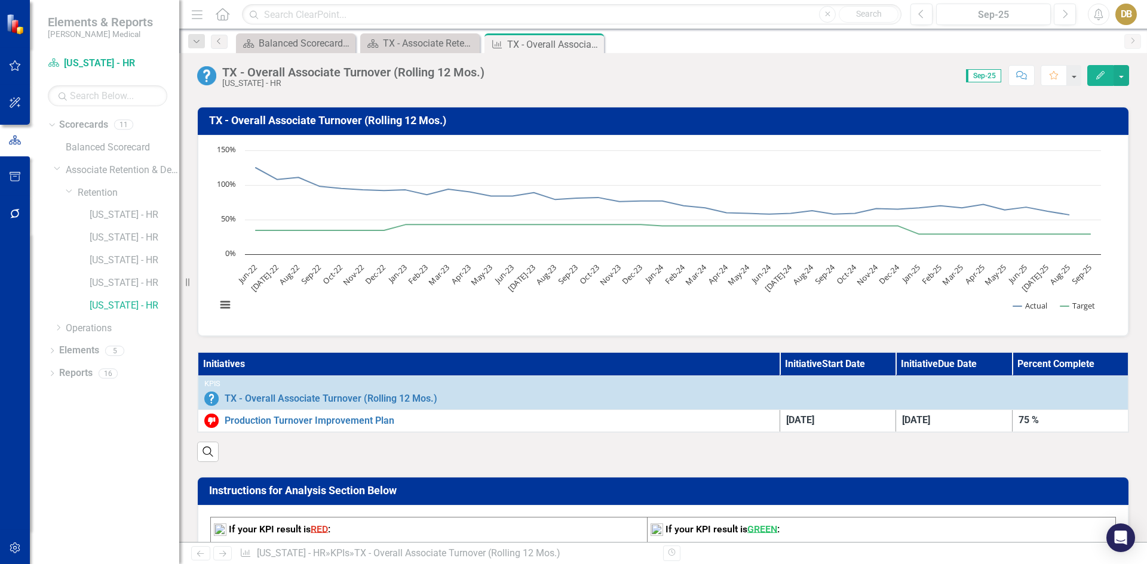
scroll to position [239, 0]
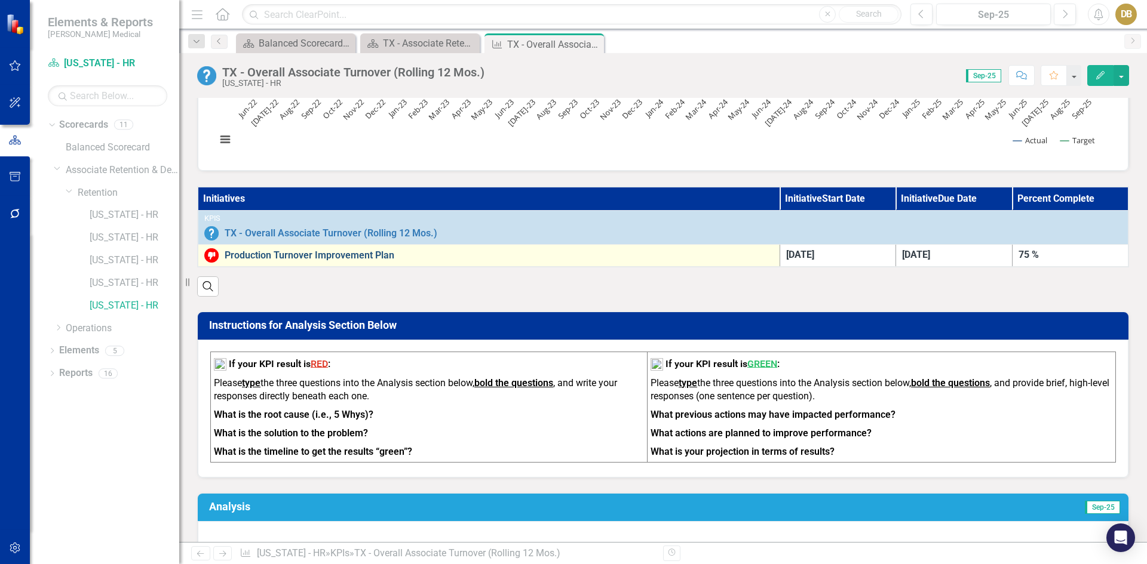
click at [289, 253] on link "Production Turnover Improvement Plan" at bounding box center [499, 255] width 549 height 11
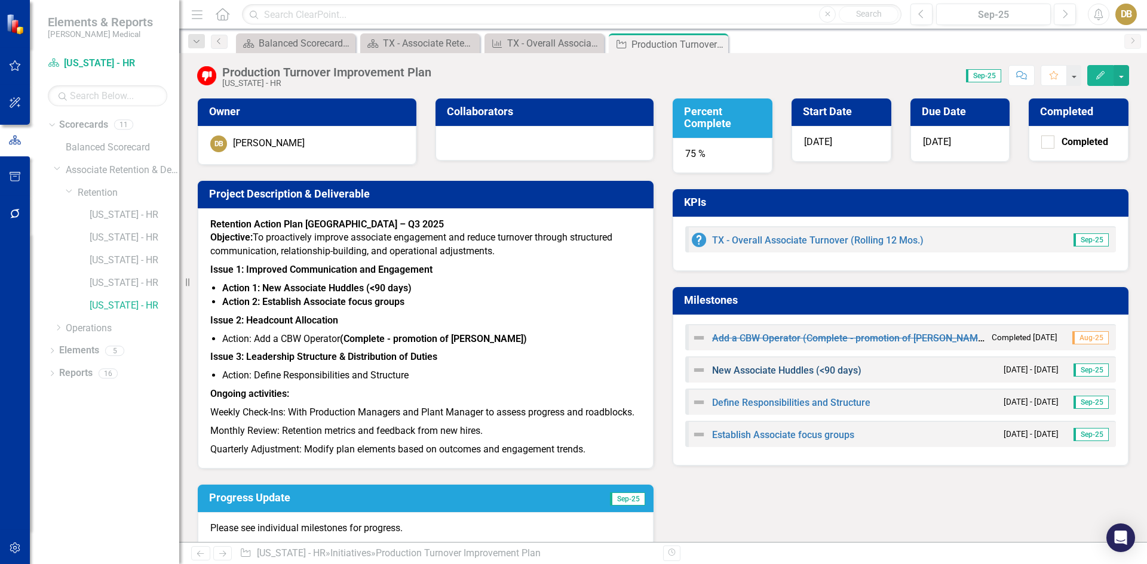
click at [759, 371] on link "New Associate Huddles (<90 days)" at bounding box center [786, 370] width 149 height 11
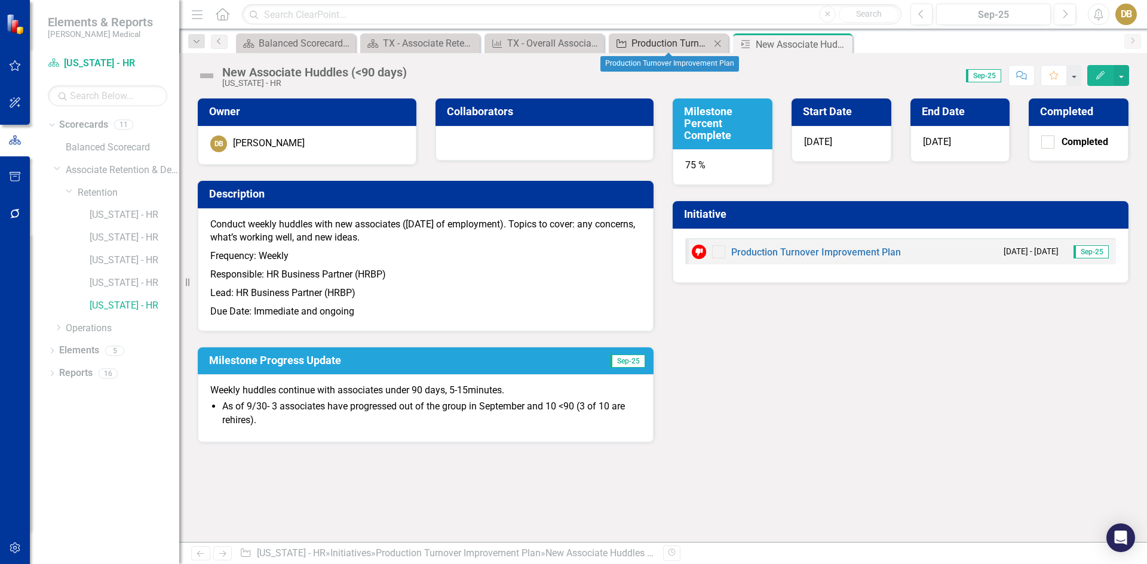
click at [643, 41] on div "Production Turnover Improvement Plan" at bounding box center [670, 43] width 79 height 15
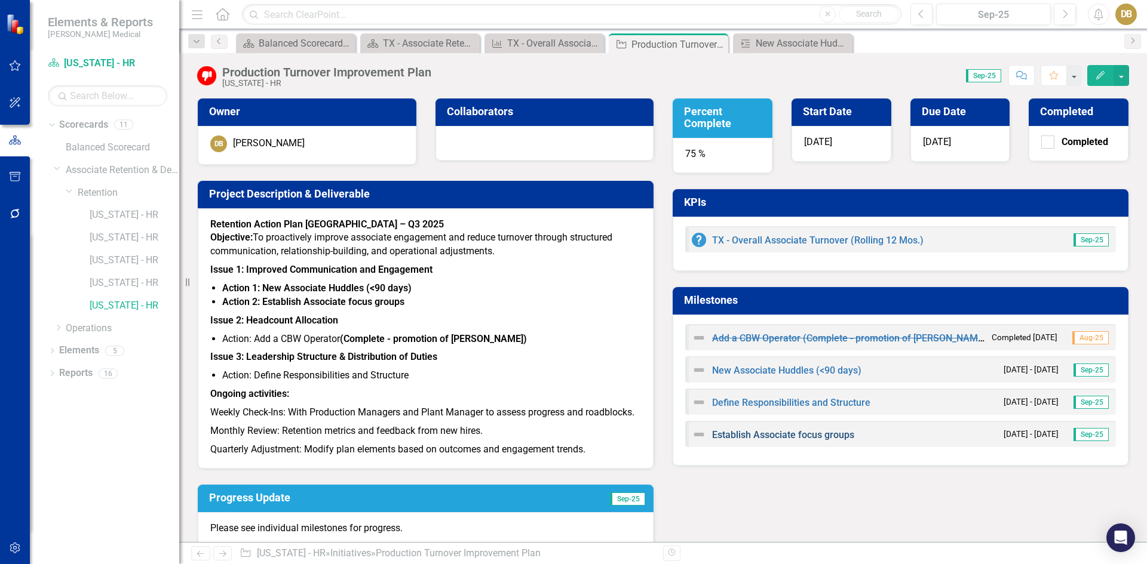
click at [741, 434] on link "Establish Associate focus groups" at bounding box center [783, 434] width 142 height 11
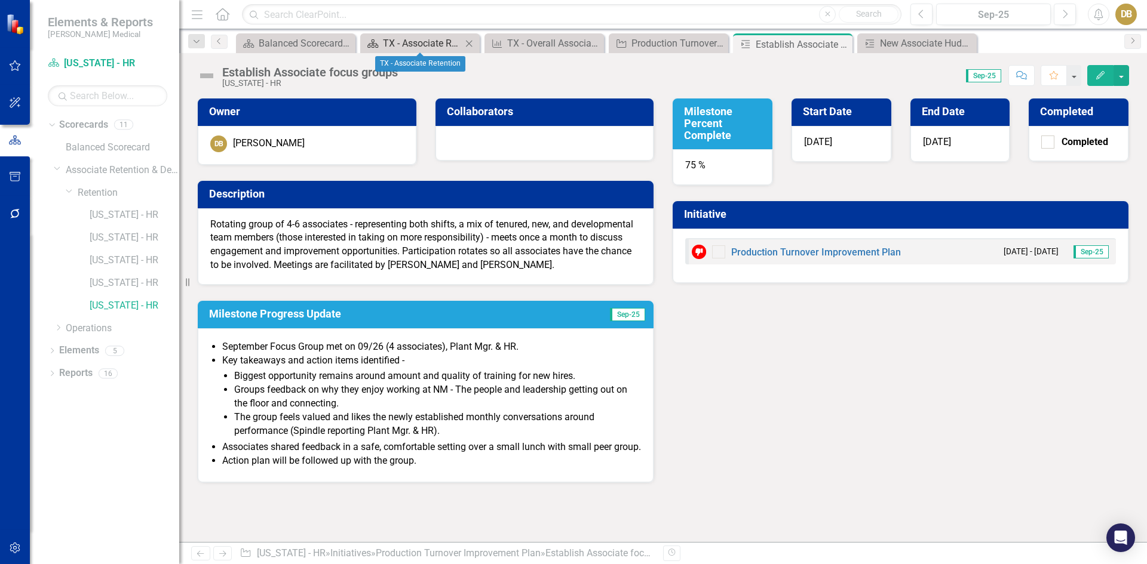
click at [413, 42] on div "TX - Associate Retention" at bounding box center [422, 43] width 79 height 15
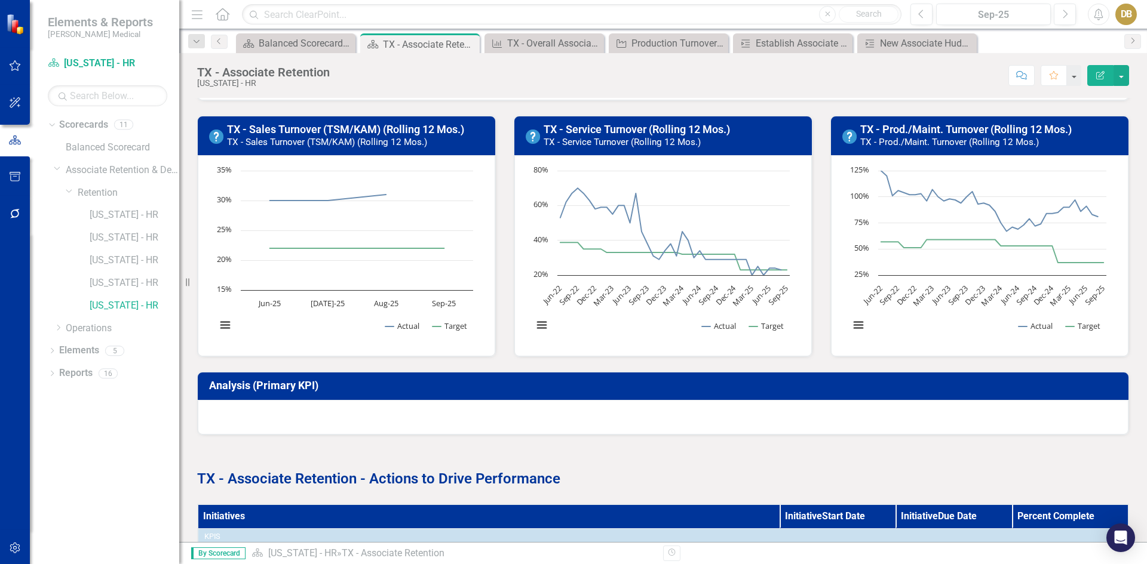
scroll to position [386, 0]
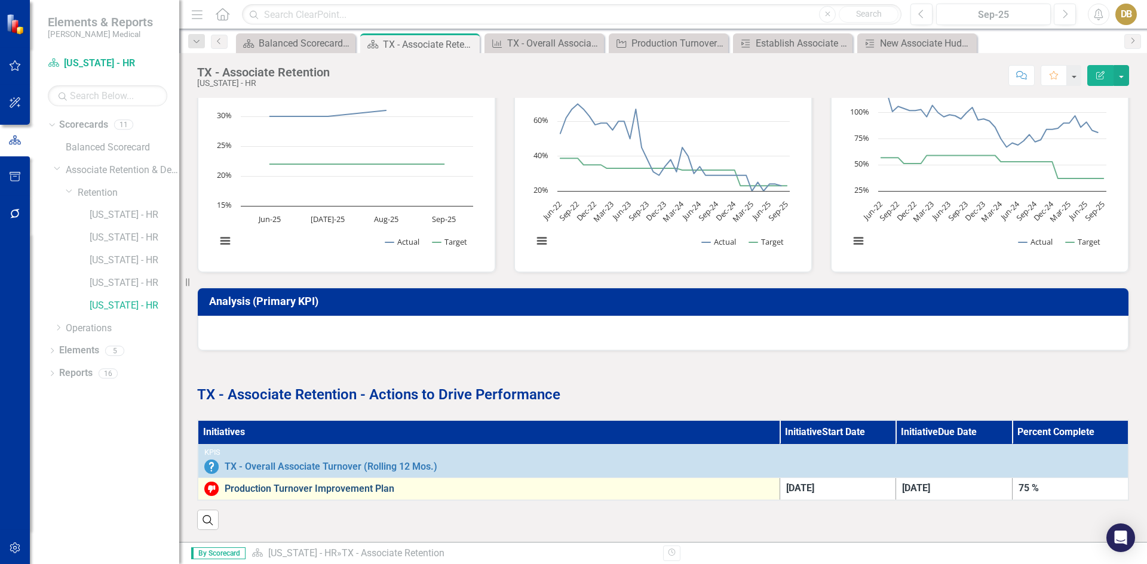
click at [320, 484] on link "Production Turnover Improvement Plan" at bounding box center [499, 489] width 549 height 11
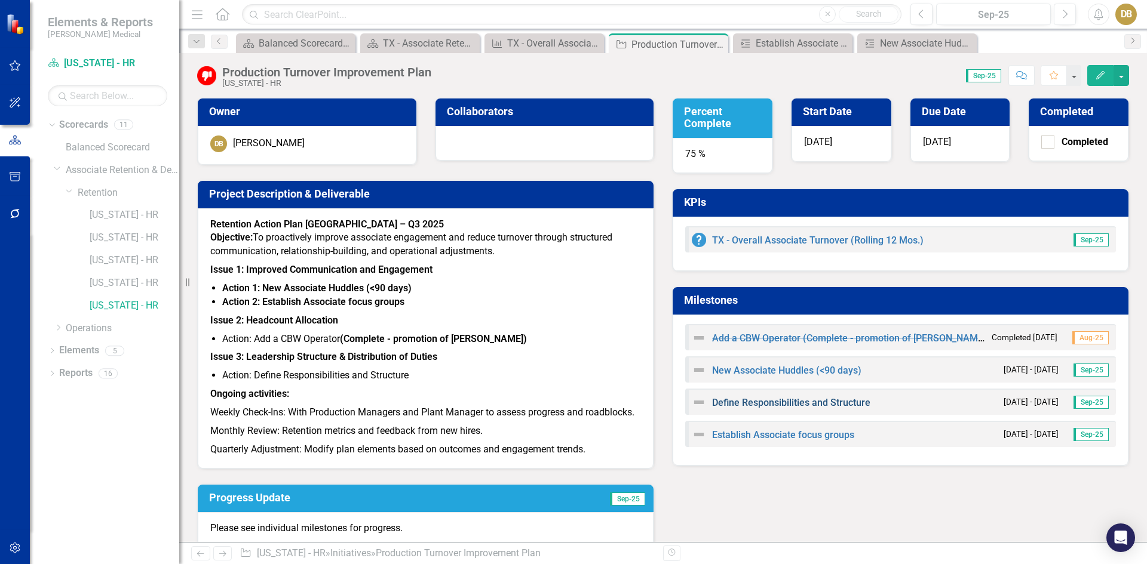
click at [747, 401] on link "Define Responsibilities and Structure" at bounding box center [791, 402] width 158 height 11
